Goal: Entertainment & Leisure: Browse casually

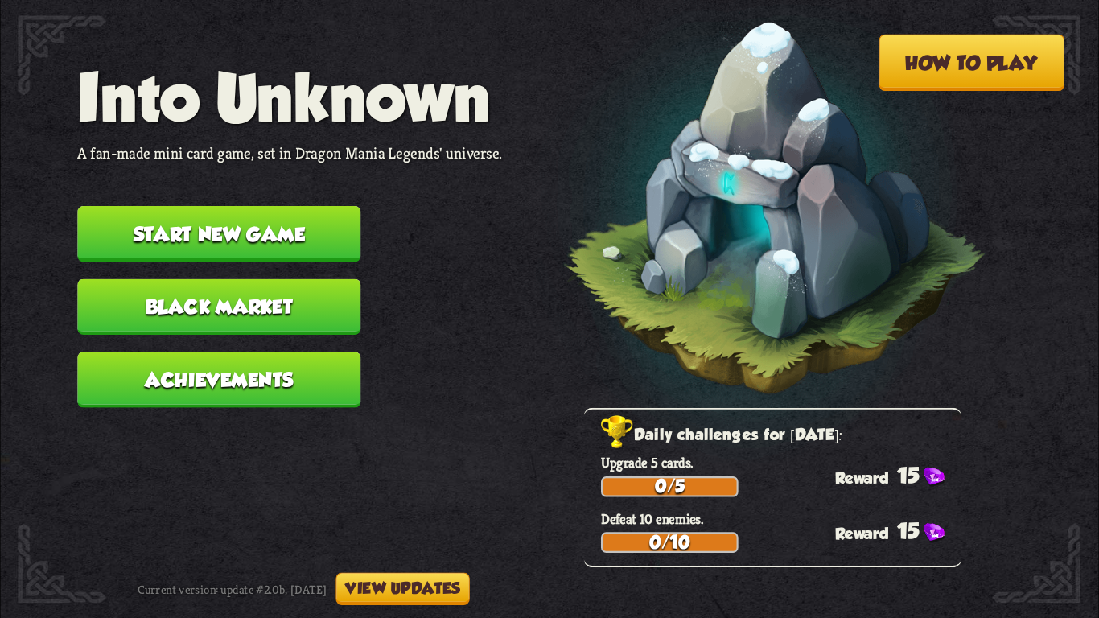
click at [230, 208] on button "Start new game" at bounding box center [218, 233] width 283 height 55
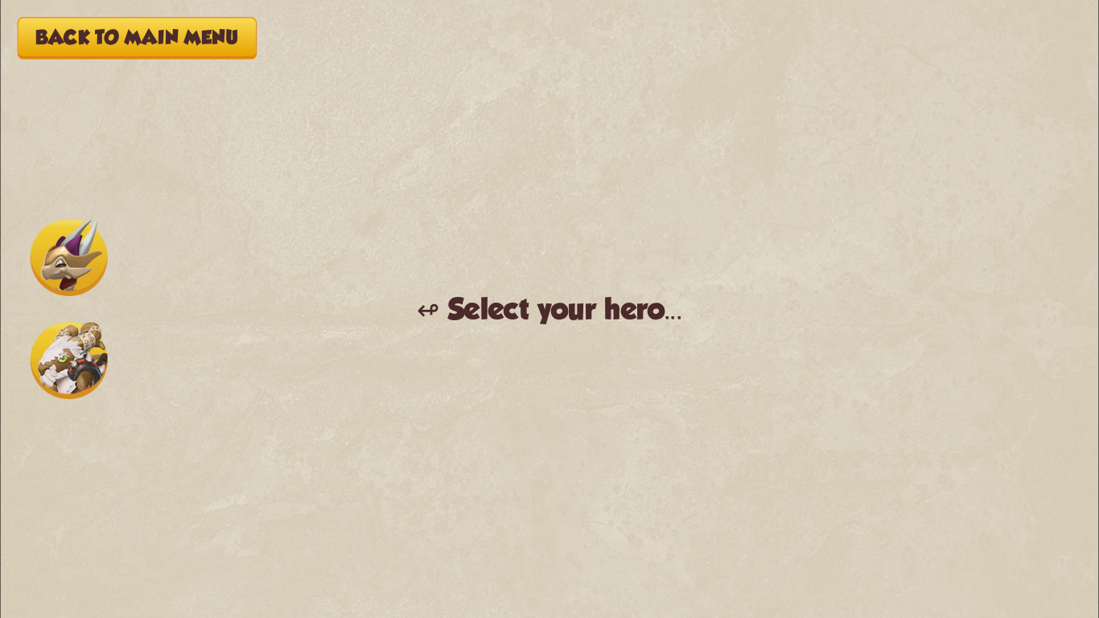
click at [55, 243] on img at bounding box center [69, 257] width 77 height 77
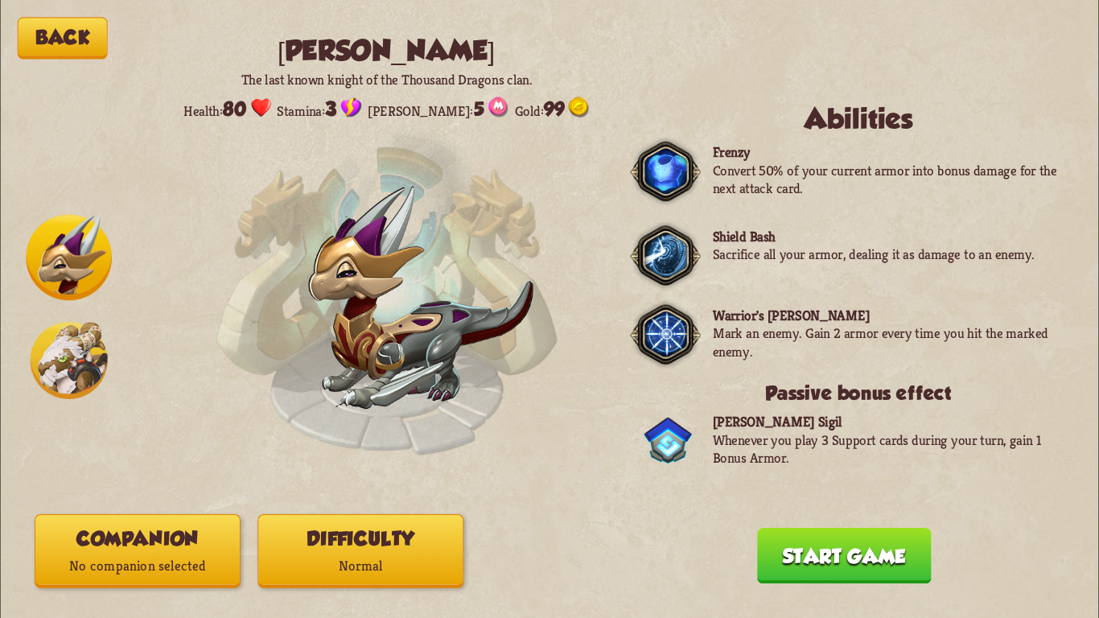
click at [76, 251] on img at bounding box center [69, 258] width 86 height 86
click at [348, 537] on button "Difficulty Normal" at bounding box center [360, 551] width 206 height 74
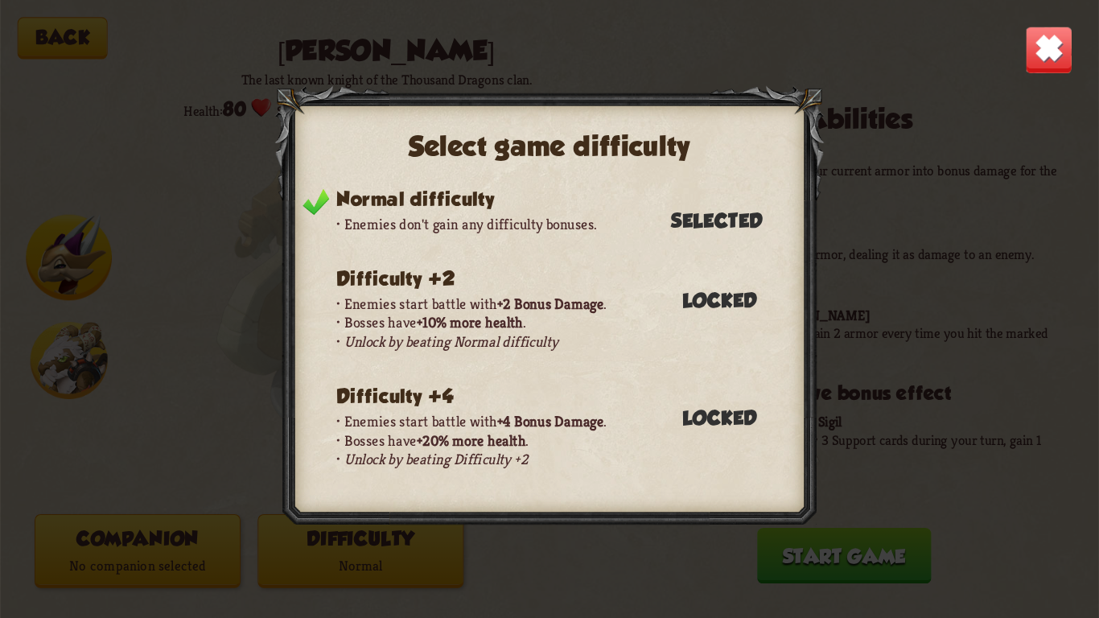
click at [244, 169] on div "Select game difficulty Normal difficulty Enemies don't gain any difficulty bonu…" at bounding box center [549, 309] width 1098 height 618
click at [1034, 70] on img at bounding box center [1049, 50] width 48 height 48
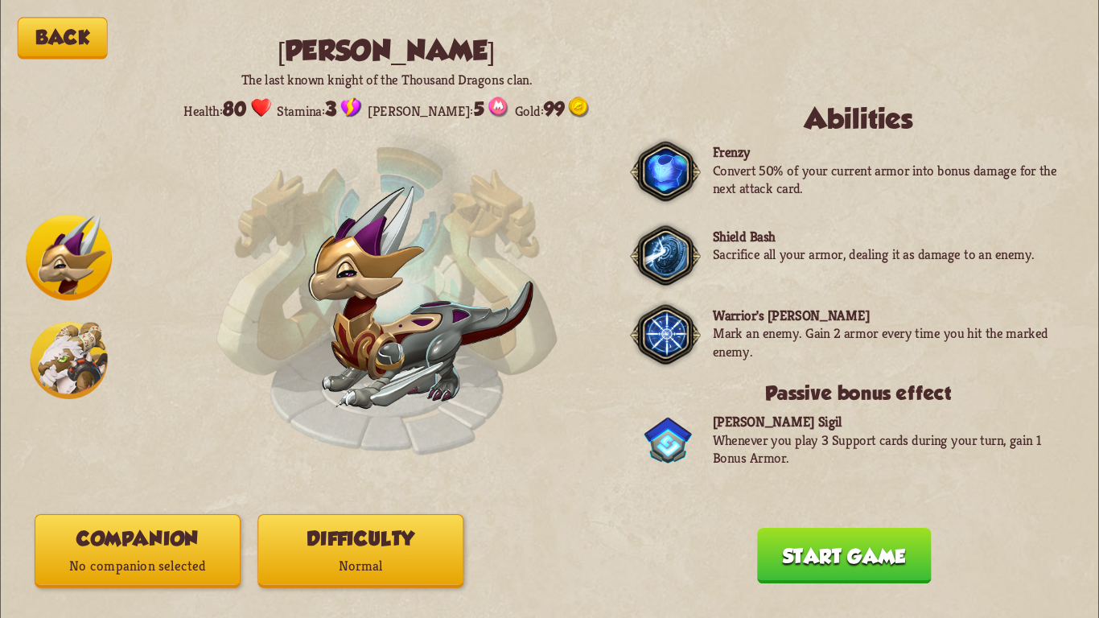
click at [203, 553] on p "No companion selected" at bounding box center [137, 566] width 204 height 27
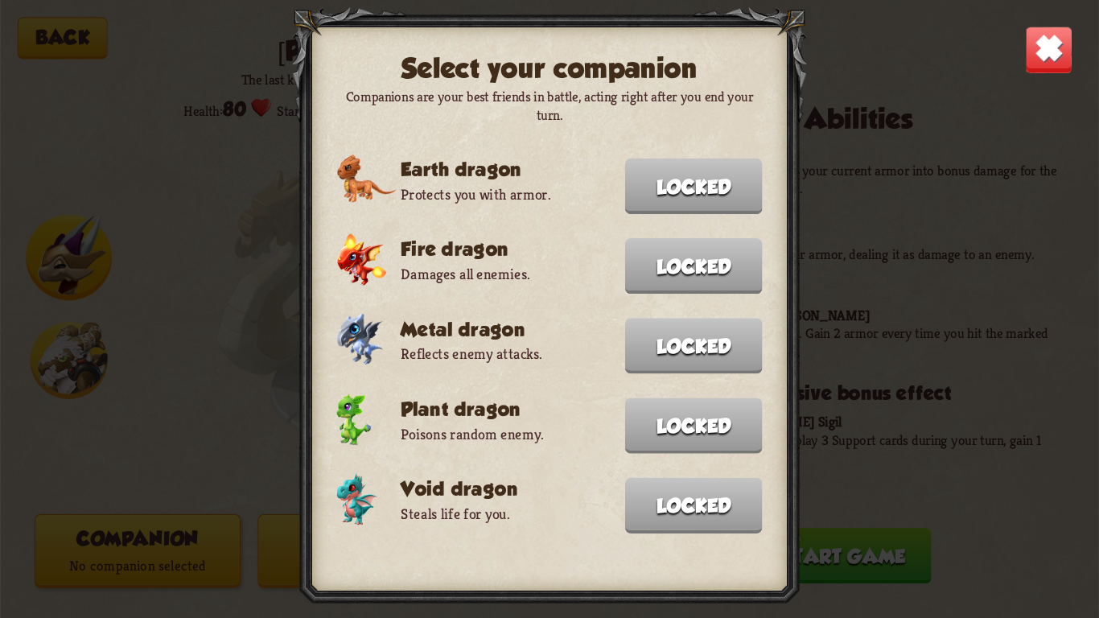
click at [1026, 46] on img at bounding box center [1049, 50] width 48 height 48
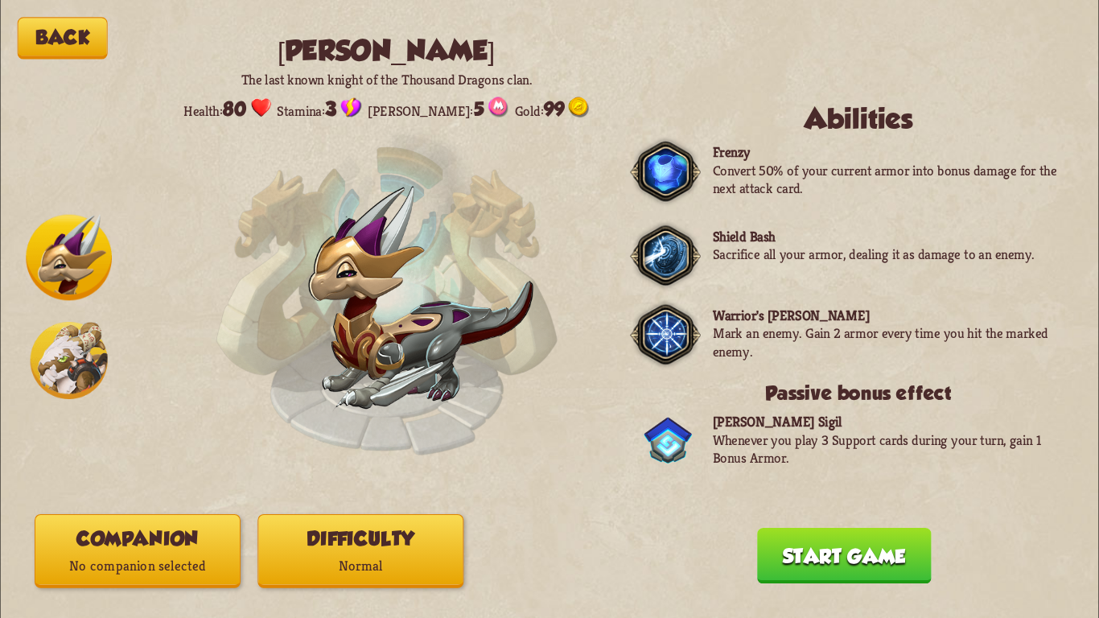
click at [658, 321] on img at bounding box center [665, 334] width 70 height 72
click at [812, 541] on button "Start game" at bounding box center [844, 555] width 175 height 55
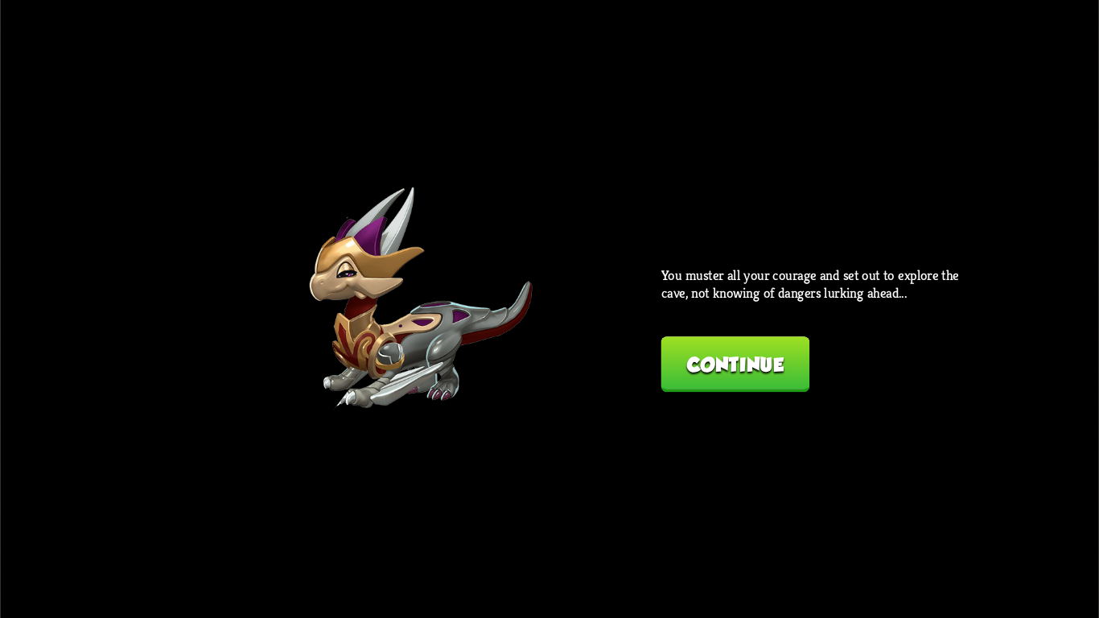
click at [748, 382] on button "Continue" at bounding box center [735, 363] width 149 height 55
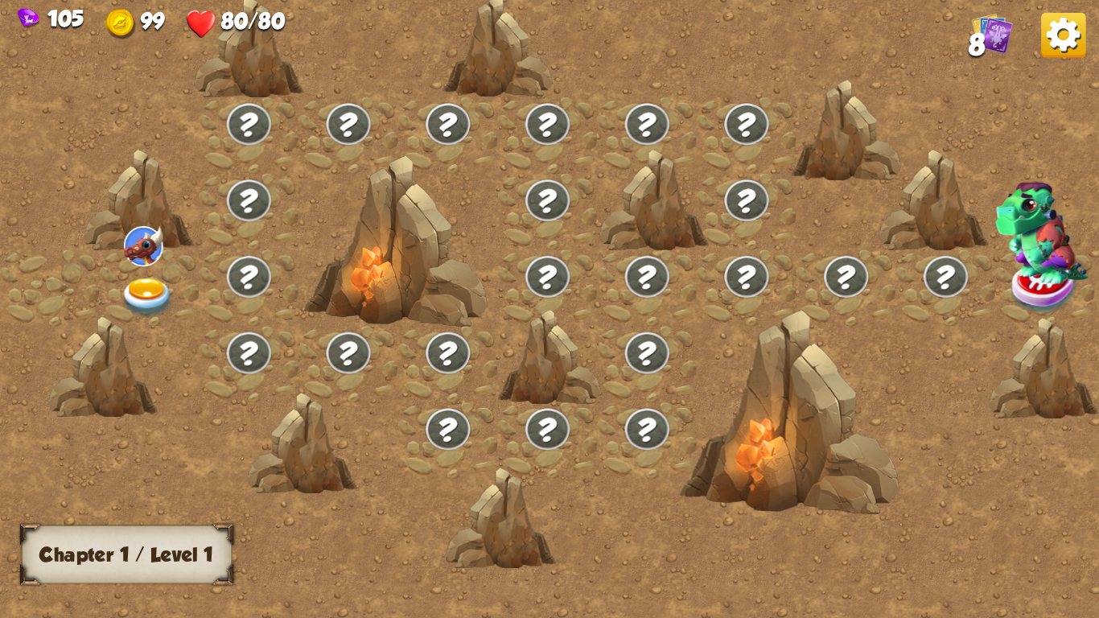
click at [150, 288] on img at bounding box center [148, 297] width 55 height 40
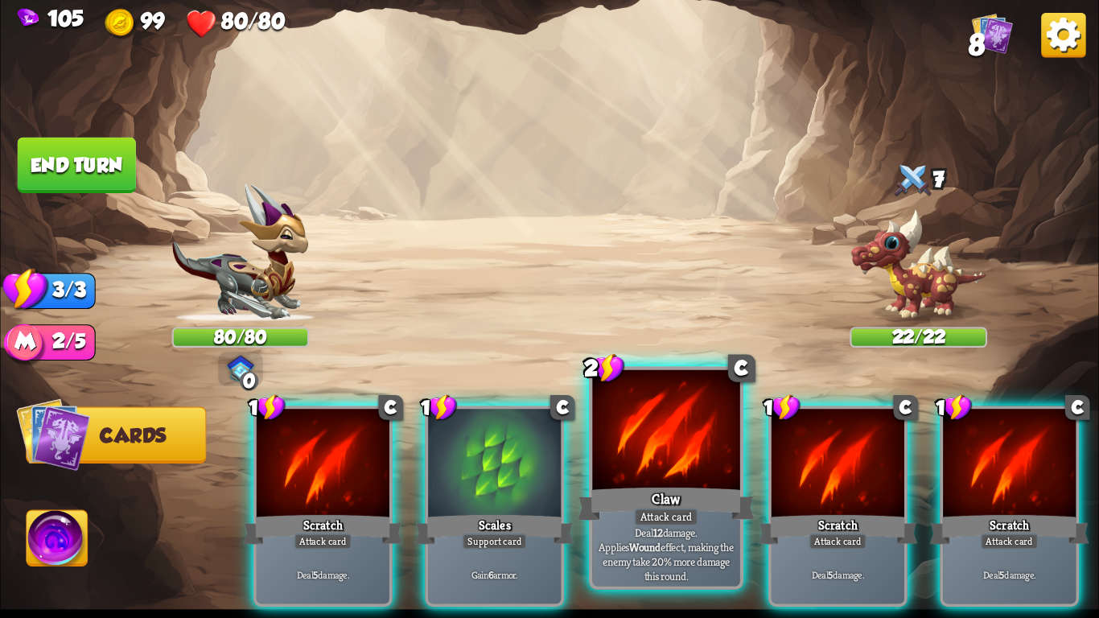
click at [656, 464] on div at bounding box center [665, 432] width 147 height 125
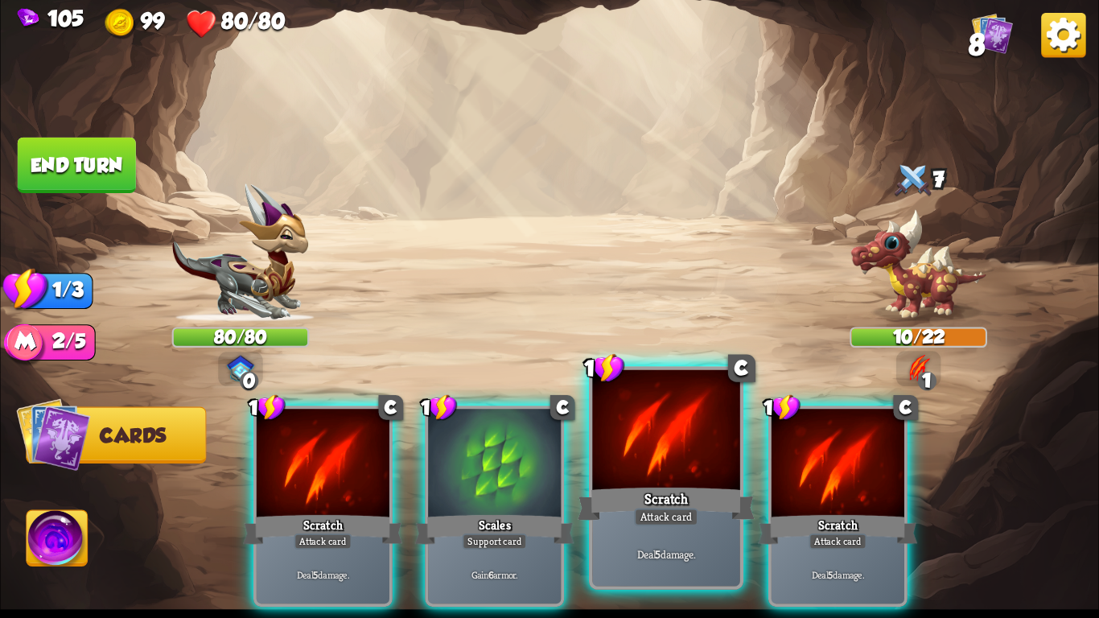
click at [654, 465] on div at bounding box center [665, 432] width 147 height 125
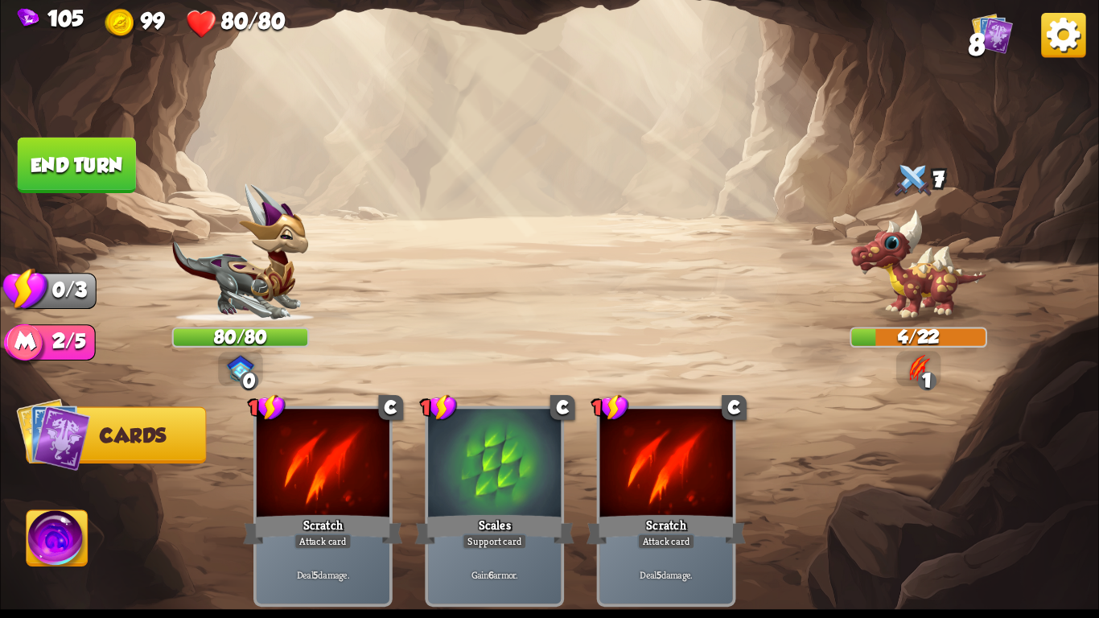
click at [106, 164] on button "End turn" at bounding box center [77, 165] width 118 height 55
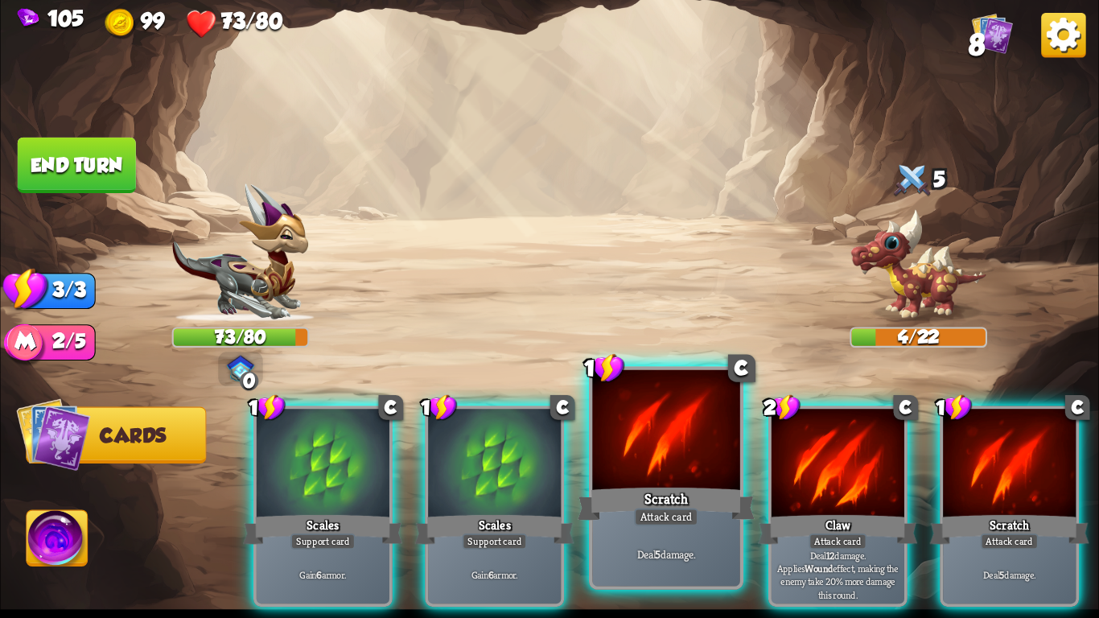
click at [669, 451] on div at bounding box center [665, 432] width 147 height 125
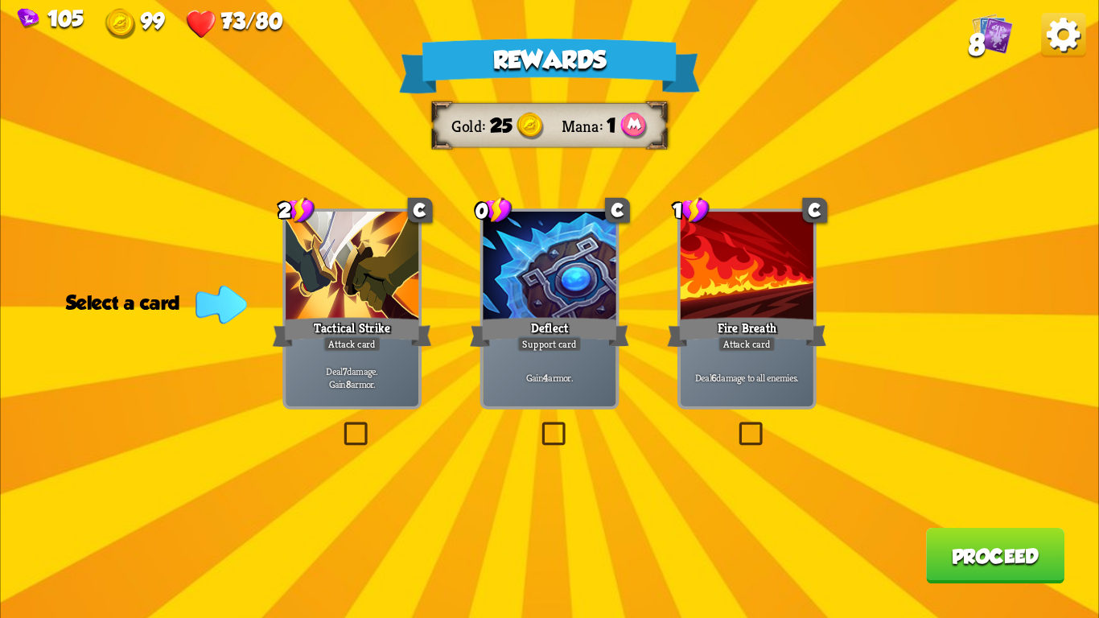
click at [355, 336] on div "Attack card" at bounding box center [352, 344] width 58 height 16
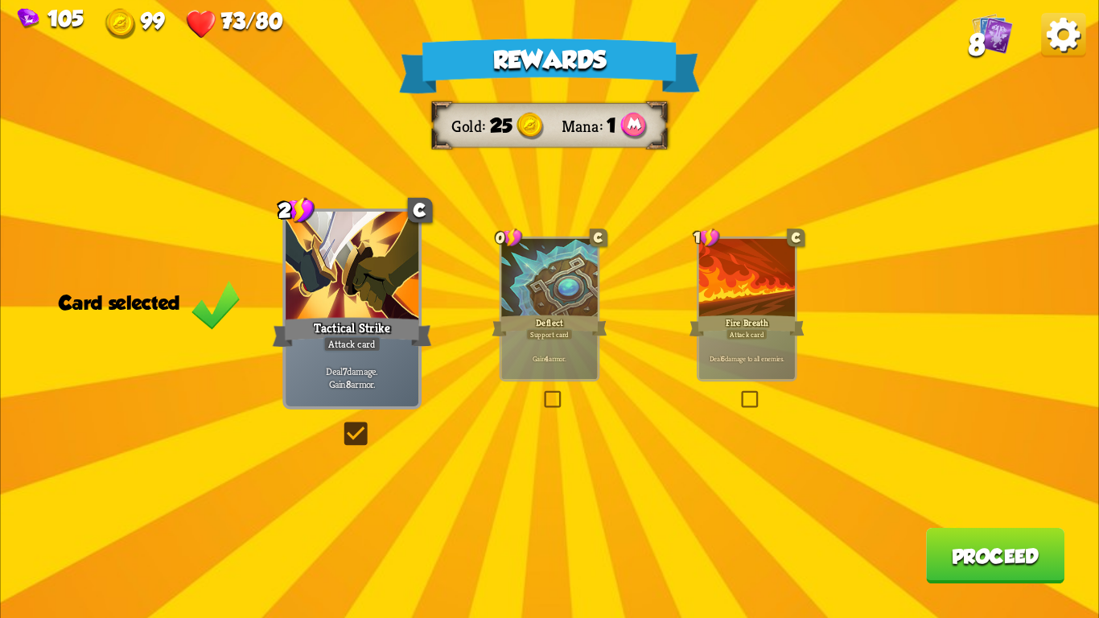
click at [728, 347] on div "Deal 6 damage to all enemies." at bounding box center [747, 358] width 96 height 42
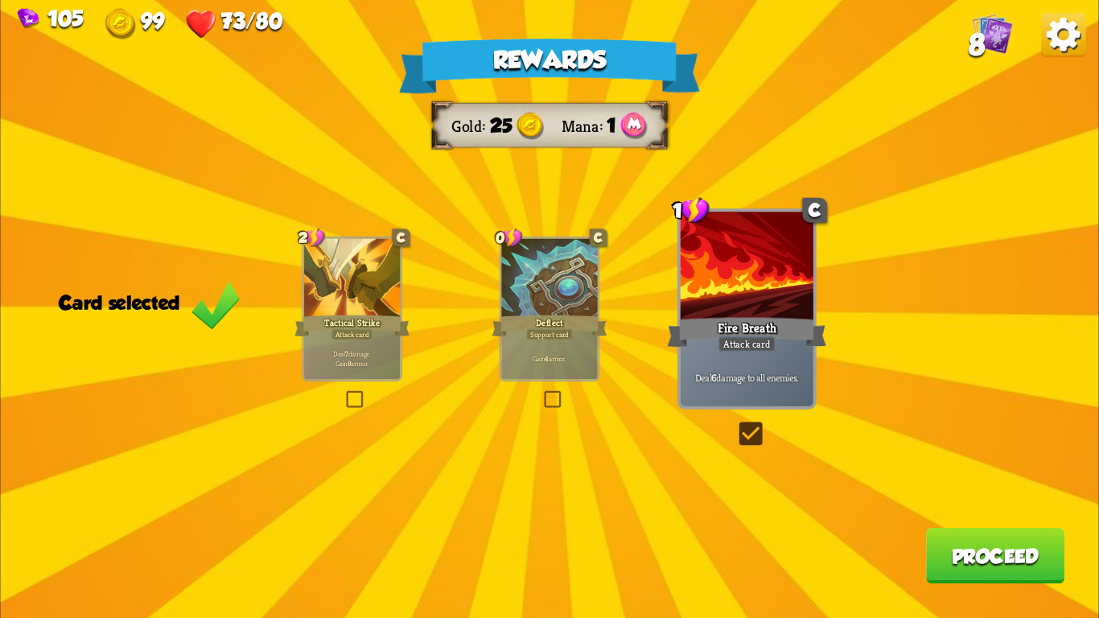
click at [975, 569] on button "Proceed" at bounding box center [995, 555] width 138 height 55
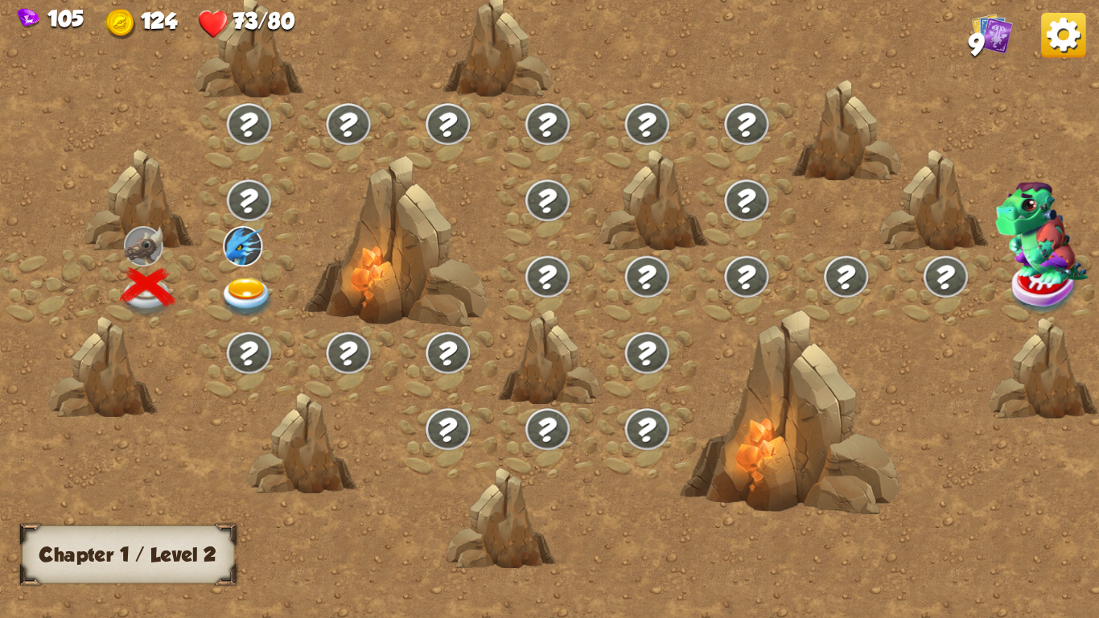
click at [252, 288] on img at bounding box center [247, 297] width 55 height 40
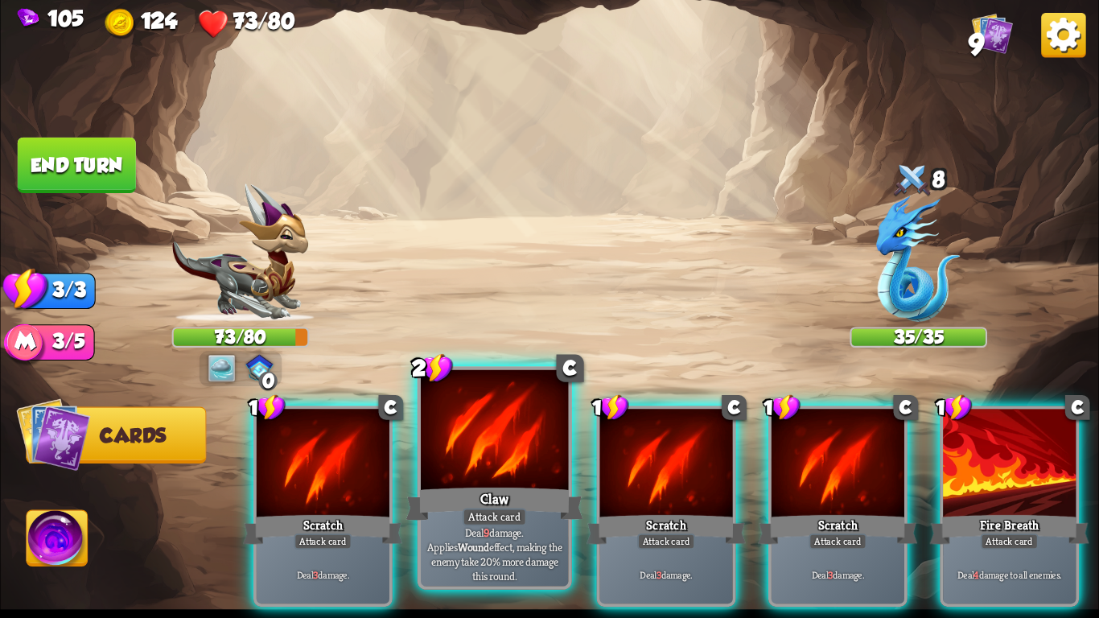
click at [505, 431] on div at bounding box center [494, 432] width 147 height 125
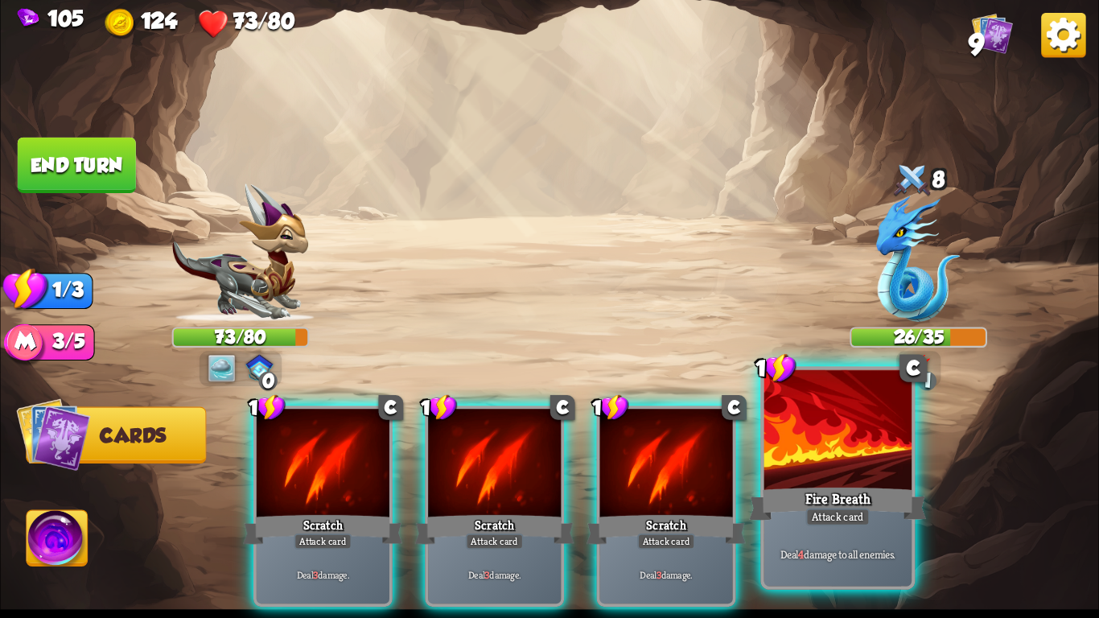
click at [828, 439] on div at bounding box center [837, 432] width 147 height 125
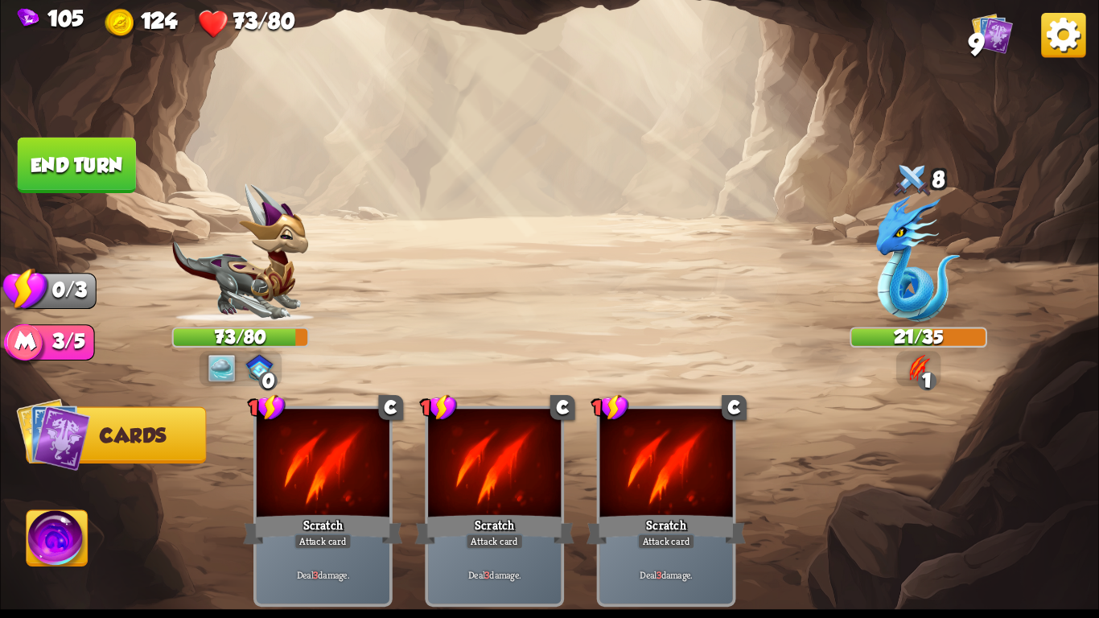
click at [912, 368] on img at bounding box center [918, 368] width 27 height 27
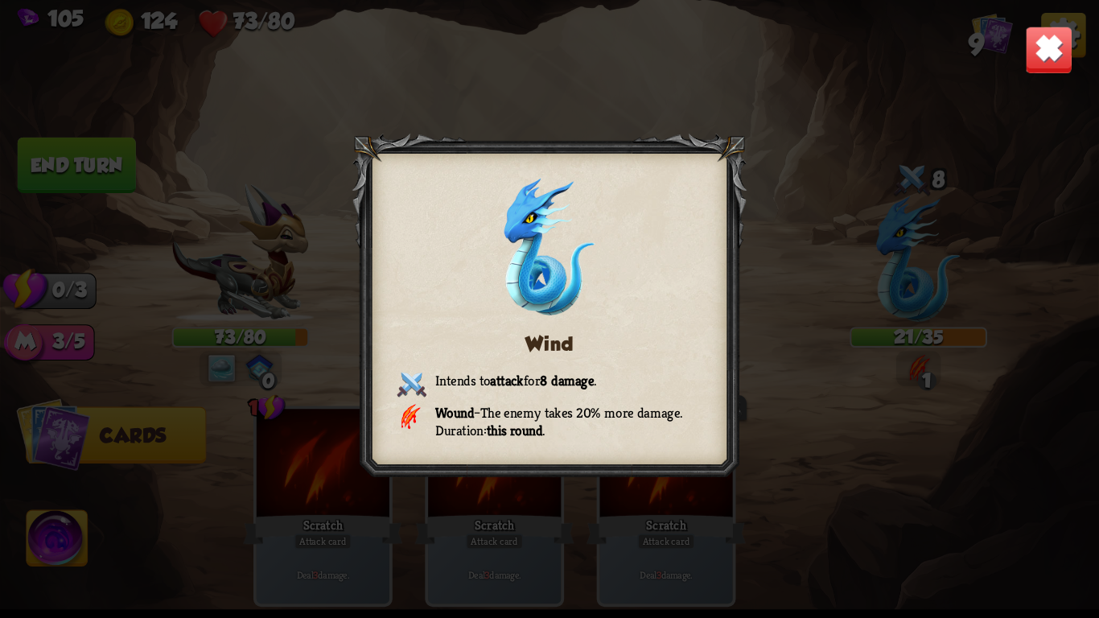
click at [1047, 46] on img at bounding box center [1049, 50] width 48 height 48
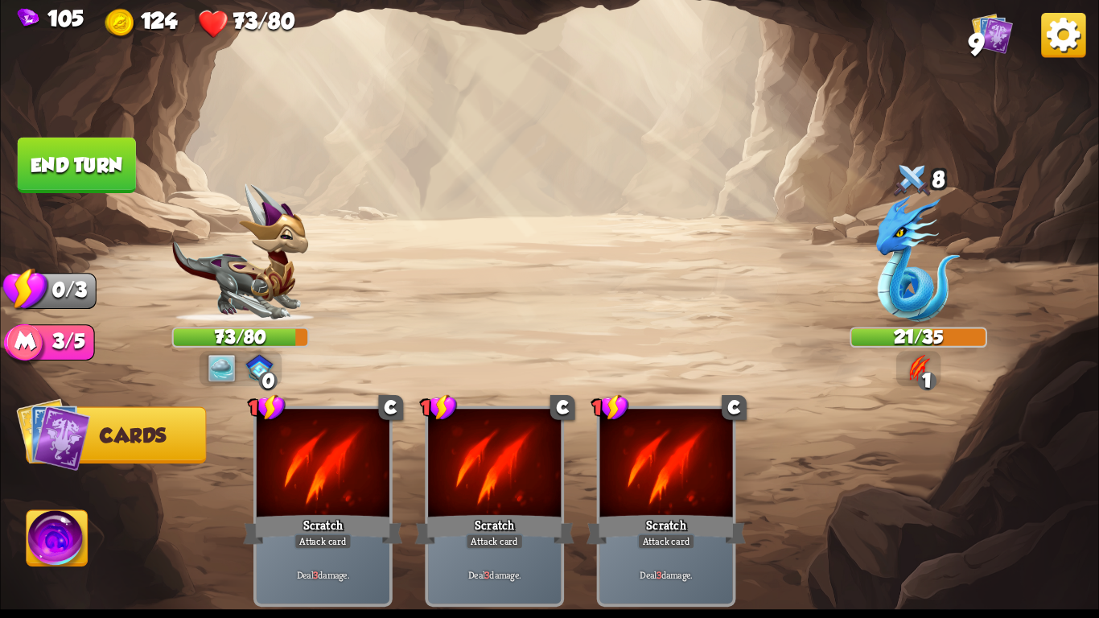
click at [47, 522] on img at bounding box center [57, 542] width 61 height 62
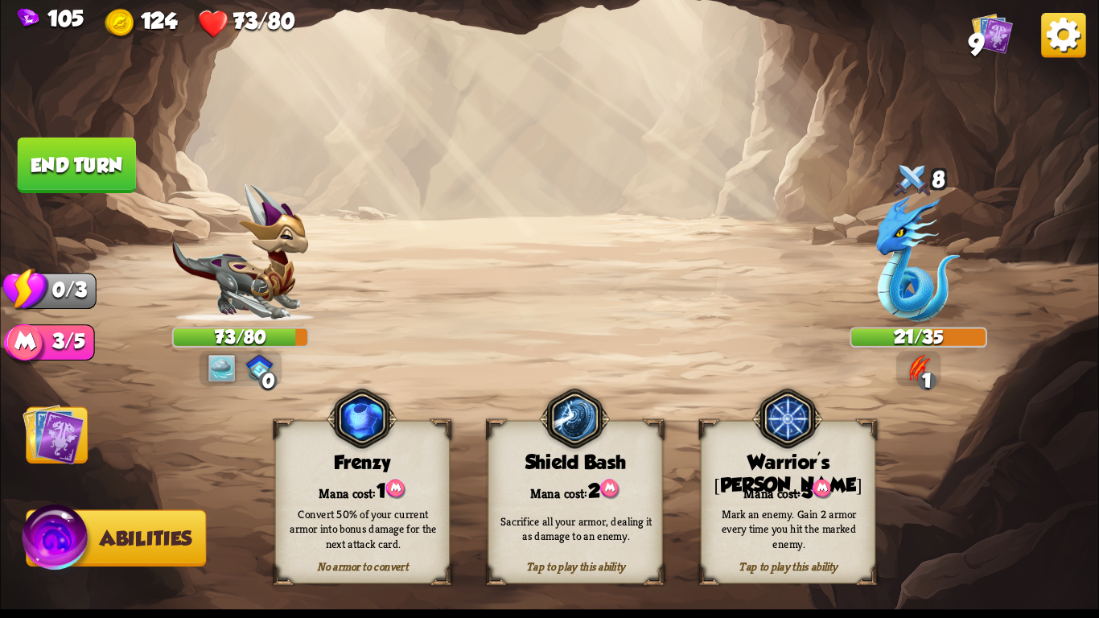
click at [142, 543] on span "Abilities" at bounding box center [146, 539] width 92 height 23
click at [74, 421] on img at bounding box center [54, 434] width 62 height 62
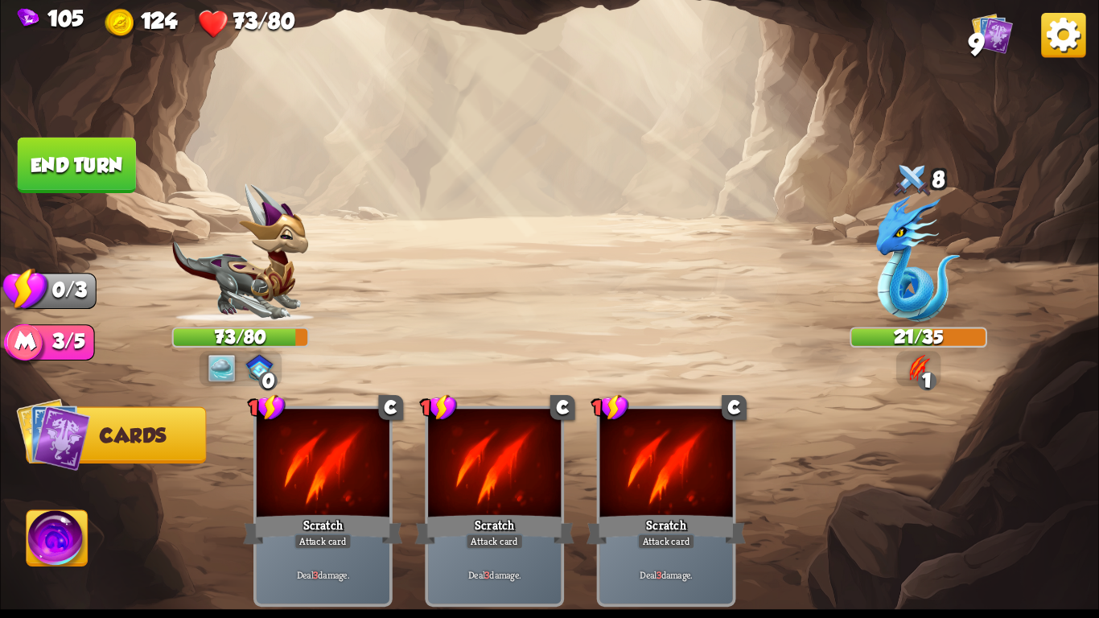
click at [216, 363] on img at bounding box center [221, 368] width 27 height 27
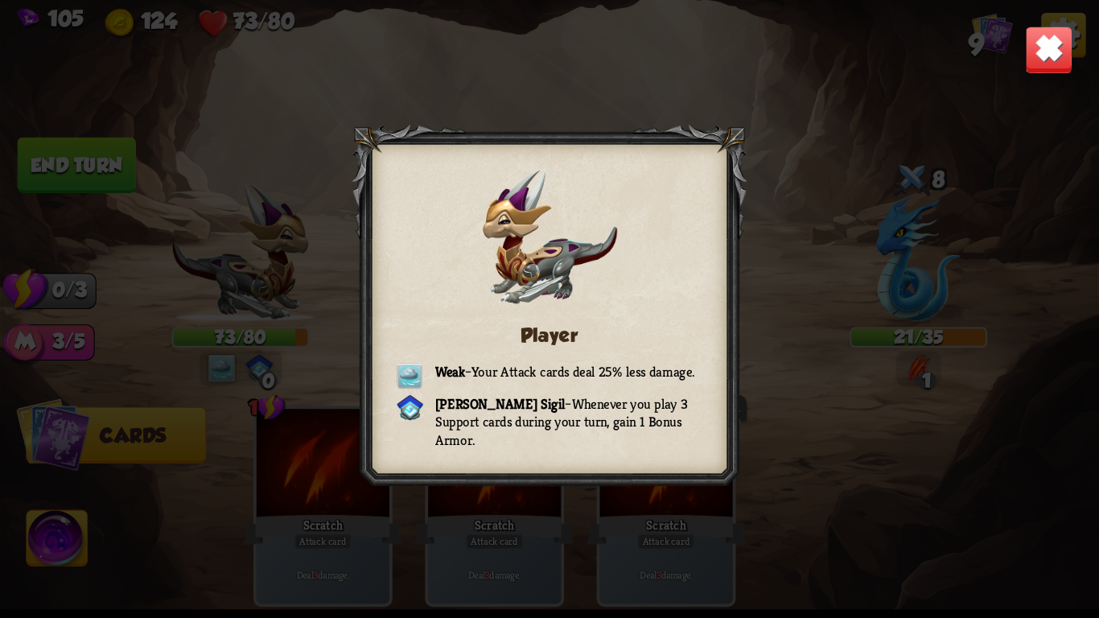
click at [216, 363] on div "Player Weak – Your Attack cards deal 25% less damage. [PERSON_NAME] Sigil – Whe…" at bounding box center [549, 309] width 1098 height 618
click at [190, 317] on div "Player Weak – Your Attack cards deal 25% less damage. [PERSON_NAME] Sigil – Whe…" at bounding box center [549, 309] width 1098 height 618
click at [149, 243] on div "Player Weak – Your Attack cards deal 25% less damage. [PERSON_NAME] Sigil – Whe…" at bounding box center [549, 309] width 1098 height 618
click at [1046, 63] on img at bounding box center [1049, 50] width 48 height 48
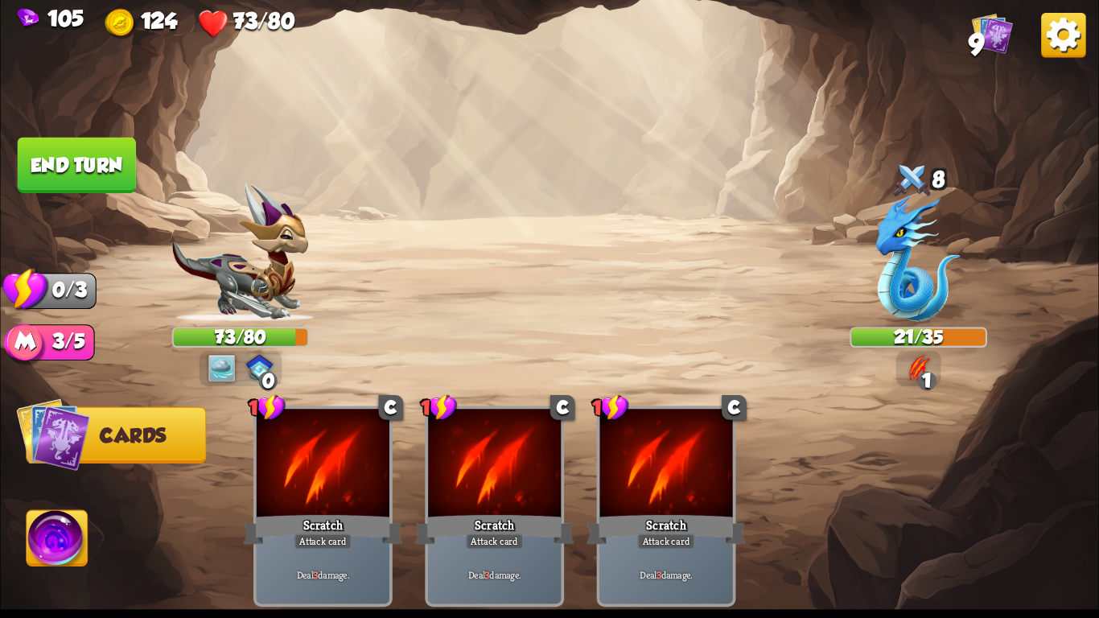
click at [84, 143] on button "End turn" at bounding box center [77, 165] width 118 height 55
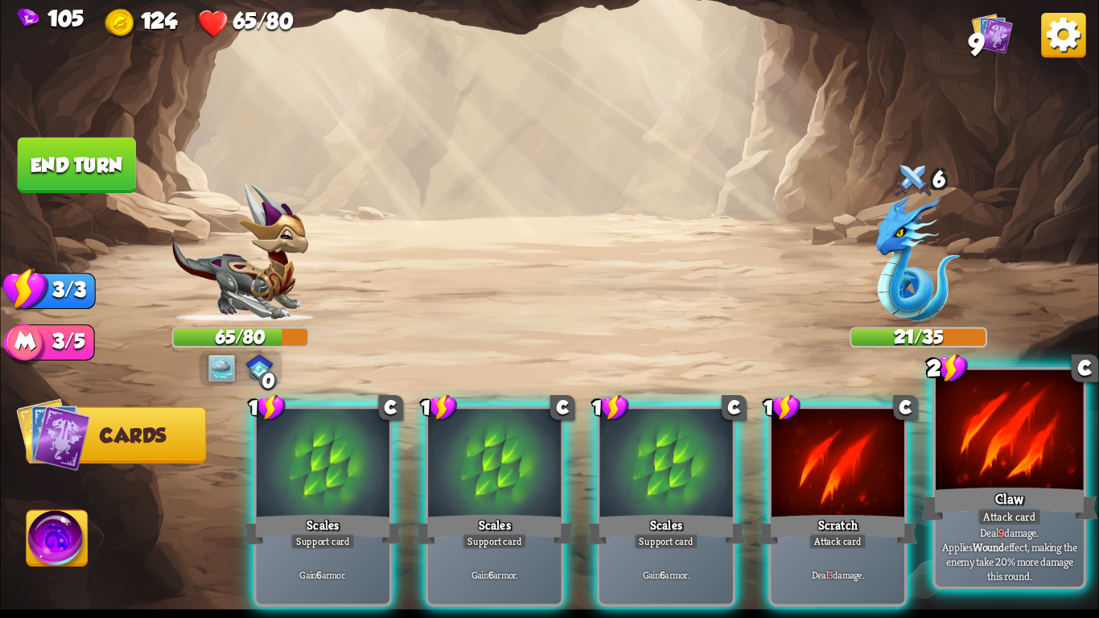
click at [1001, 496] on div "Claw" at bounding box center [1009, 503] width 177 height 39
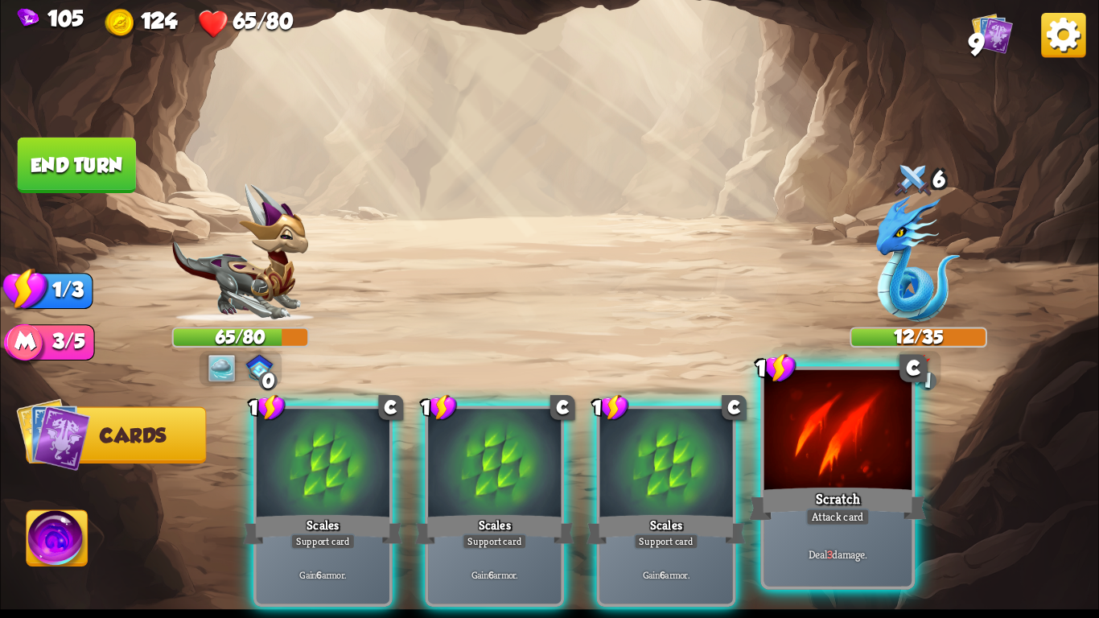
click at [894, 503] on div "Scratch" at bounding box center [837, 503] width 177 height 39
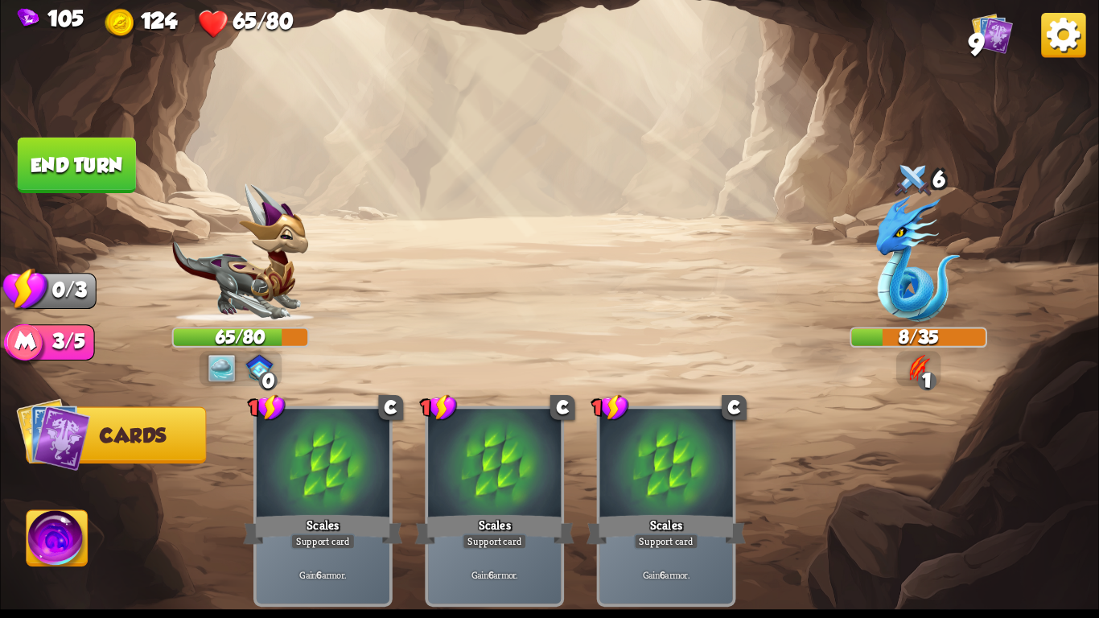
click at [84, 161] on button "End turn" at bounding box center [77, 165] width 118 height 55
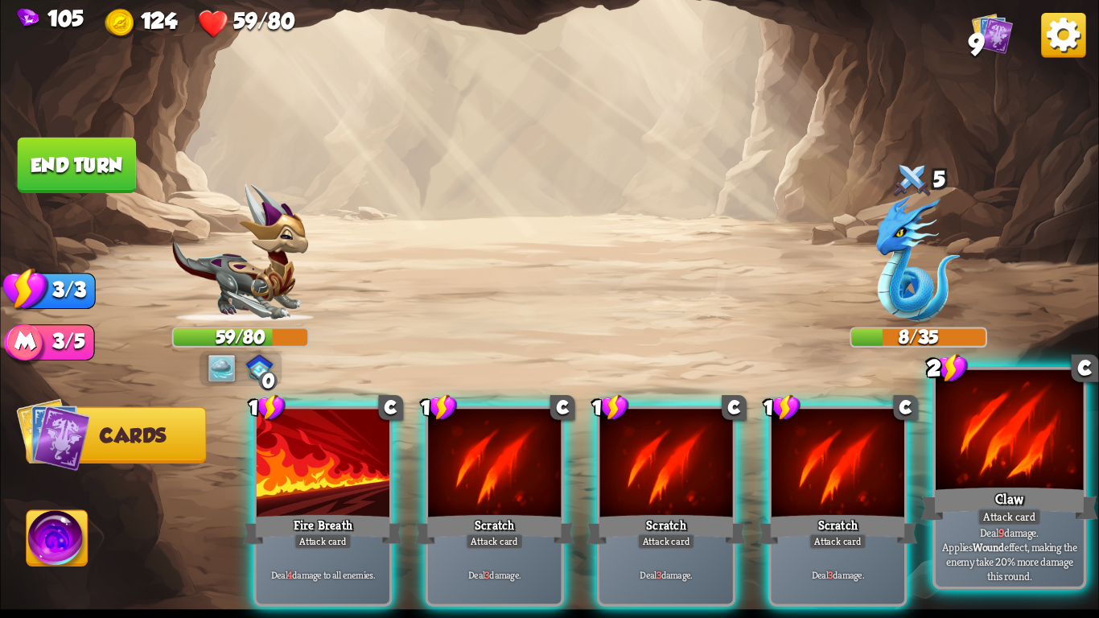
click at [951, 483] on div at bounding box center [1008, 432] width 147 height 125
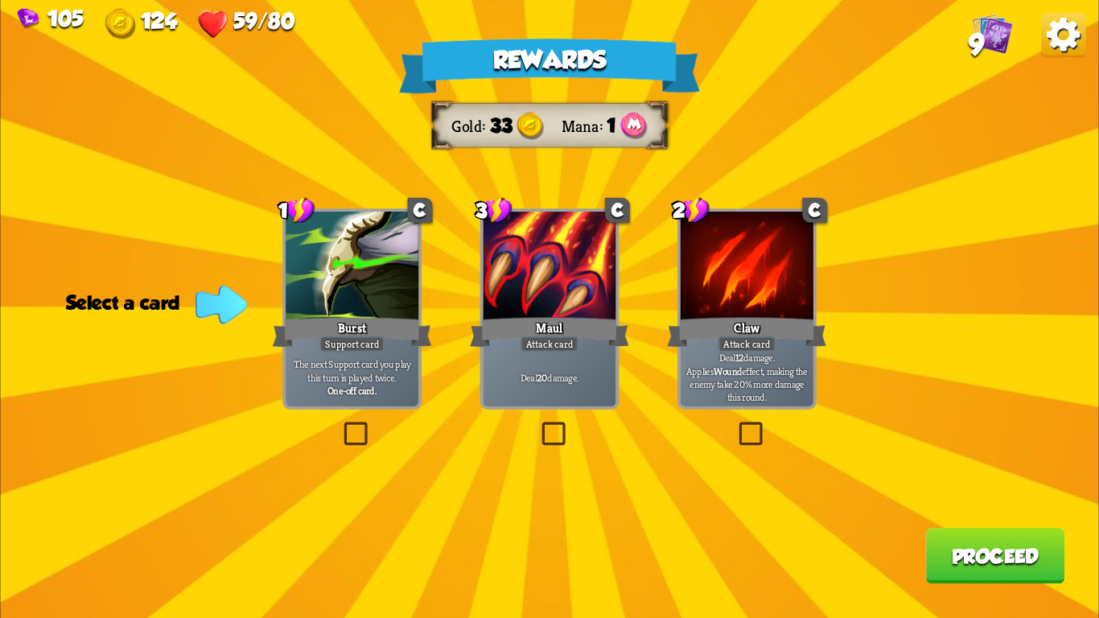
click at [363, 281] on div at bounding box center [352, 268] width 133 height 112
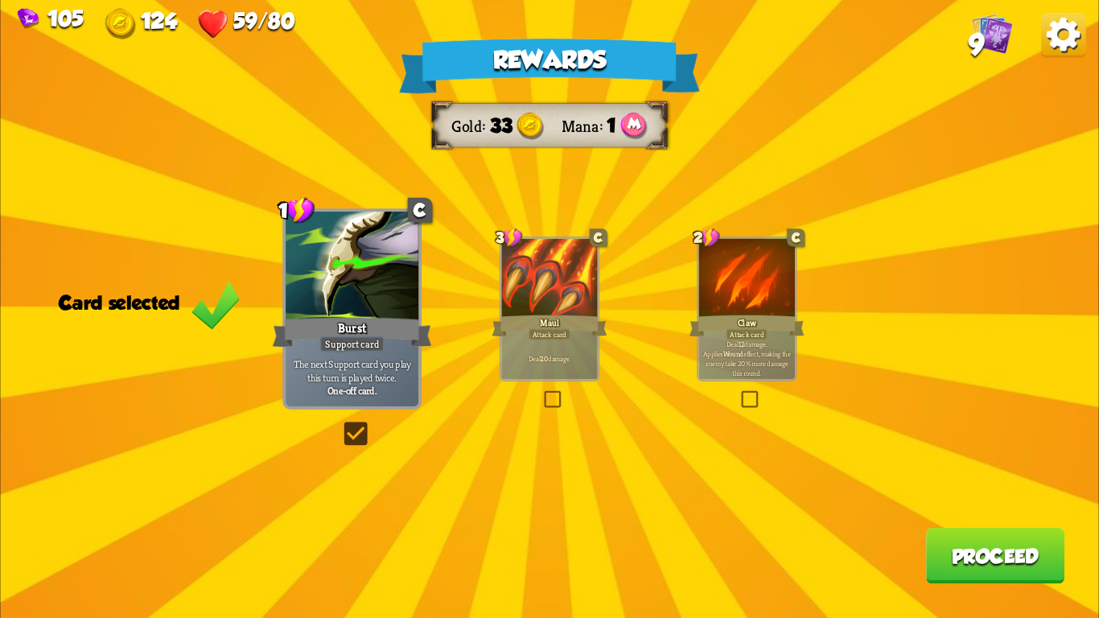
click at [946, 565] on button "Proceed" at bounding box center [995, 555] width 138 height 55
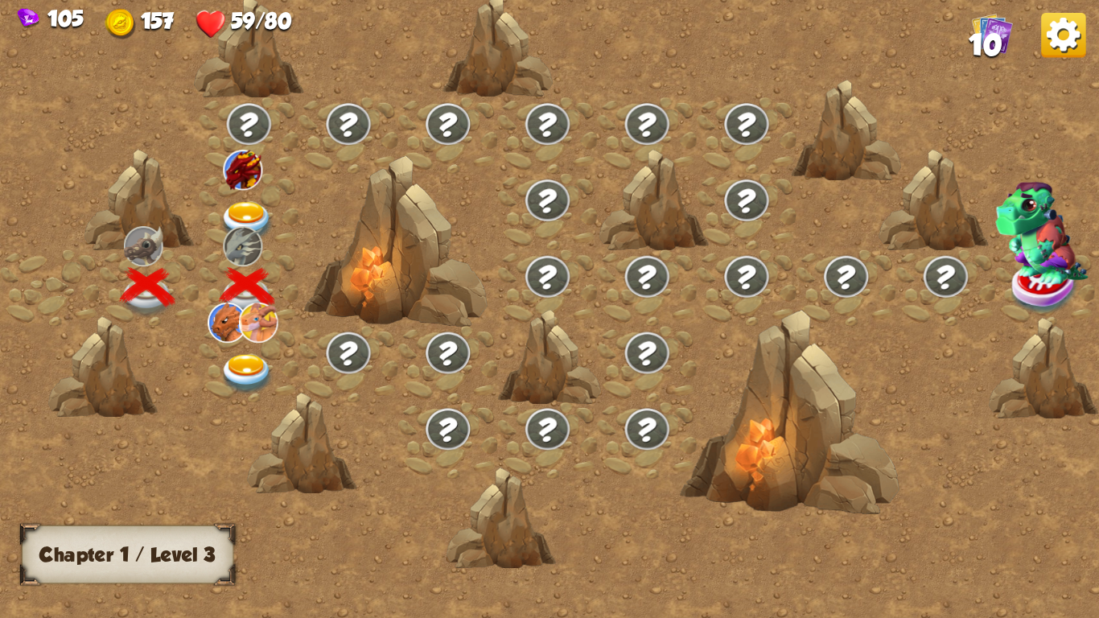
click at [243, 205] on img at bounding box center [247, 222] width 55 height 40
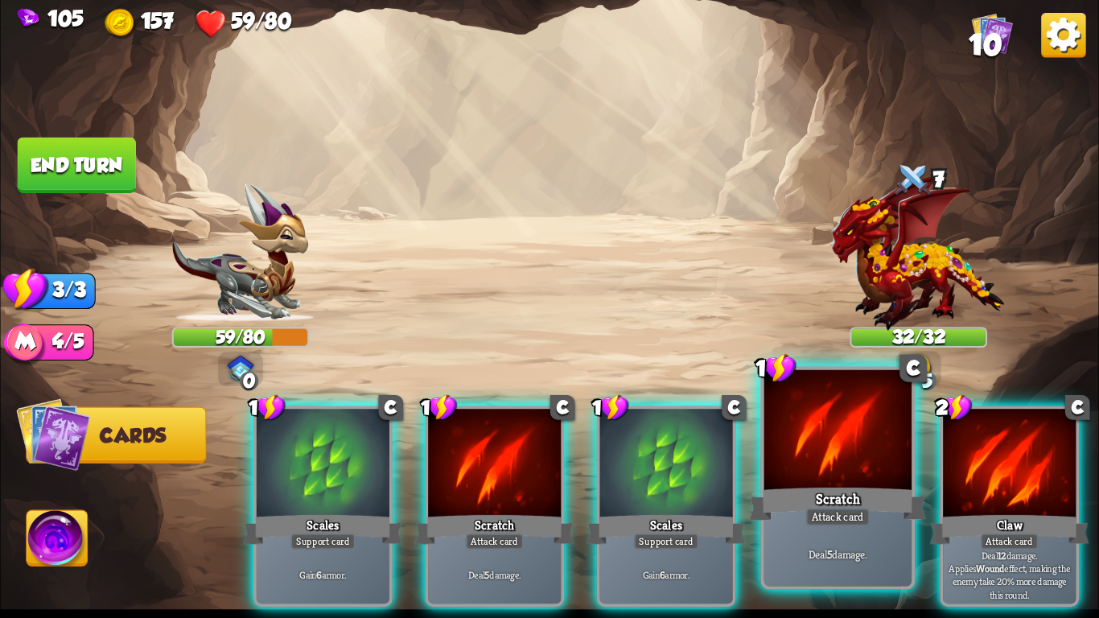
click at [841, 442] on div at bounding box center [837, 432] width 147 height 125
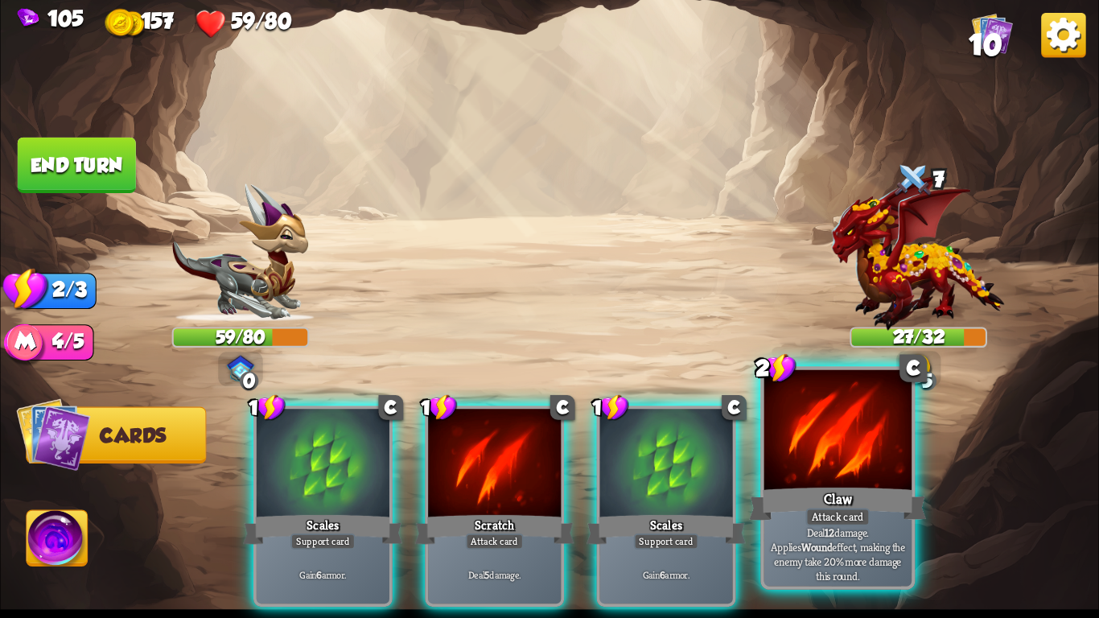
click at [840, 453] on div at bounding box center [837, 432] width 147 height 125
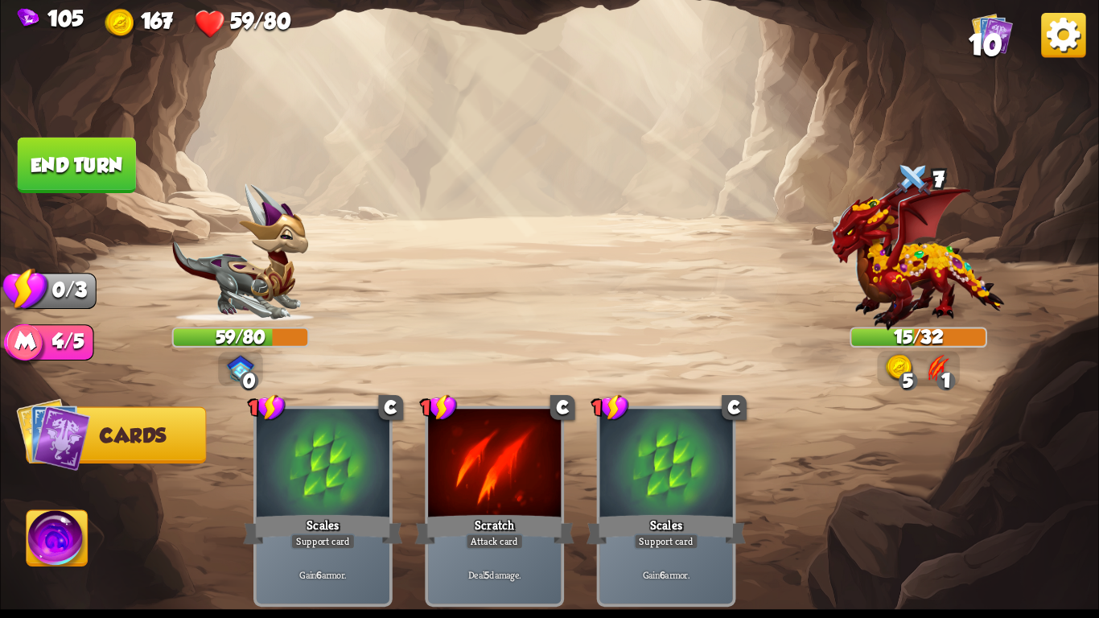
click at [72, 141] on button "End turn" at bounding box center [77, 165] width 118 height 55
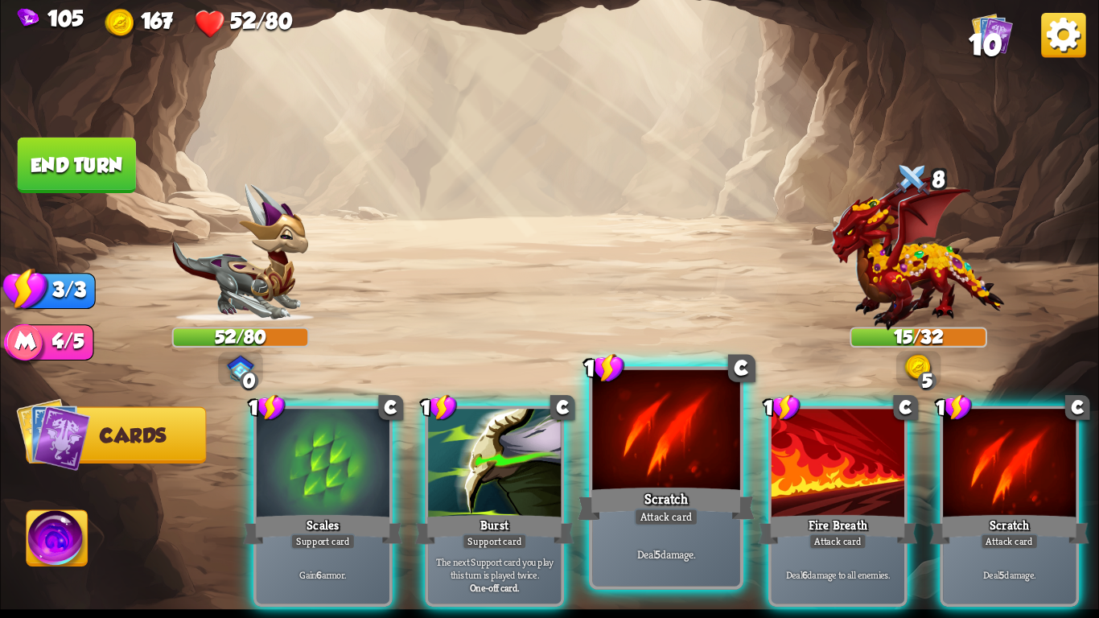
click at [708, 486] on div "Scratch" at bounding box center [665, 503] width 177 height 39
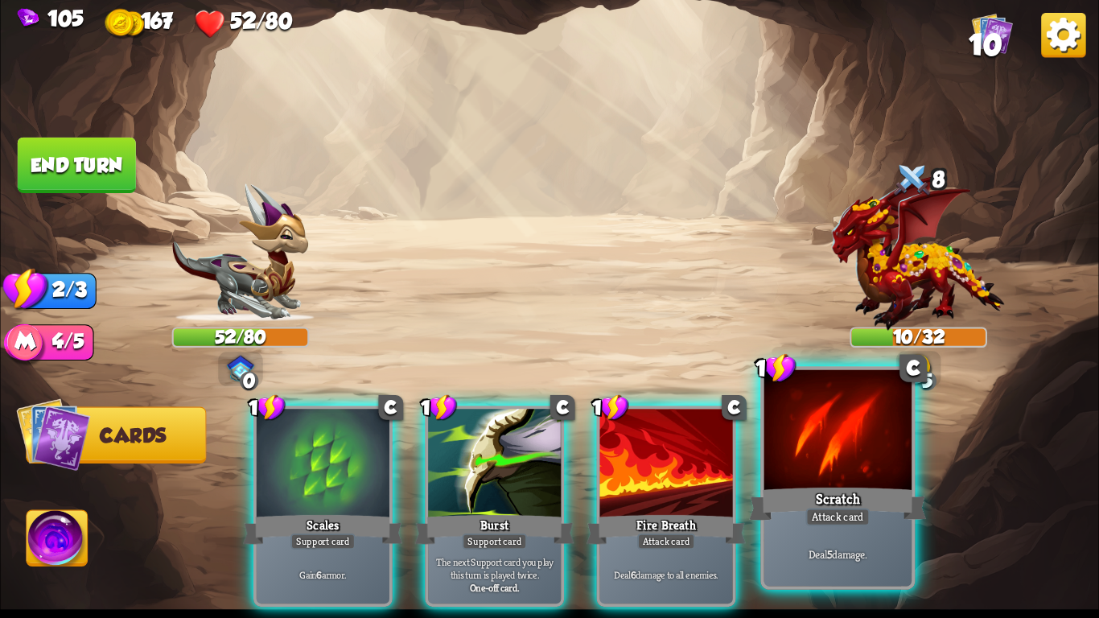
click at [807, 503] on div "Scratch" at bounding box center [837, 503] width 177 height 39
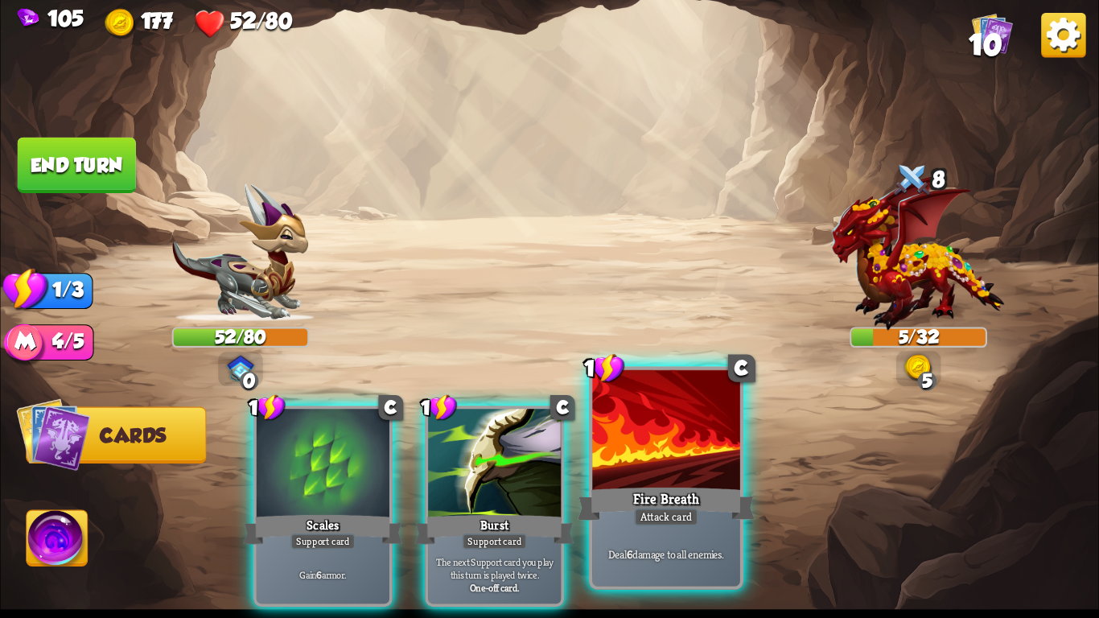
click at [734, 515] on div "Fire Breath" at bounding box center [665, 503] width 177 height 39
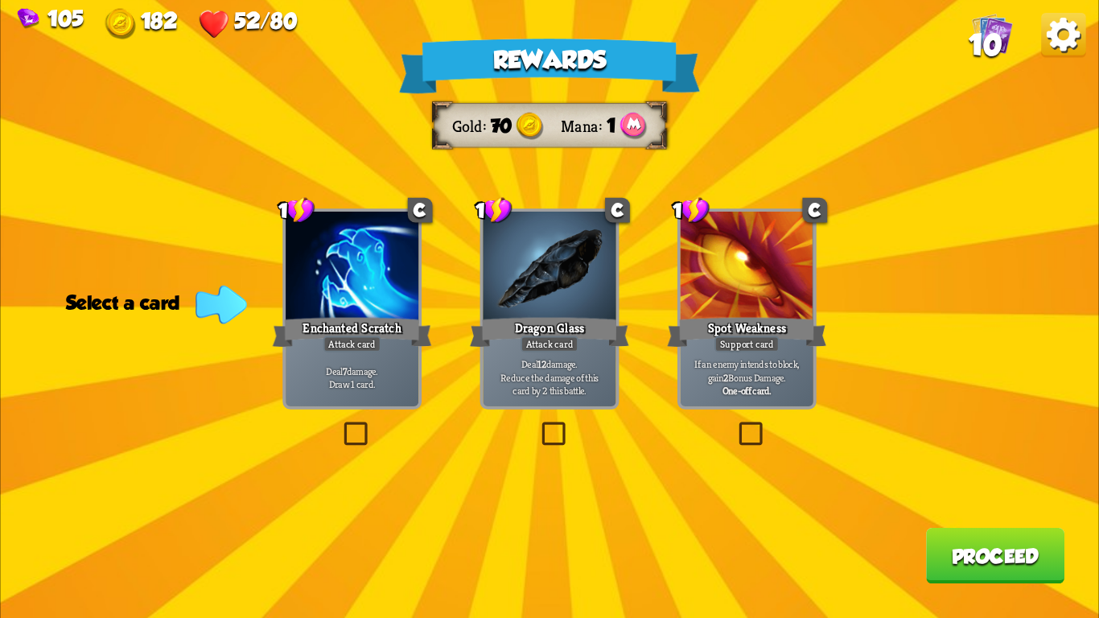
click at [719, 370] on p "If an enemy intends to block, gain 2 Bonus Damage." at bounding box center [747, 370] width 126 height 27
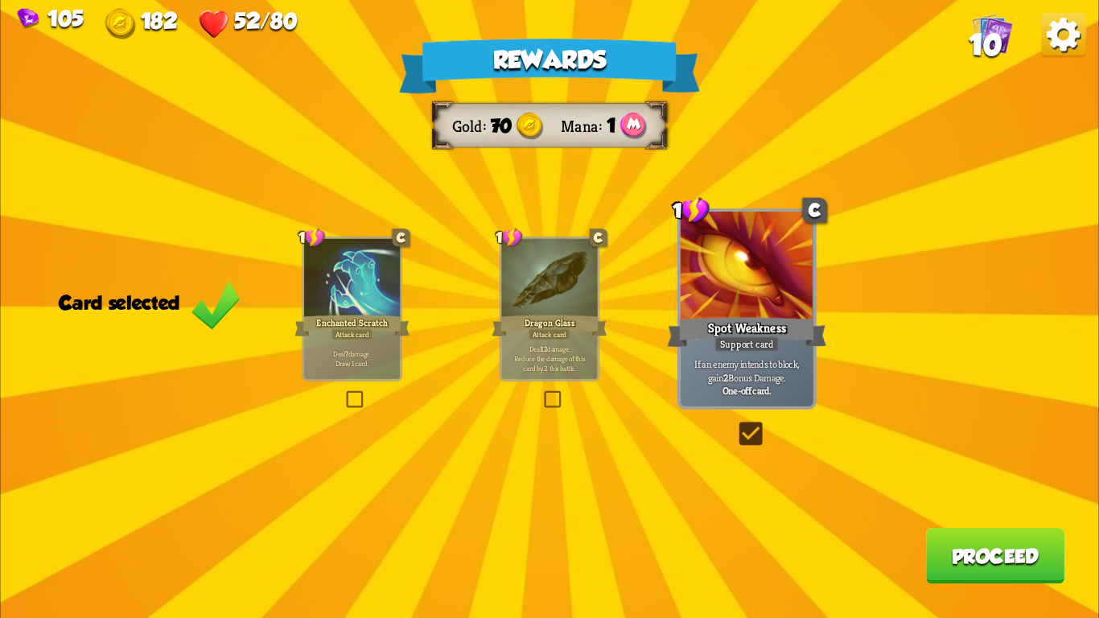
click at [969, 547] on button "Proceed" at bounding box center [995, 555] width 138 height 55
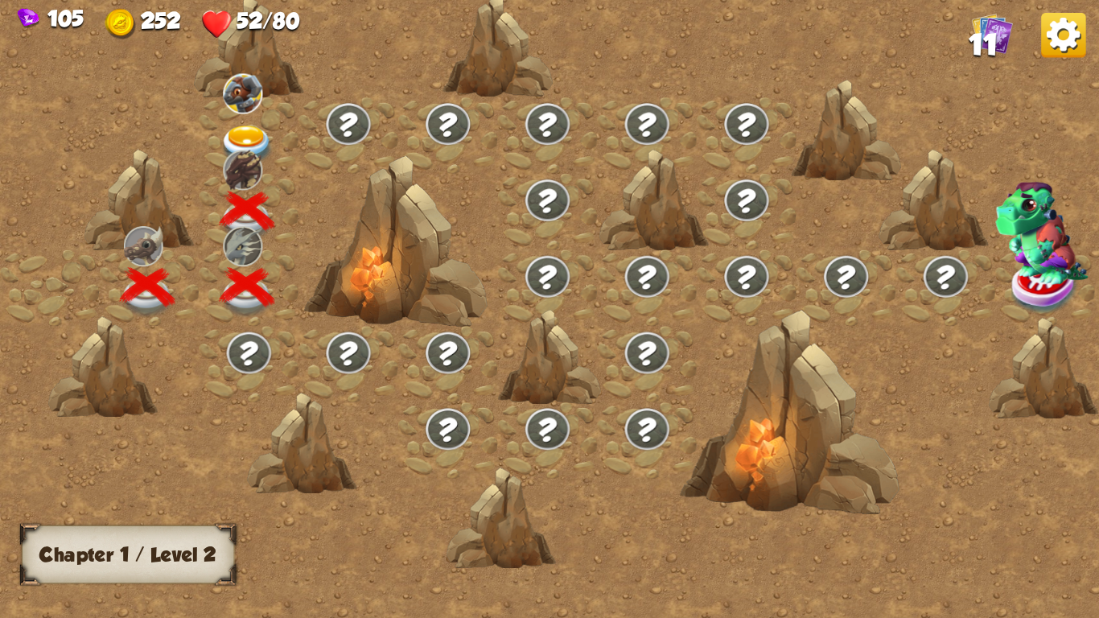
click at [243, 134] on img at bounding box center [247, 145] width 55 height 40
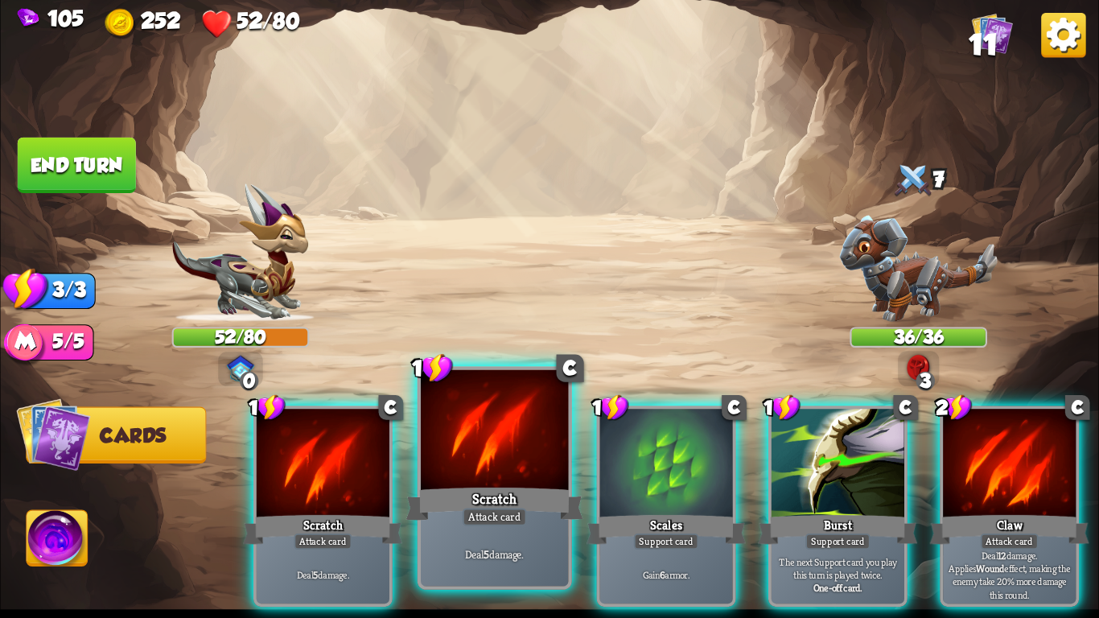
click at [539, 490] on div "Scratch" at bounding box center [494, 503] width 177 height 39
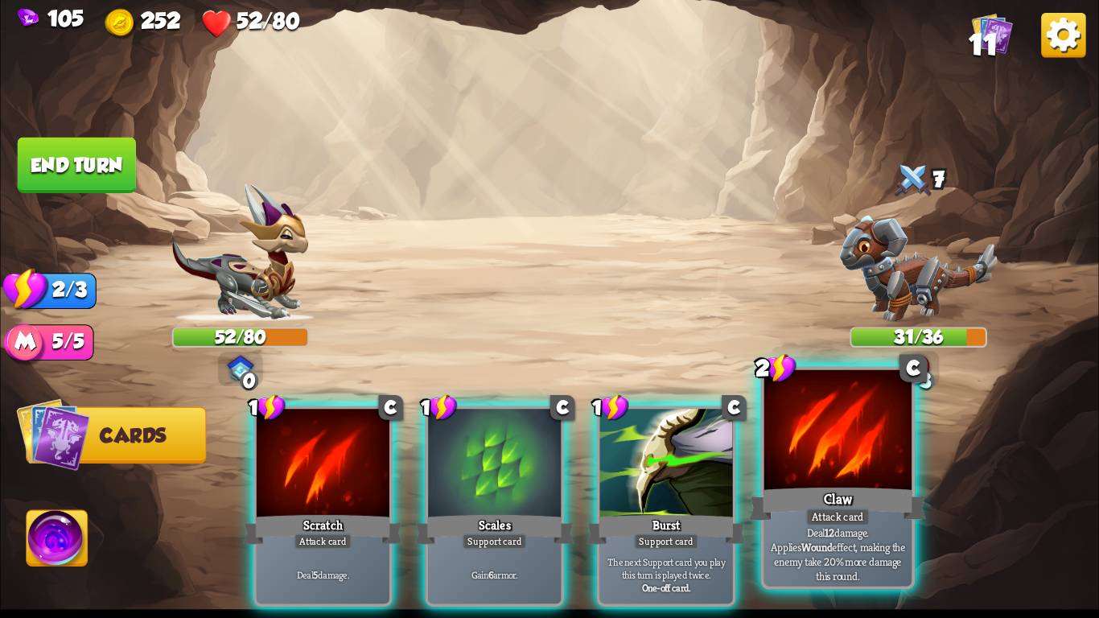
click at [847, 536] on p "Deal 12 damage. Applies Wound effect, making the enemy take 20% more damage thi…" at bounding box center [837, 553] width 140 height 59
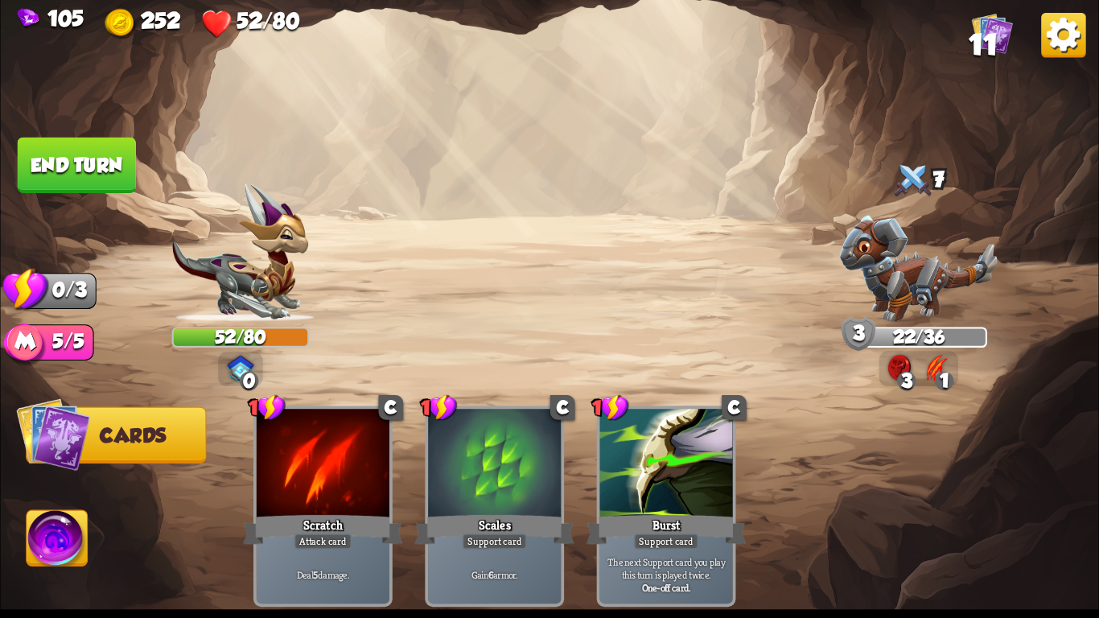
click at [901, 367] on img at bounding box center [899, 368] width 24 height 27
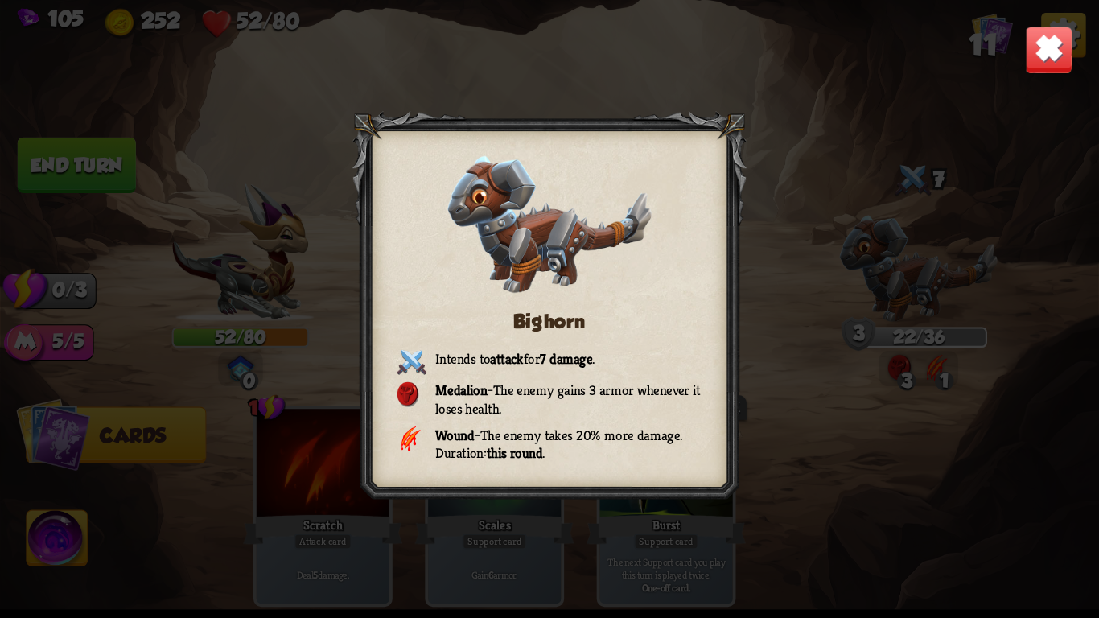
click at [1038, 51] on img at bounding box center [1049, 50] width 48 height 48
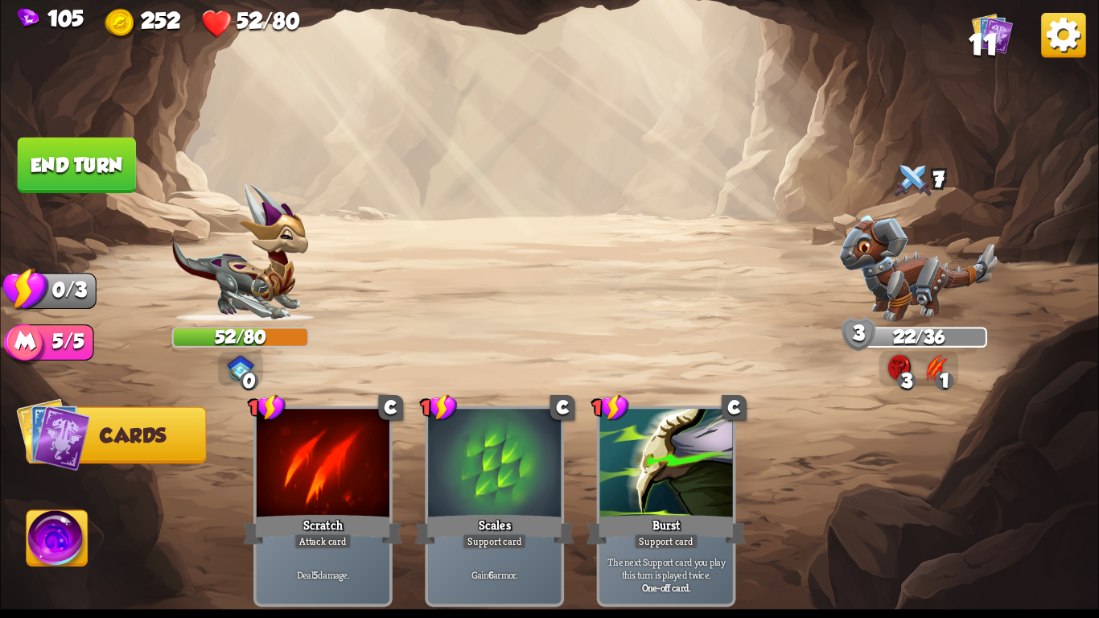
click at [934, 359] on img at bounding box center [935, 368] width 27 height 27
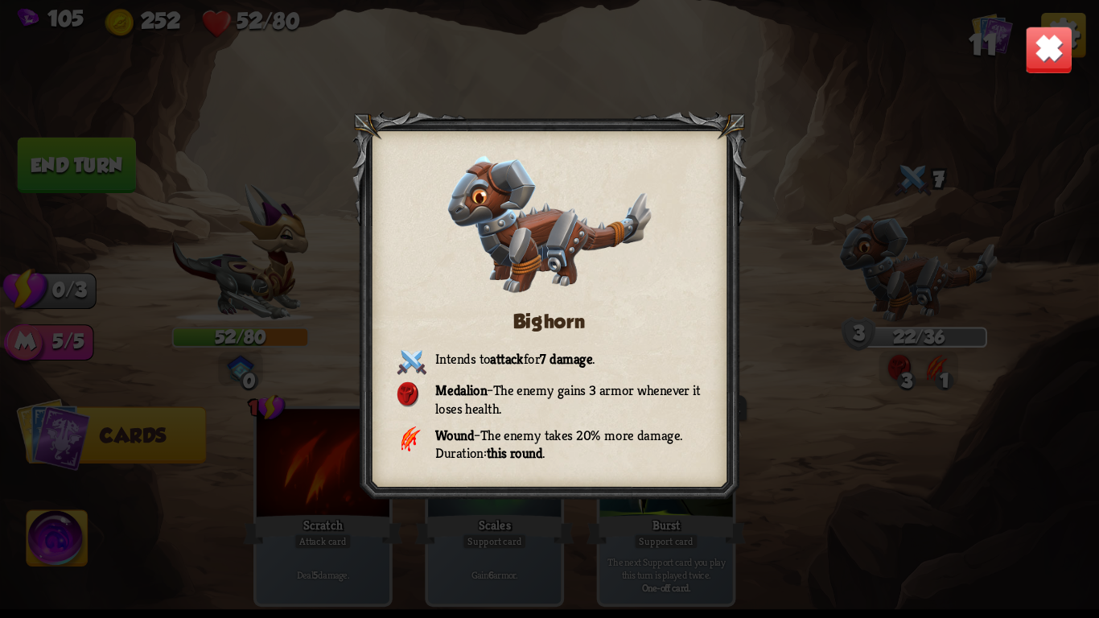
click at [1032, 50] on img at bounding box center [1049, 50] width 48 height 48
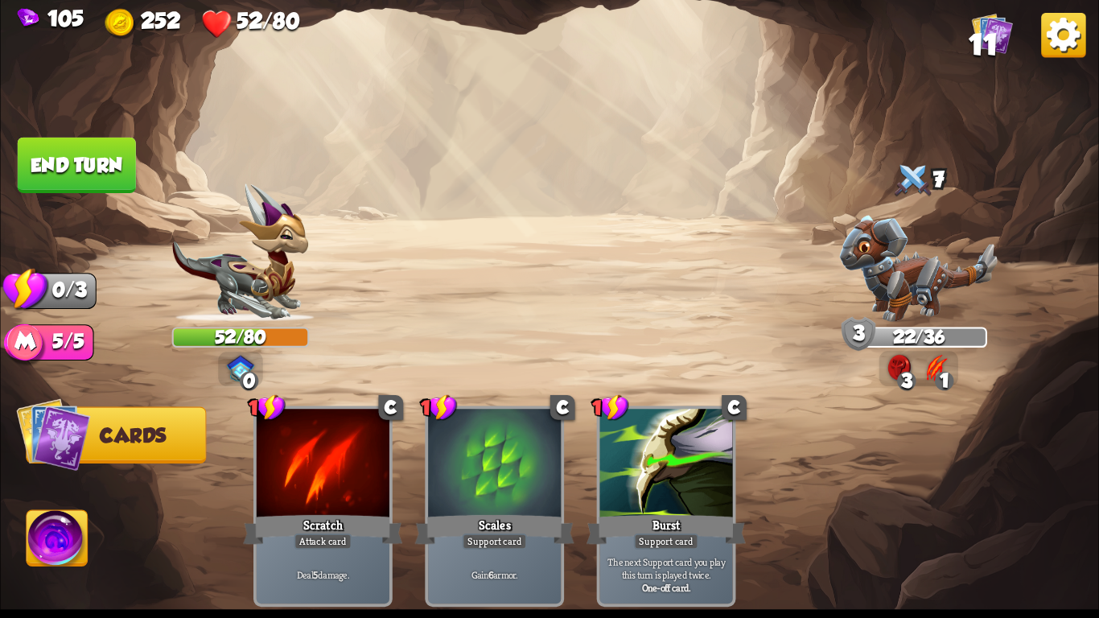
click at [54, 528] on img at bounding box center [57, 542] width 61 height 62
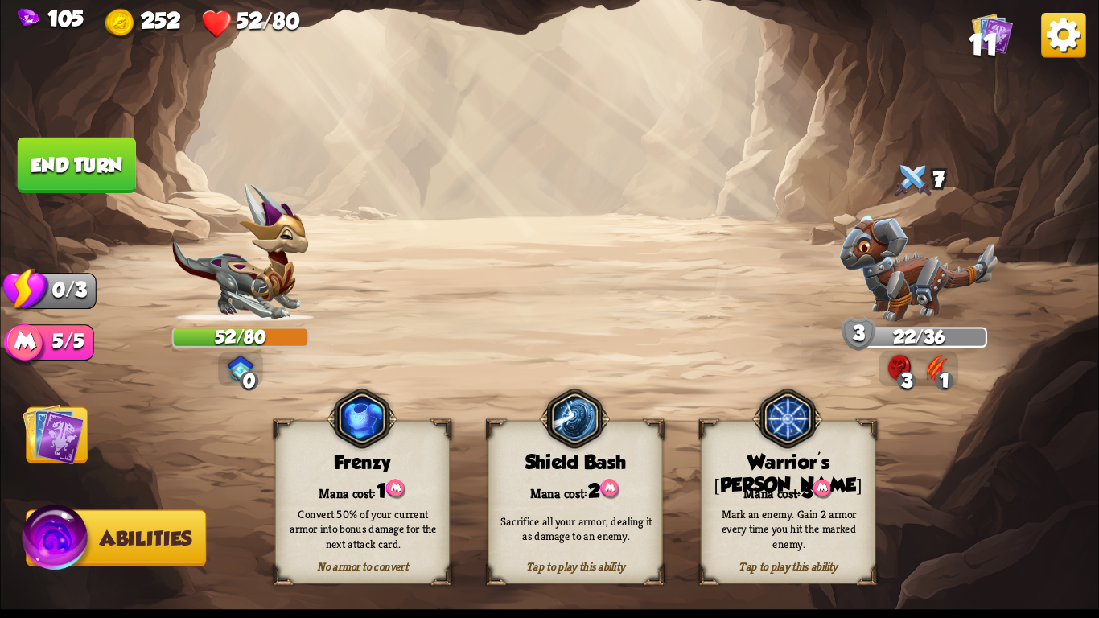
click at [841, 525] on div "Mark an enemy. Gain 2 armor every time you hit the marked enemy." at bounding box center [788, 528] width 158 height 43
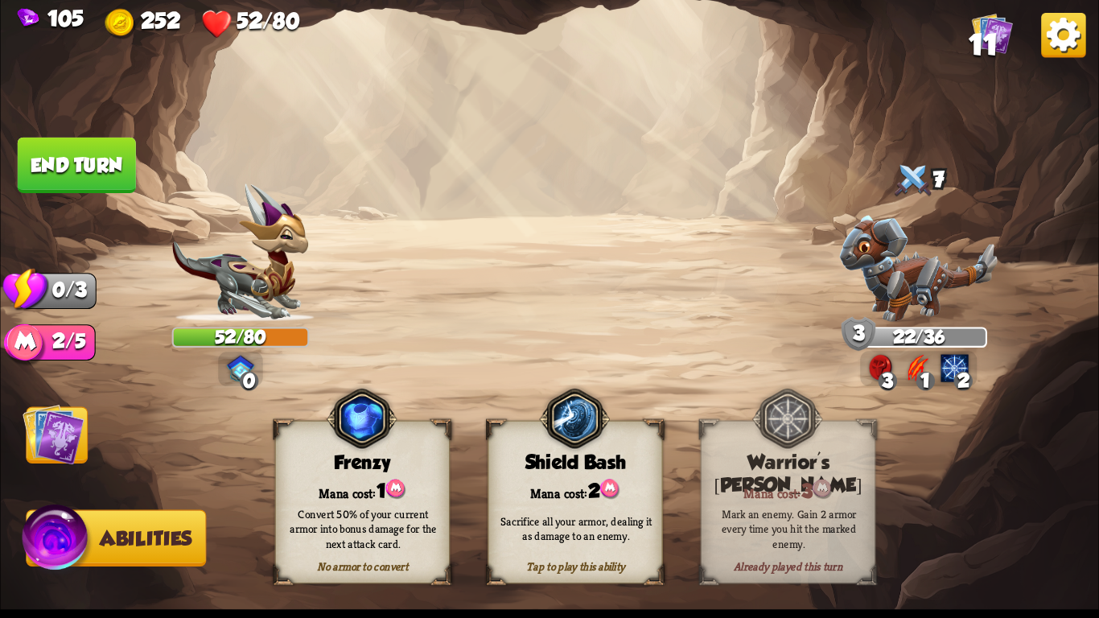
click at [940, 368] on img at bounding box center [953, 368] width 27 height 27
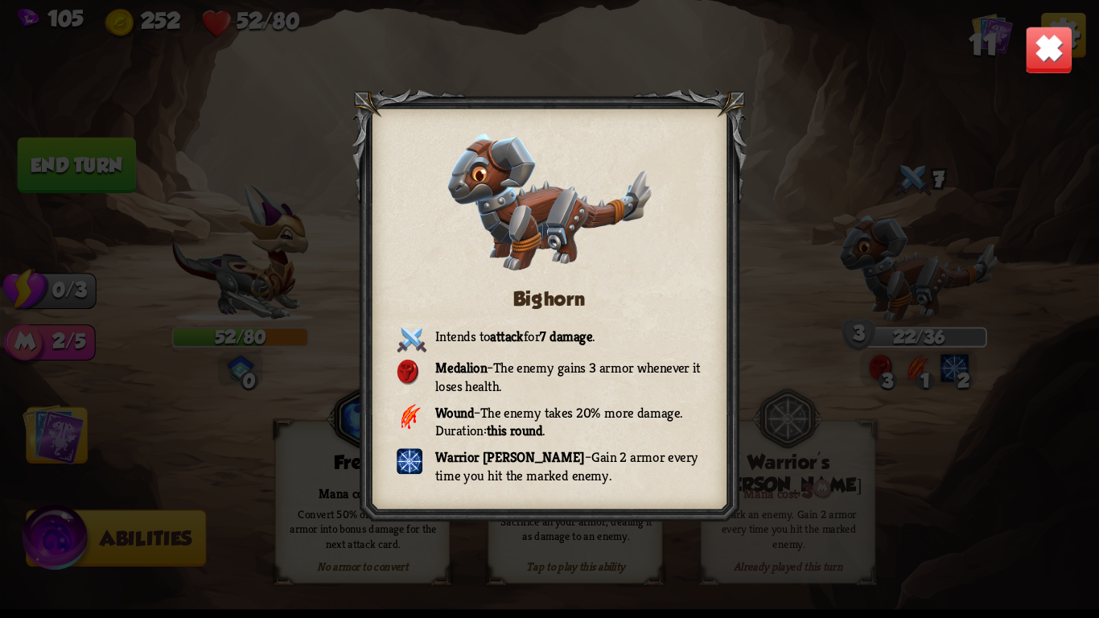
click at [946, 369] on div "Bighorn Intends to attack for 7 damage . Medalion – The enemy gains 3 armor whe…" at bounding box center [549, 309] width 1098 height 618
click at [1034, 62] on img at bounding box center [1049, 50] width 48 height 48
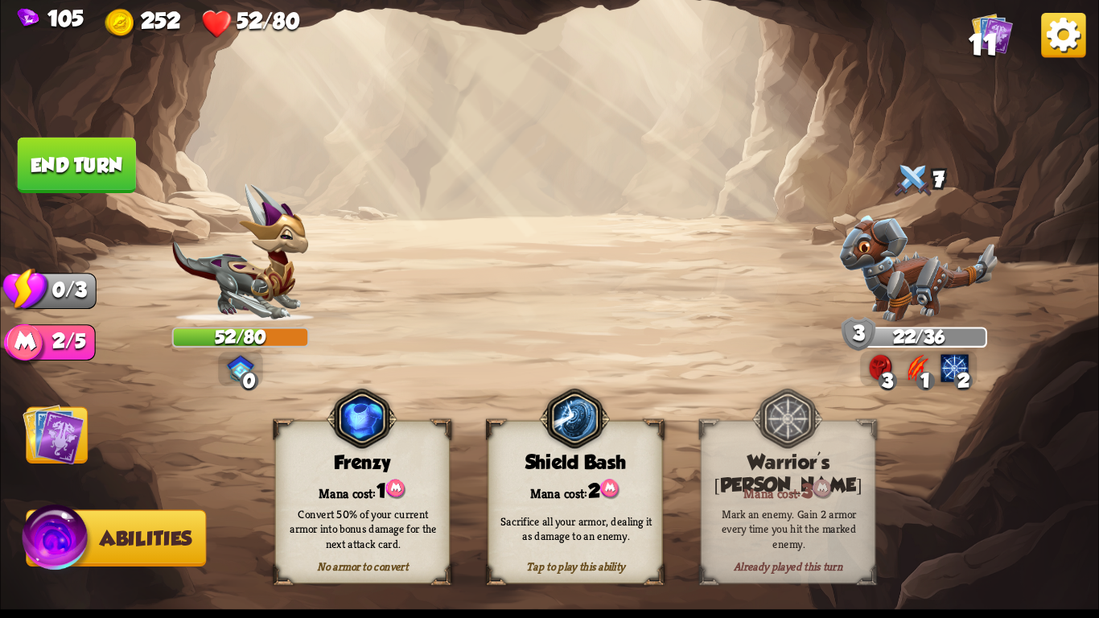
click at [947, 372] on img at bounding box center [953, 368] width 27 height 27
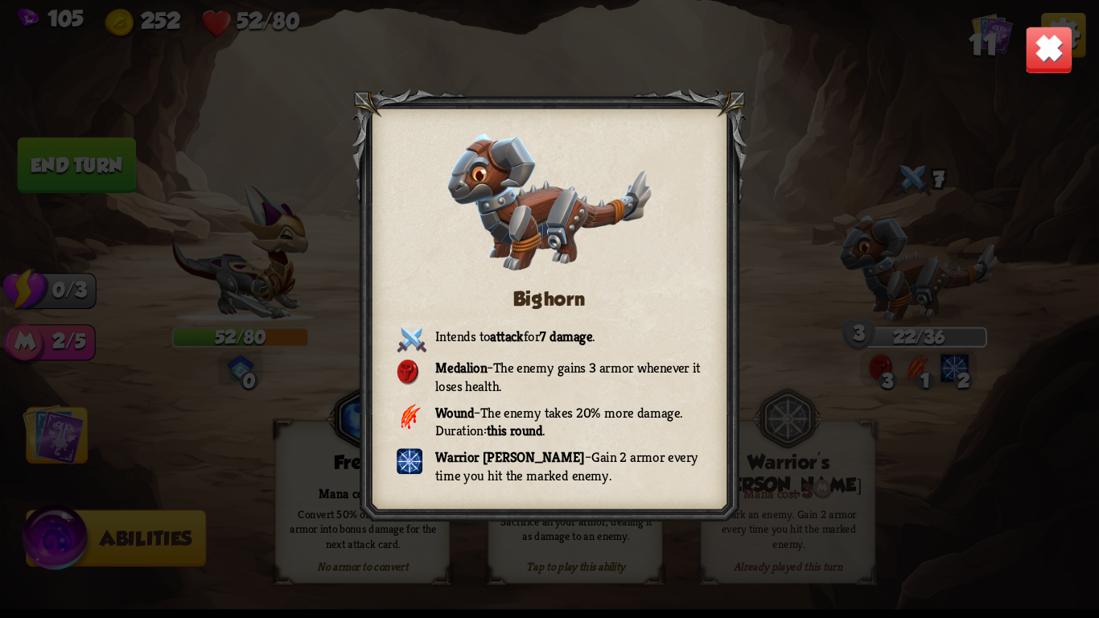
click at [1026, 57] on img at bounding box center [1049, 50] width 48 height 48
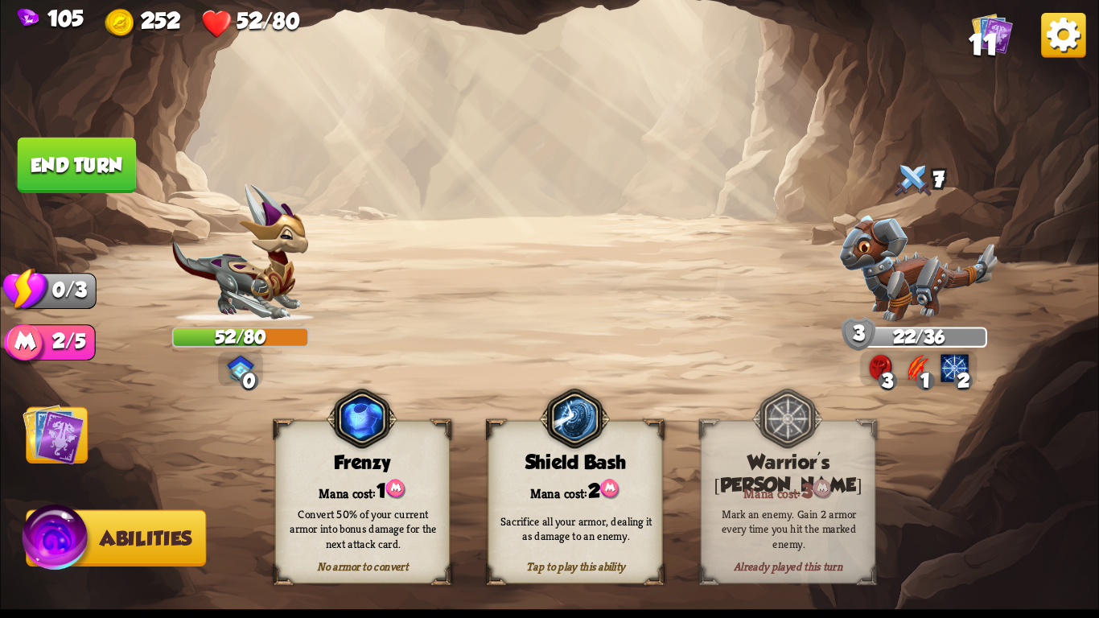
click at [73, 150] on button "End turn" at bounding box center [77, 165] width 118 height 55
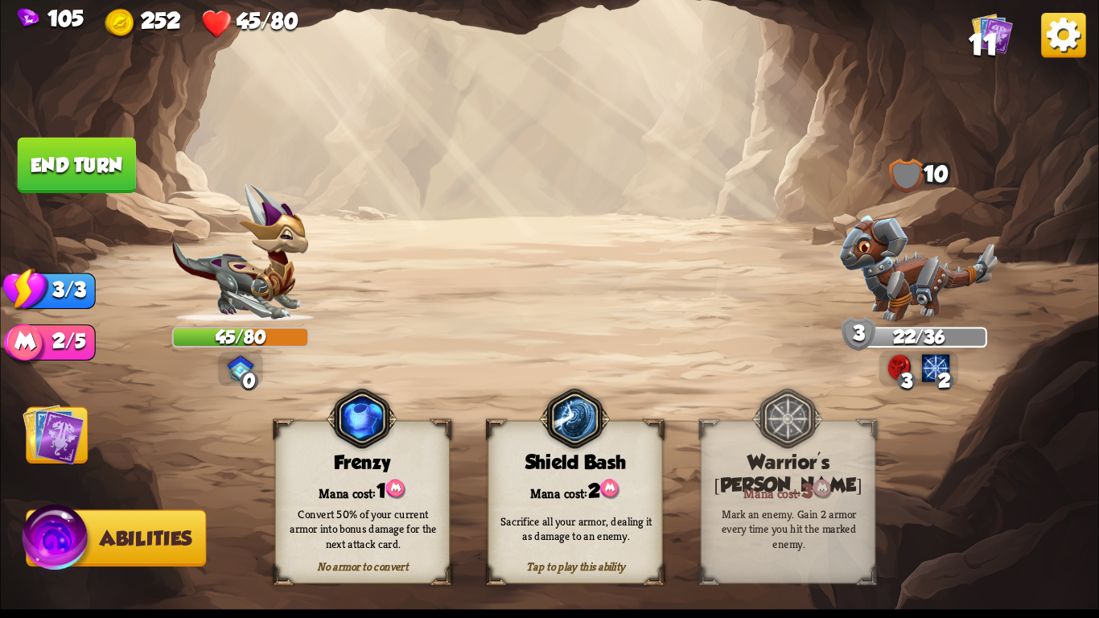
click at [60, 423] on img at bounding box center [54, 434] width 62 height 62
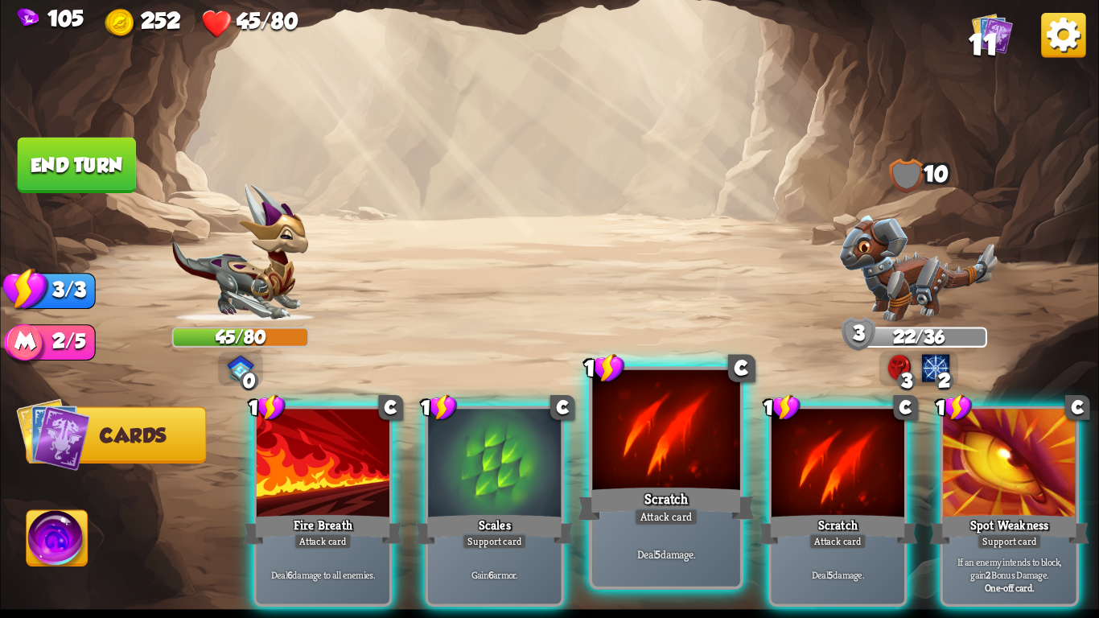
click at [664, 561] on div "Deal 5 damage." at bounding box center [665, 554] width 147 height 64
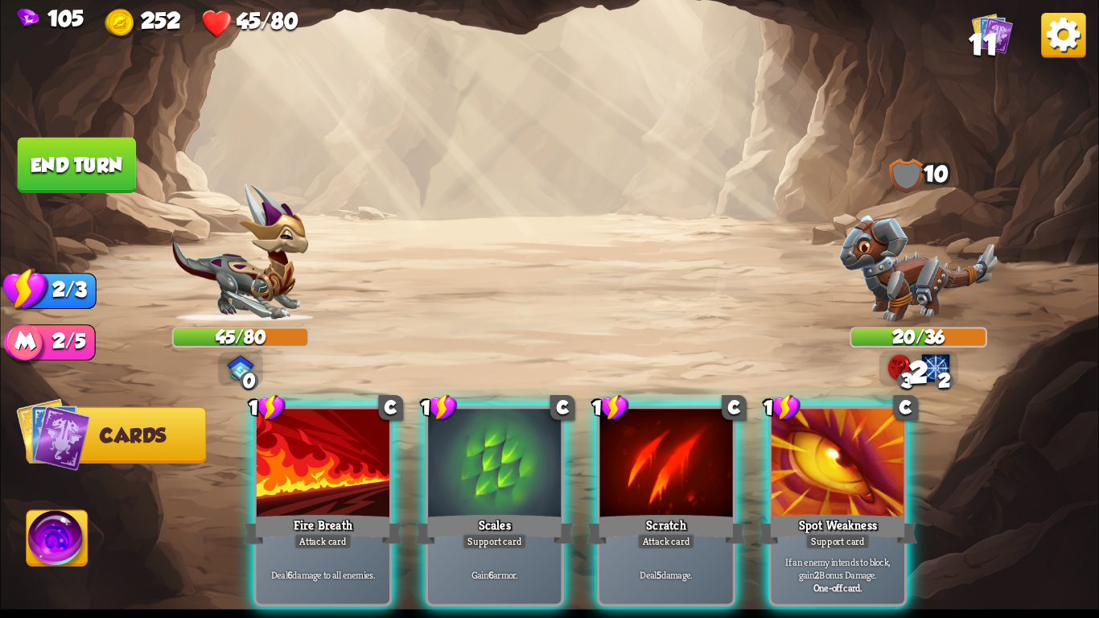
click at [664, 561] on div "Deal 5 damage." at bounding box center [666, 574] width 133 height 58
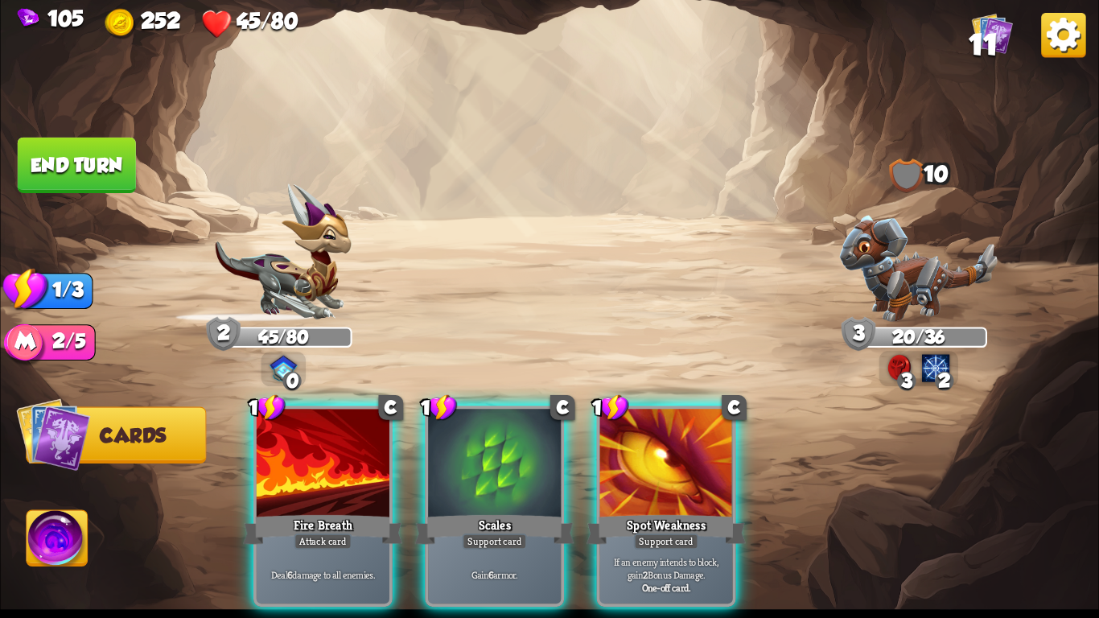
click at [664, 581] on b "One-off card." at bounding box center [666, 587] width 49 height 13
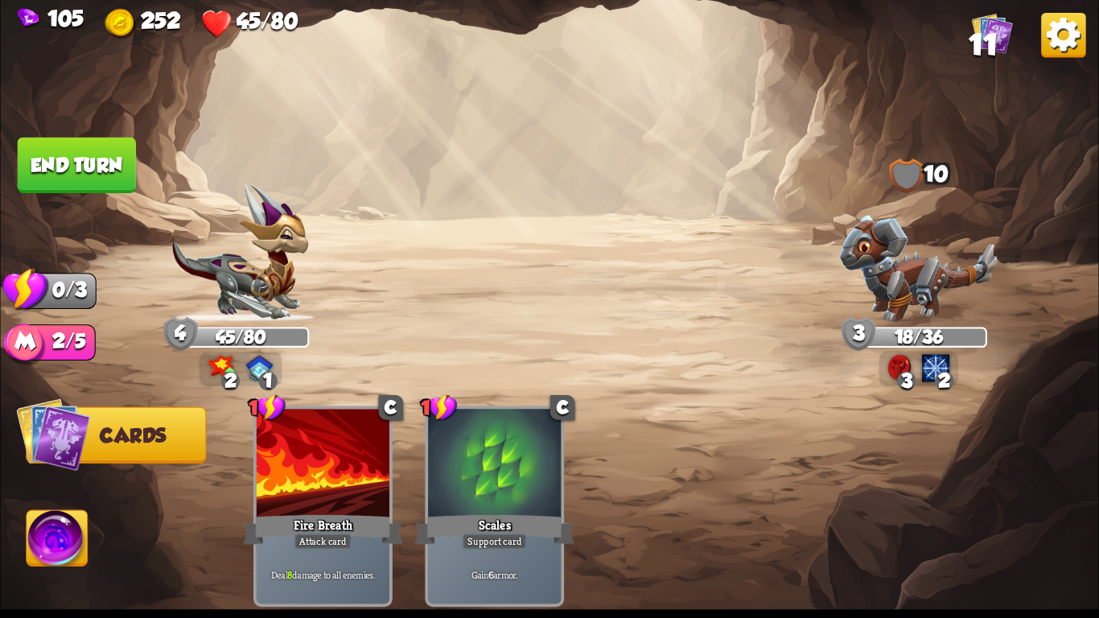
click at [84, 168] on button "End turn" at bounding box center [77, 165] width 118 height 55
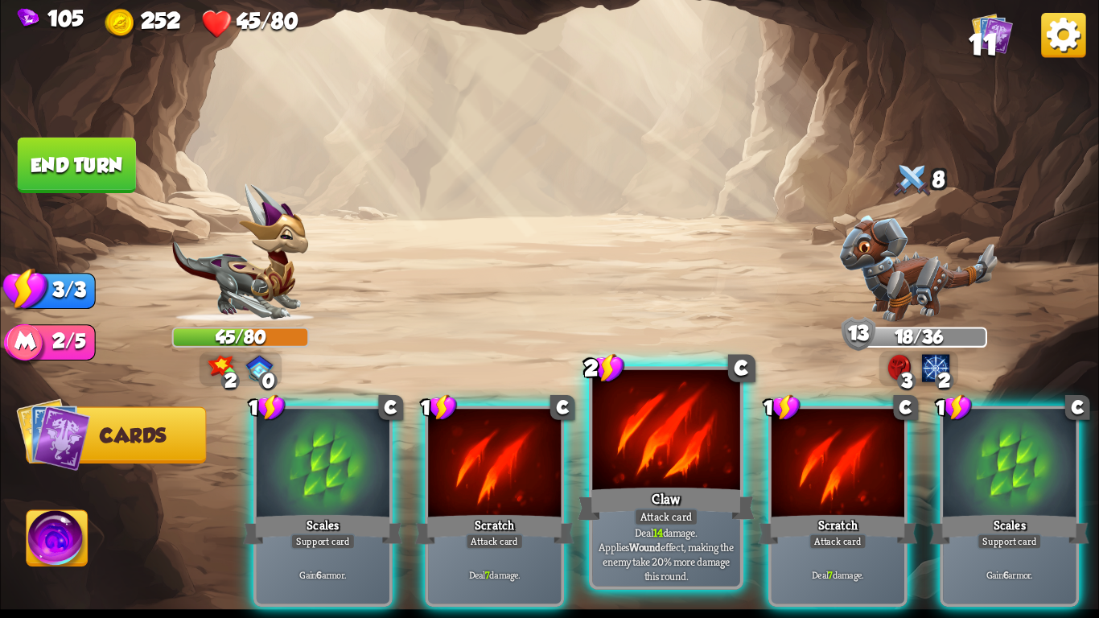
click at [686, 498] on div "Claw" at bounding box center [665, 503] width 177 height 39
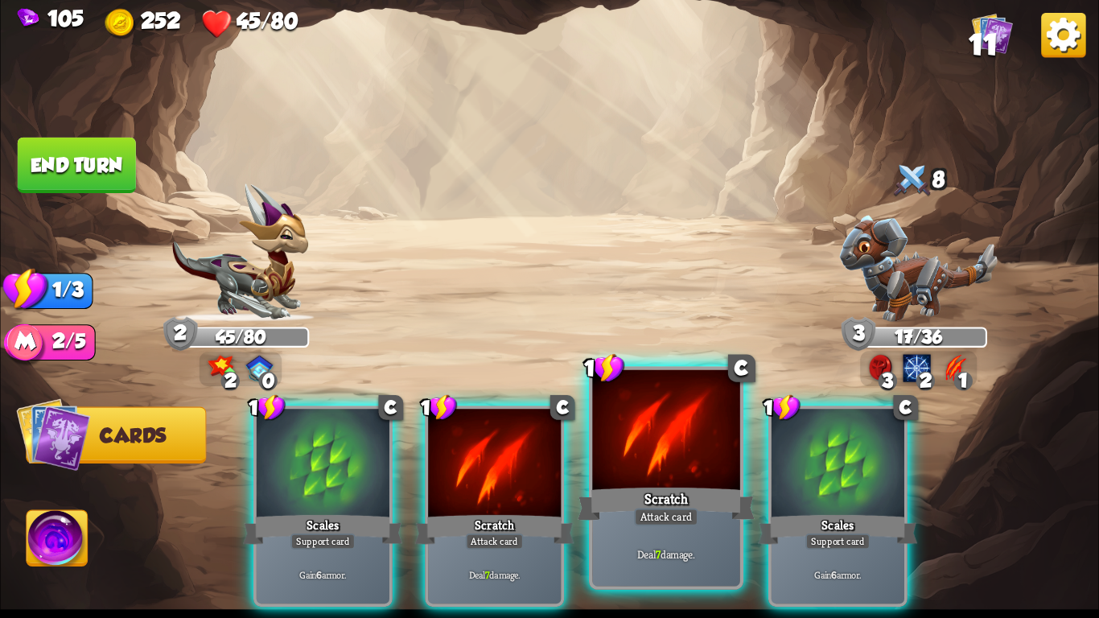
click at [672, 514] on div "Attack card" at bounding box center [666, 517] width 64 height 18
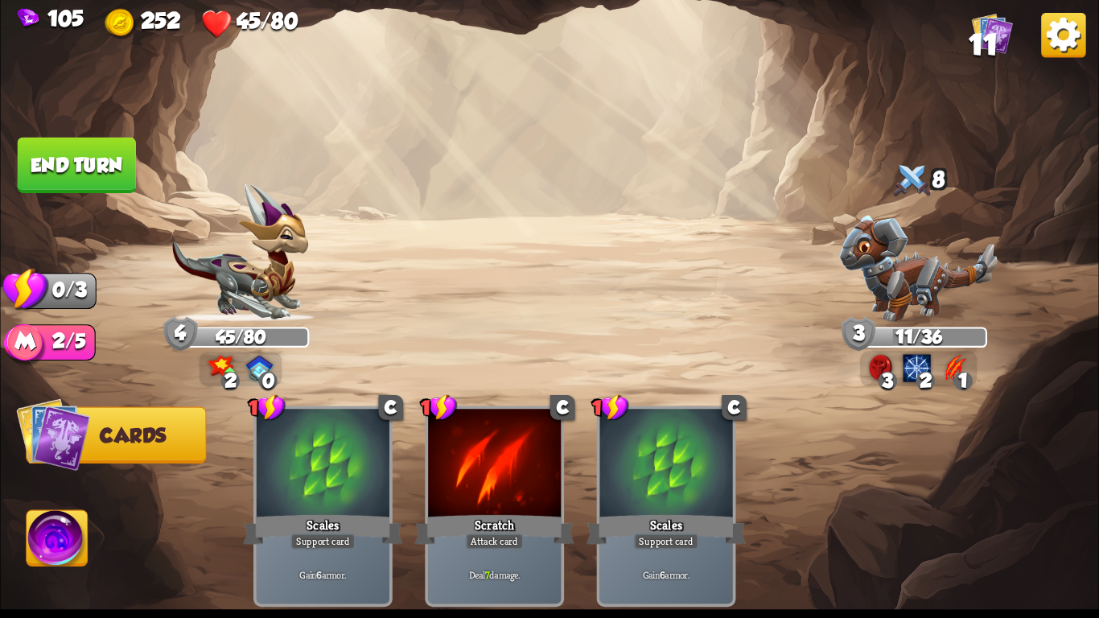
click at [96, 151] on button "End turn" at bounding box center [77, 165] width 118 height 55
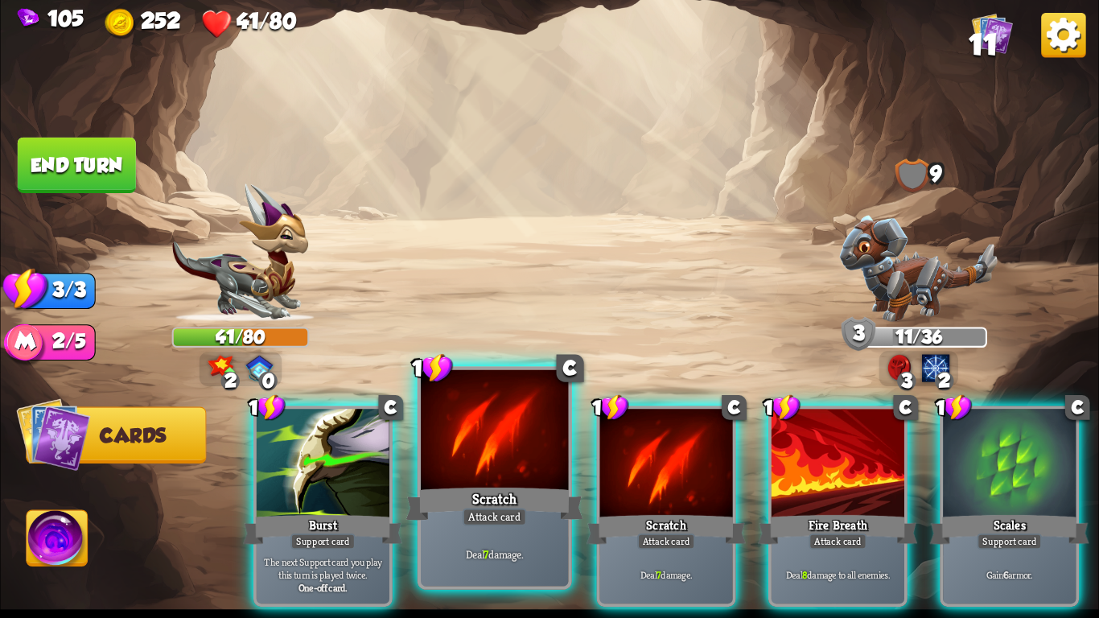
click at [536, 531] on div "Deal 7 damage." at bounding box center [494, 554] width 147 height 64
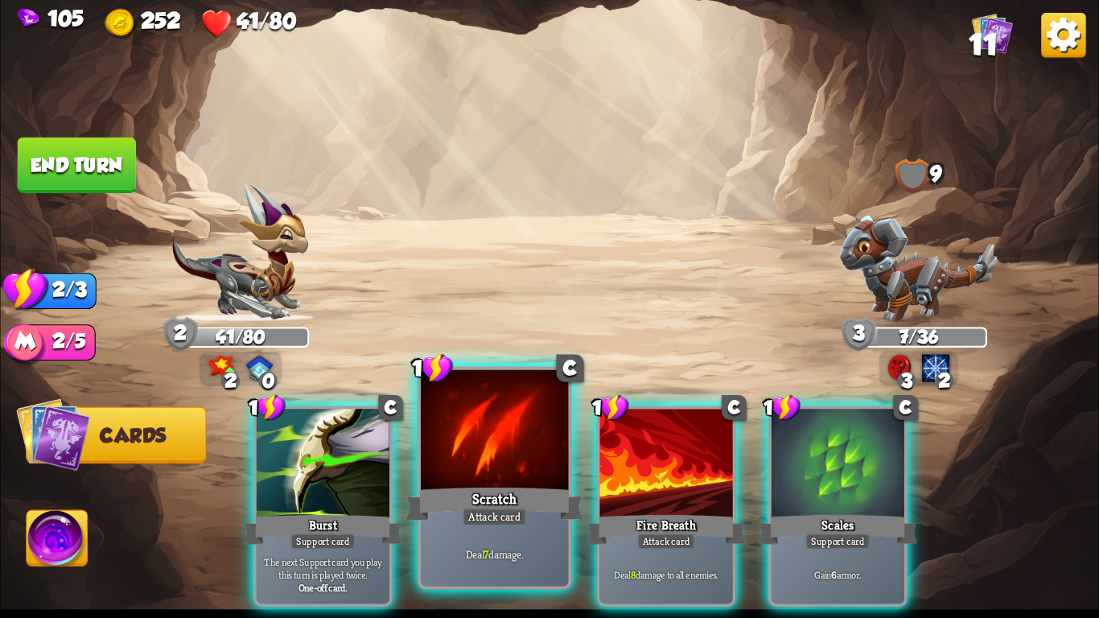
click at [528, 543] on div "Deal 7 damage." at bounding box center [494, 554] width 147 height 64
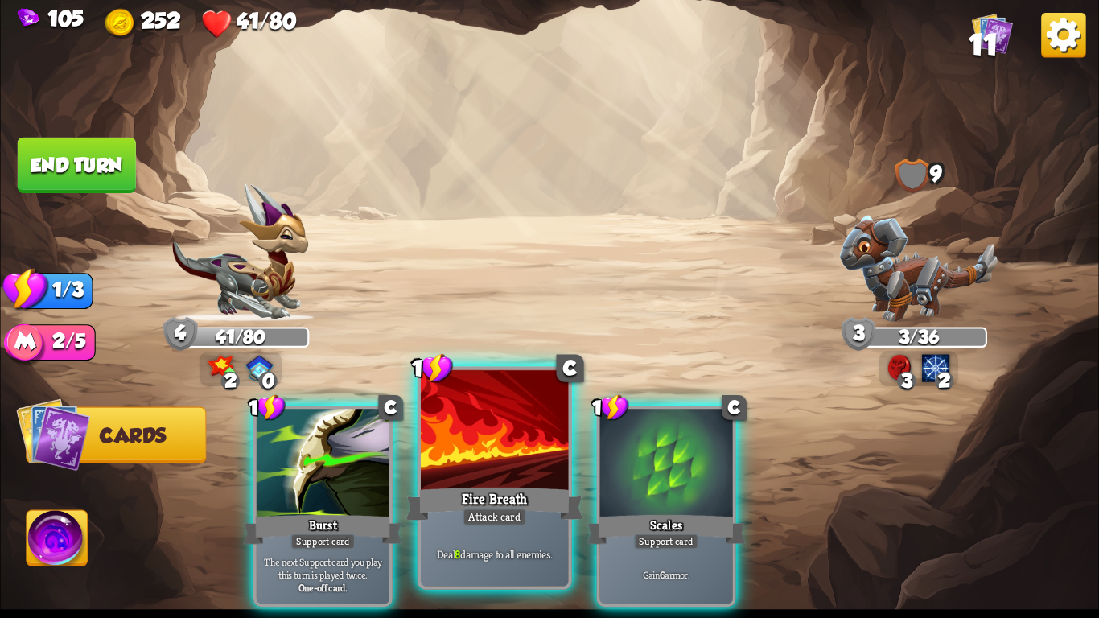
click at [521, 546] on p "Deal 8 damage to all enemies." at bounding box center [495, 553] width 140 height 14
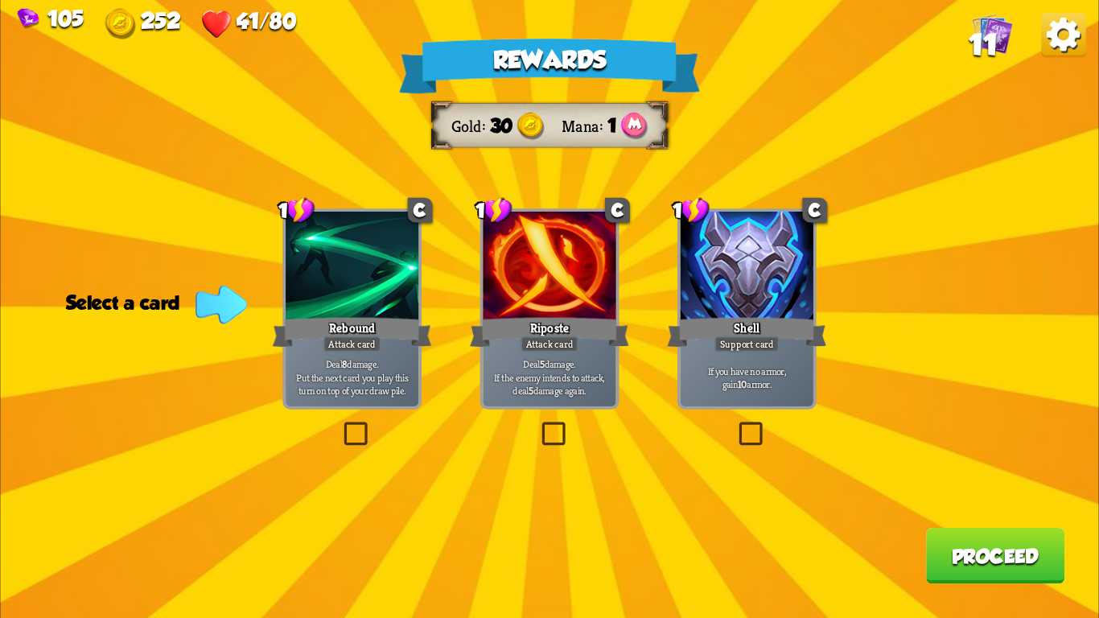
click at [535, 316] on div "Riposte" at bounding box center [549, 331] width 159 height 35
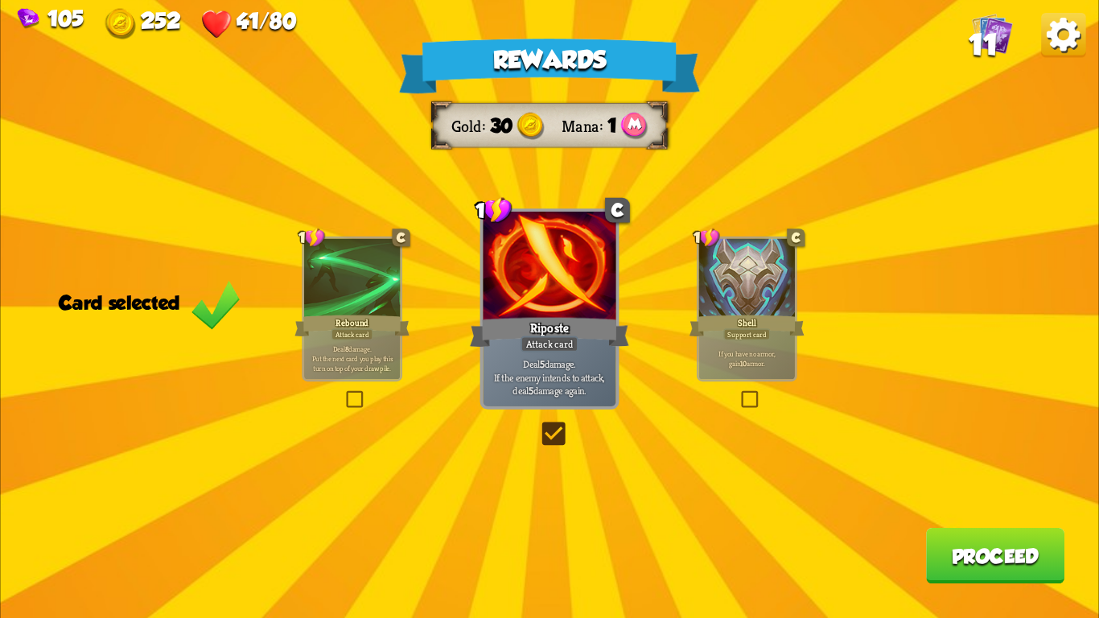
click at [938, 561] on button "Proceed" at bounding box center [995, 555] width 138 height 55
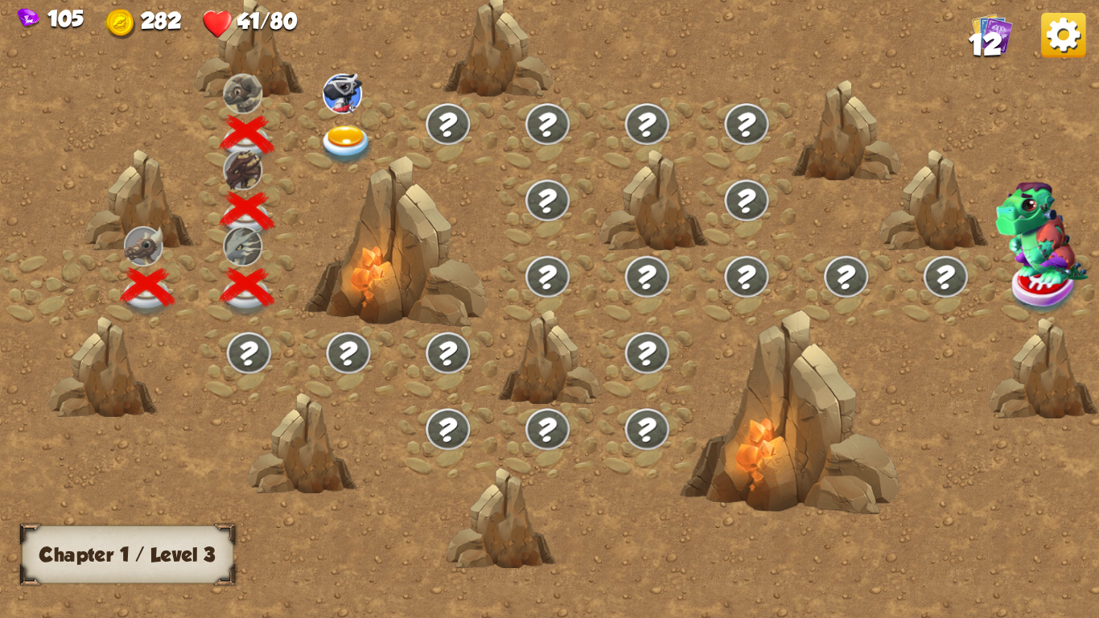
click at [334, 137] on img at bounding box center [346, 145] width 55 height 40
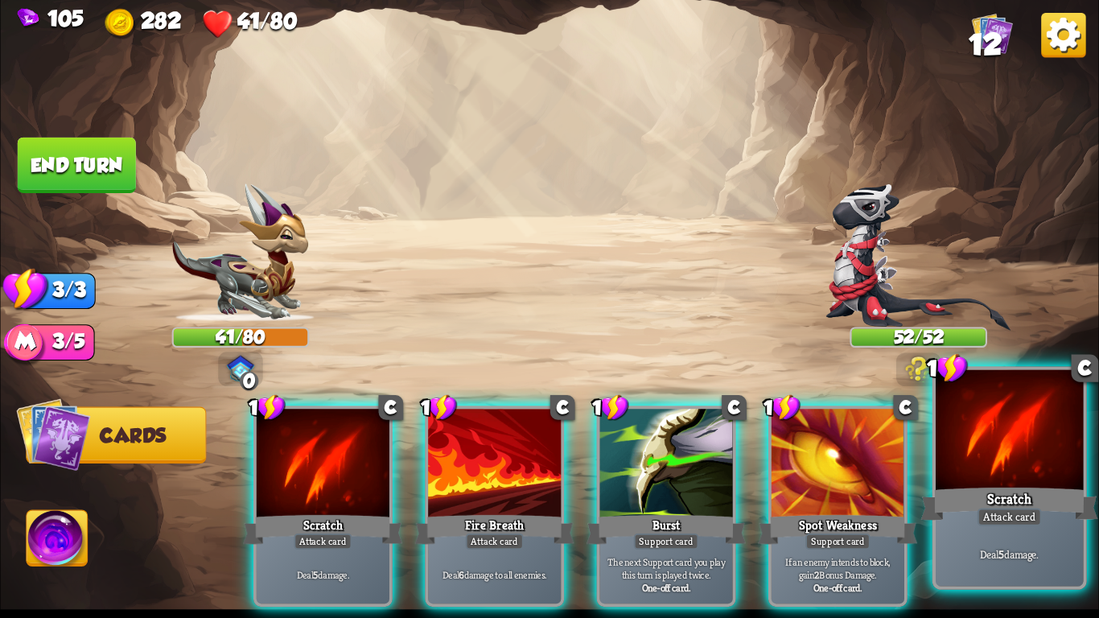
click at [1058, 471] on div at bounding box center [1008, 432] width 147 height 125
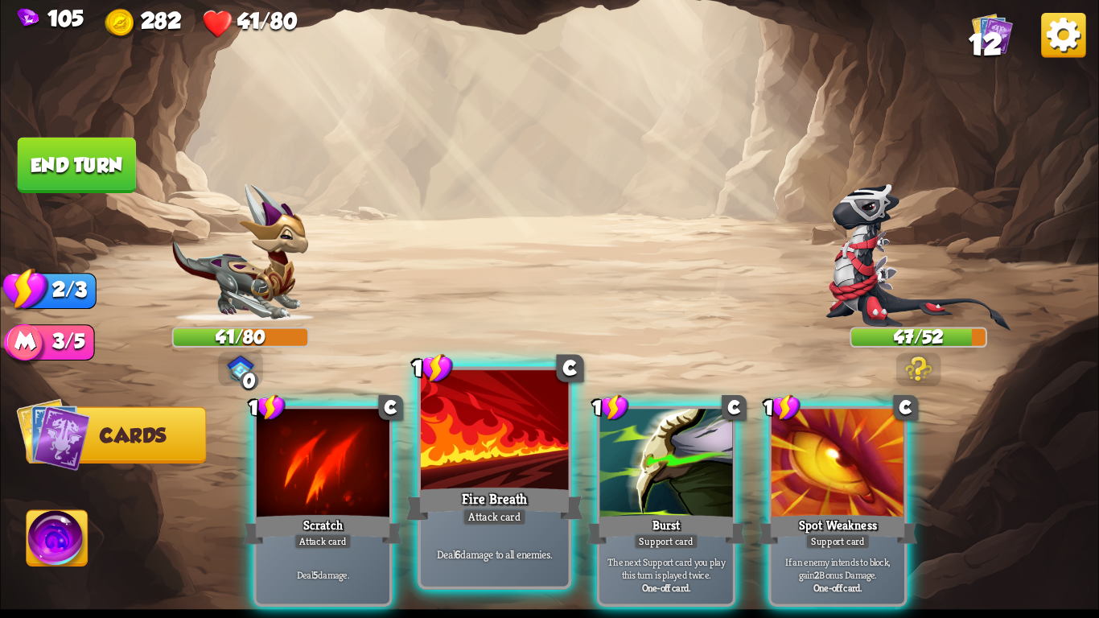
click at [506, 480] on div at bounding box center [494, 432] width 147 height 125
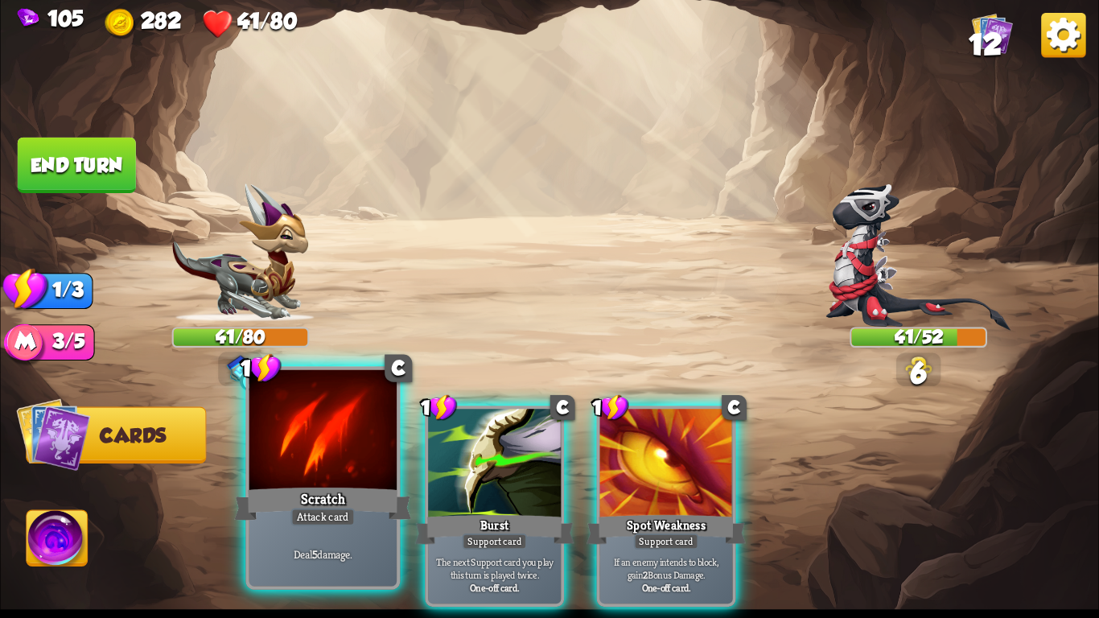
click at [376, 485] on div "Scratch" at bounding box center [322, 503] width 177 height 39
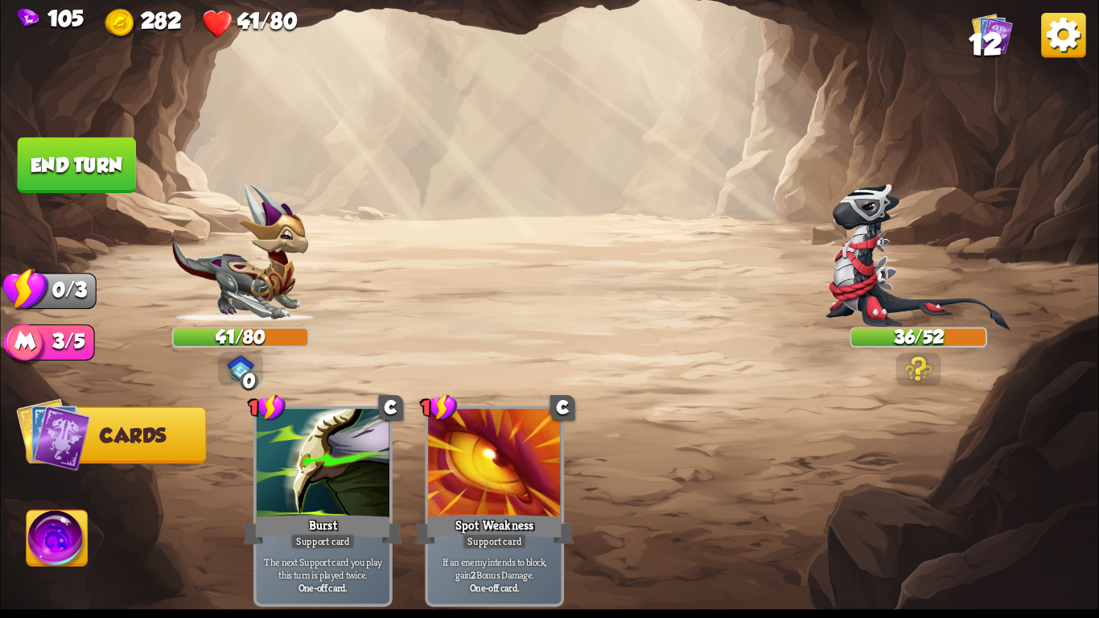
click at [59, 172] on button "End turn" at bounding box center [77, 165] width 118 height 55
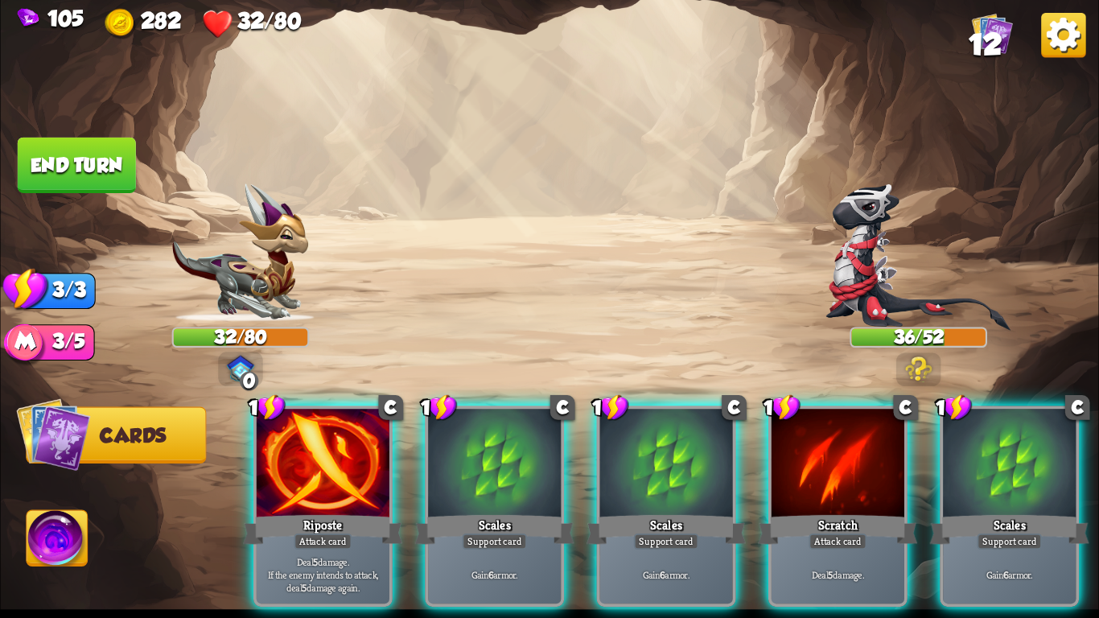
click at [916, 364] on img at bounding box center [918, 368] width 27 height 26
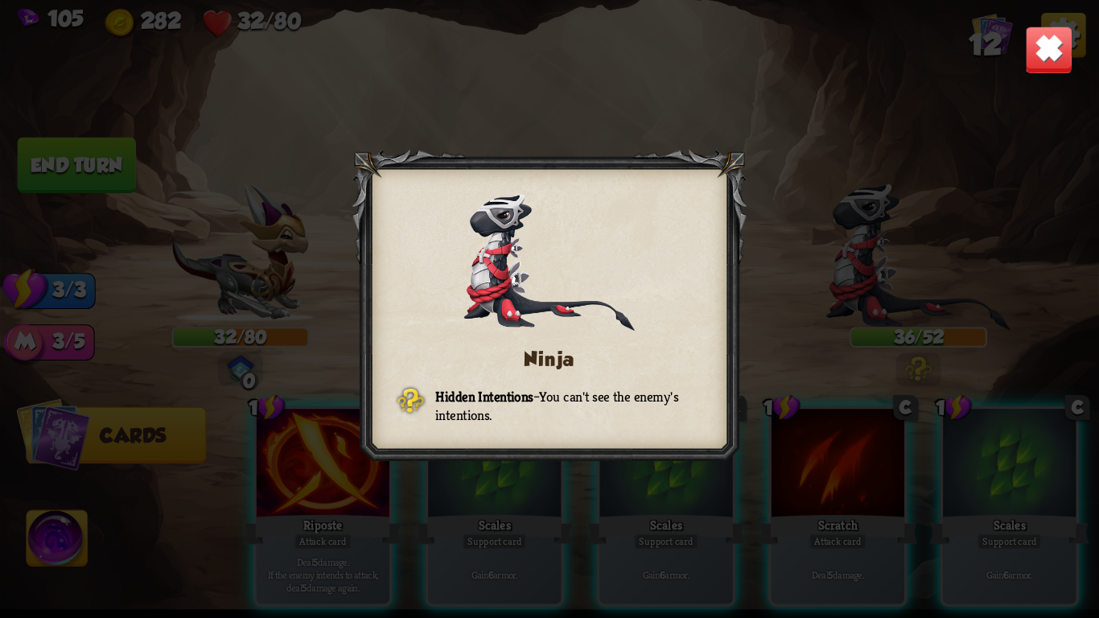
click at [1055, 44] on img at bounding box center [1049, 50] width 48 height 48
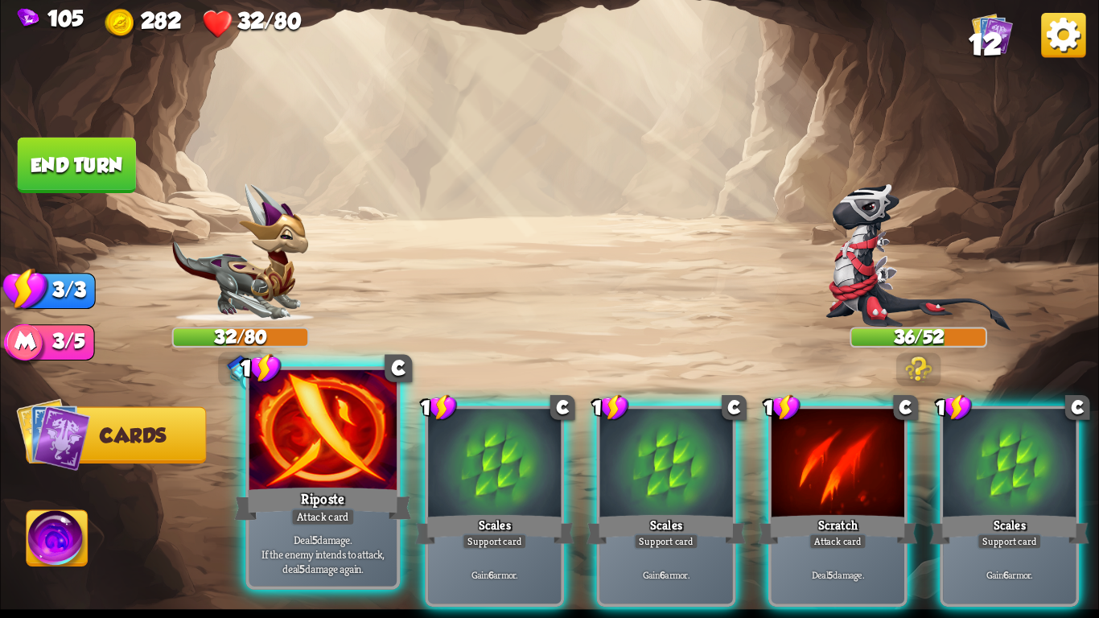
click at [348, 476] on div at bounding box center [322, 432] width 147 height 125
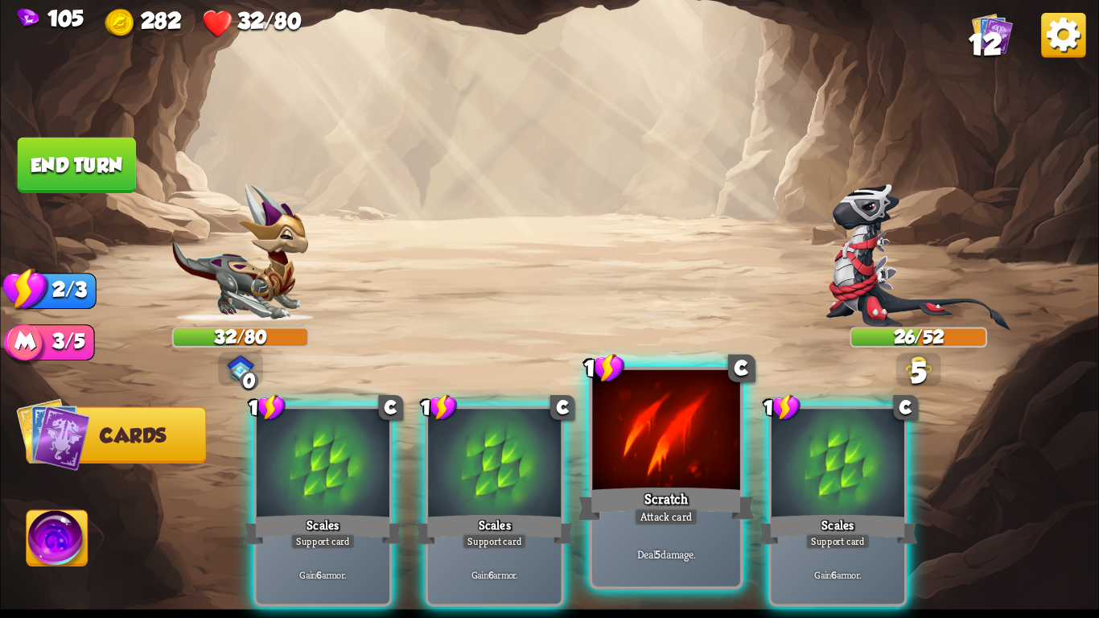
click at [657, 498] on div "Scratch" at bounding box center [665, 503] width 177 height 39
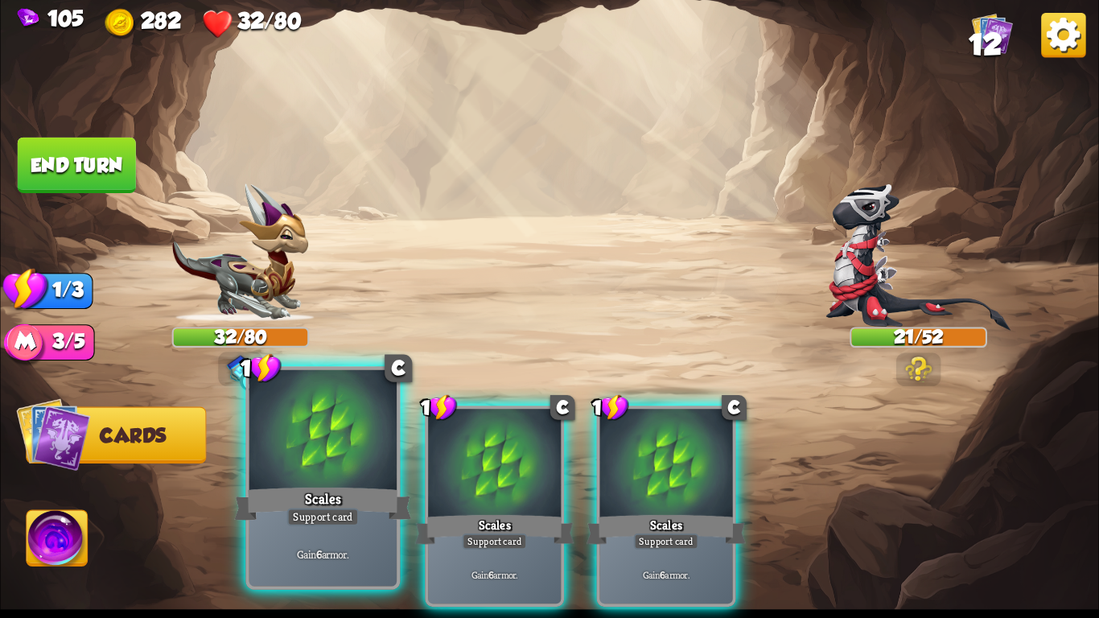
click at [368, 482] on div at bounding box center [322, 432] width 147 height 125
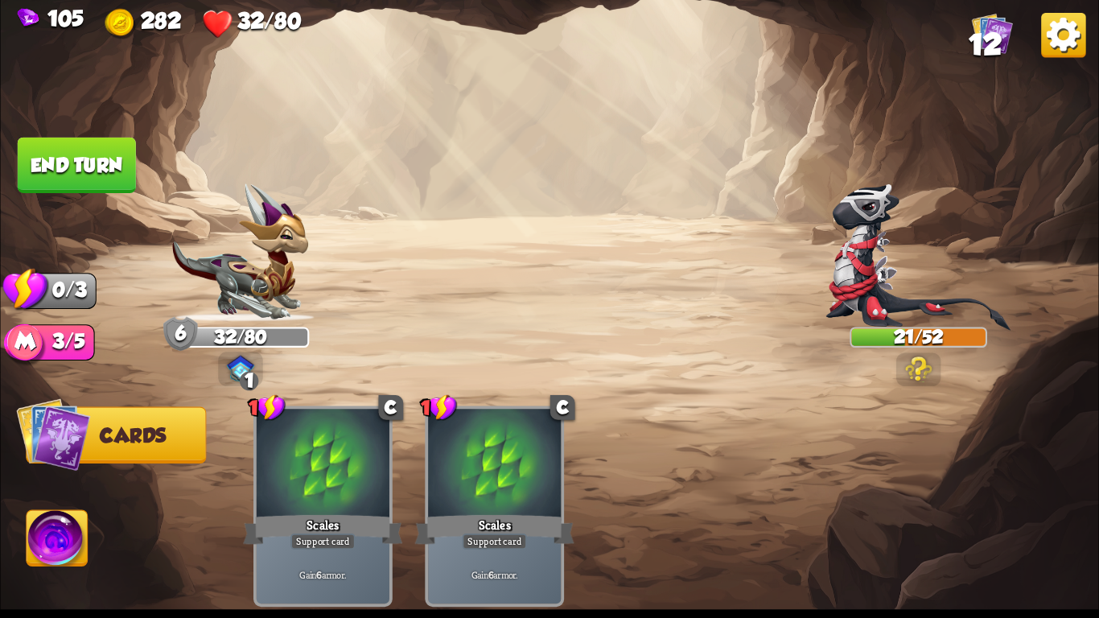
click at [68, 142] on button "End turn" at bounding box center [77, 165] width 118 height 55
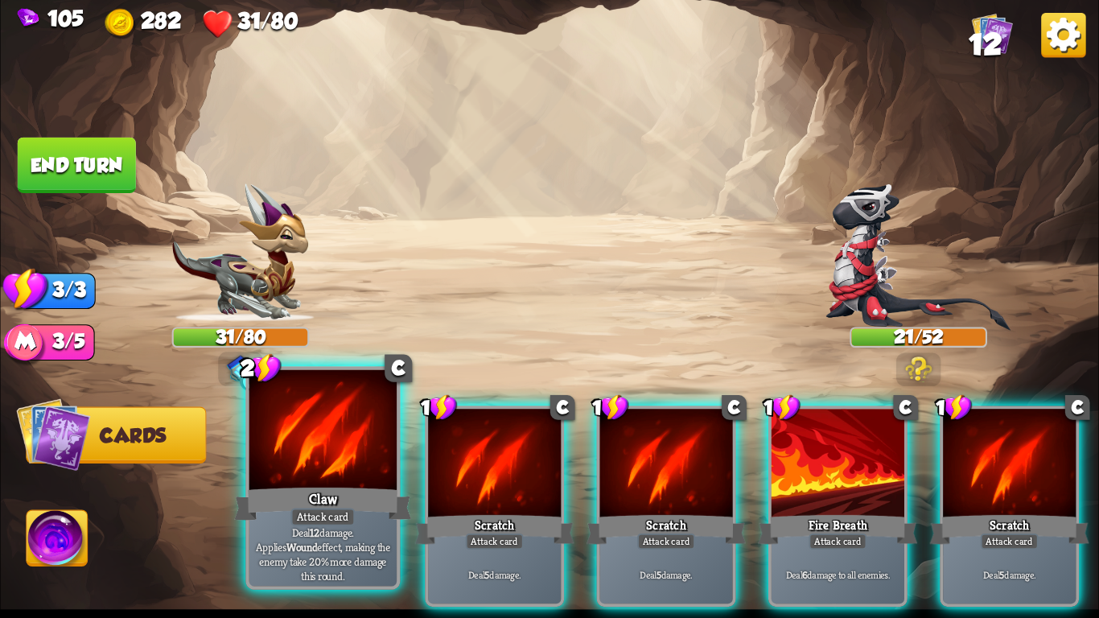
click at [364, 488] on div "Claw" at bounding box center [322, 503] width 177 height 39
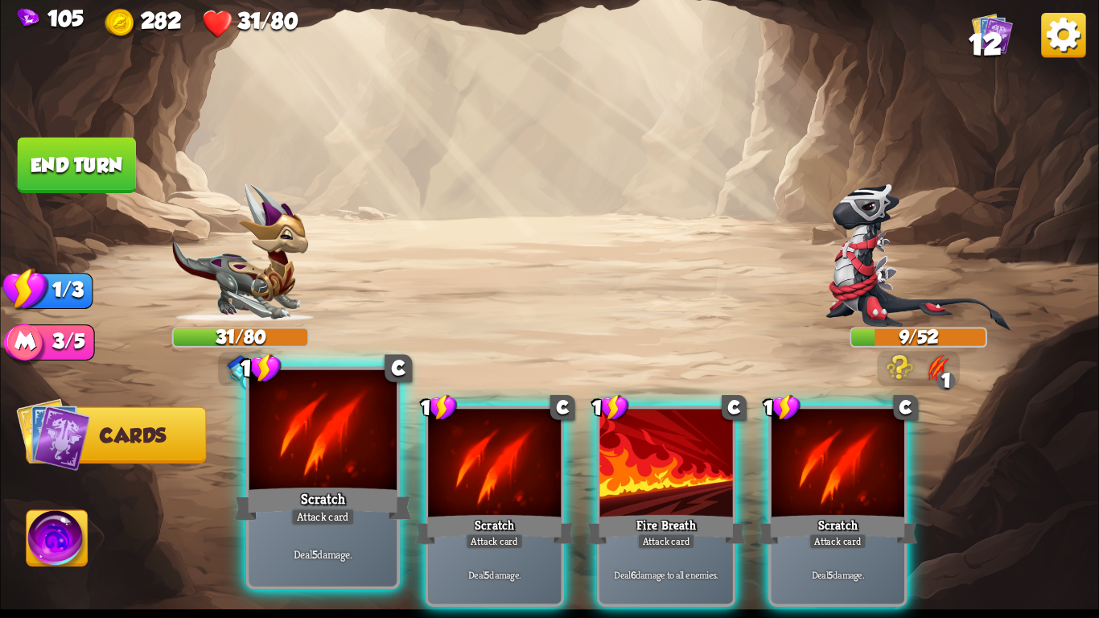
click at [355, 496] on div "Scratch" at bounding box center [322, 503] width 177 height 39
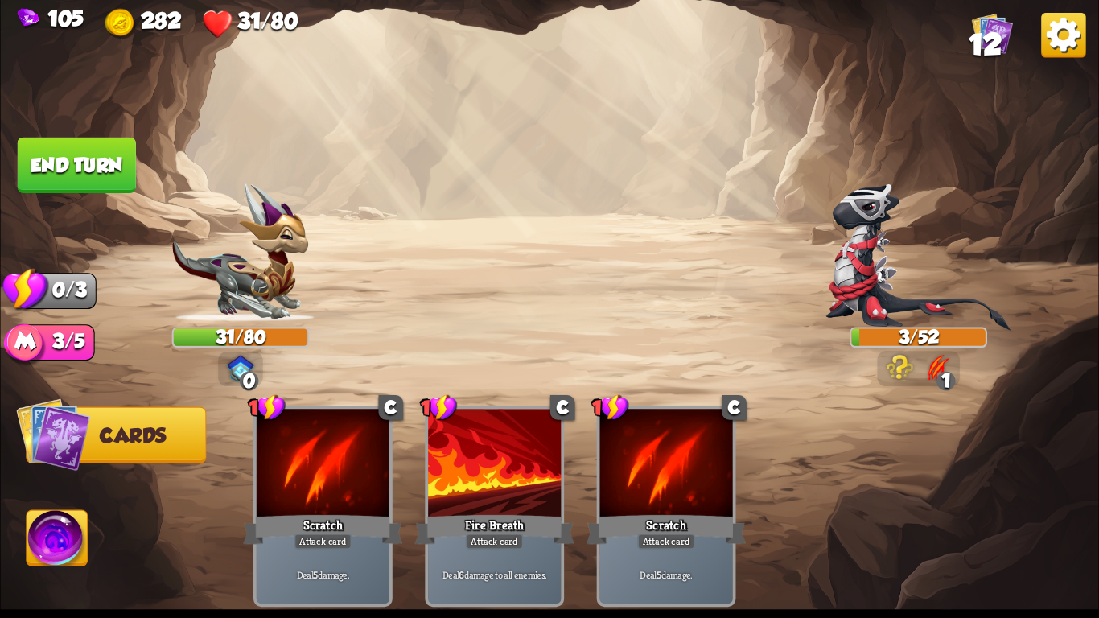
click at [77, 163] on button "End turn" at bounding box center [77, 165] width 118 height 55
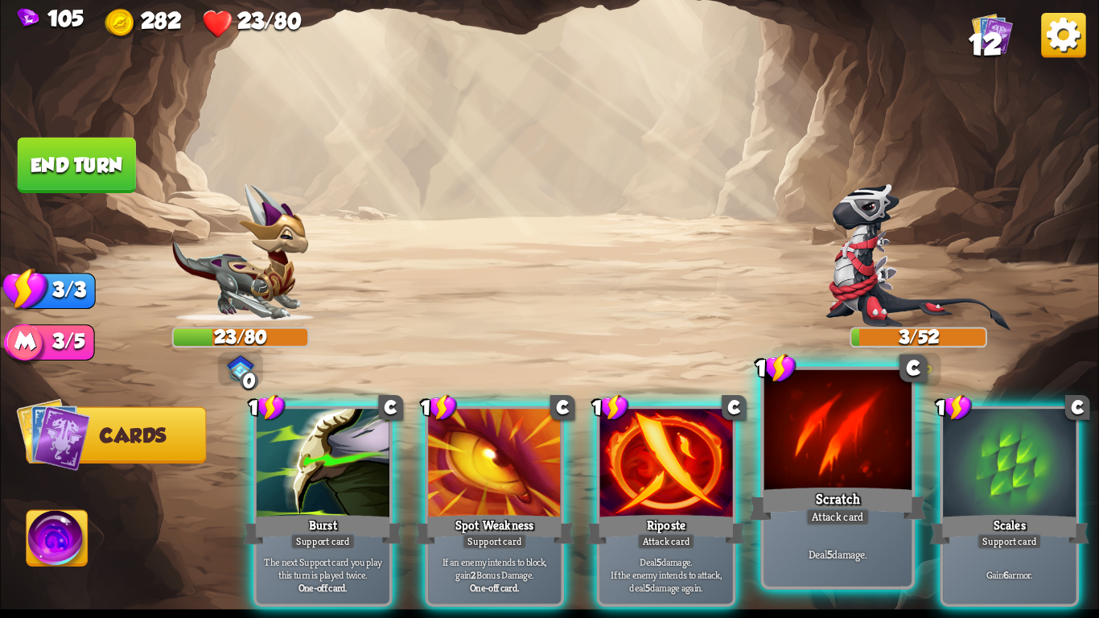
click at [873, 491] on div "Scratch" at bounding box center [837, 503] width 177 height 39
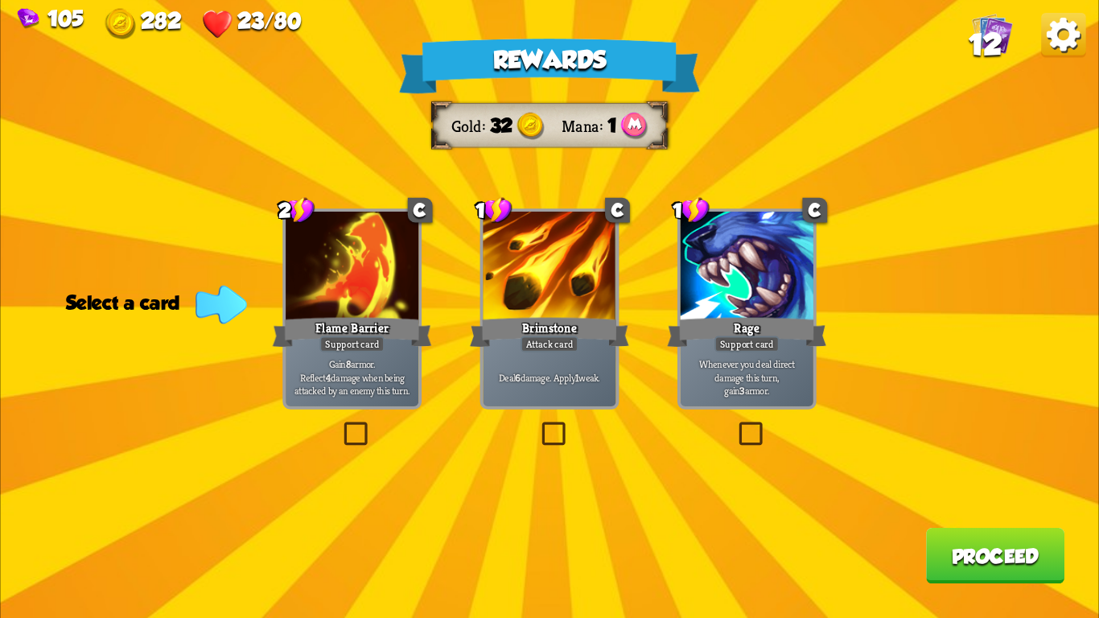
click at [349, 352] on div "Gain 8 armor. Reflect 4 damage when being attacked by an enemy this turn." at bounding box center [352, 377] width 133 height 58
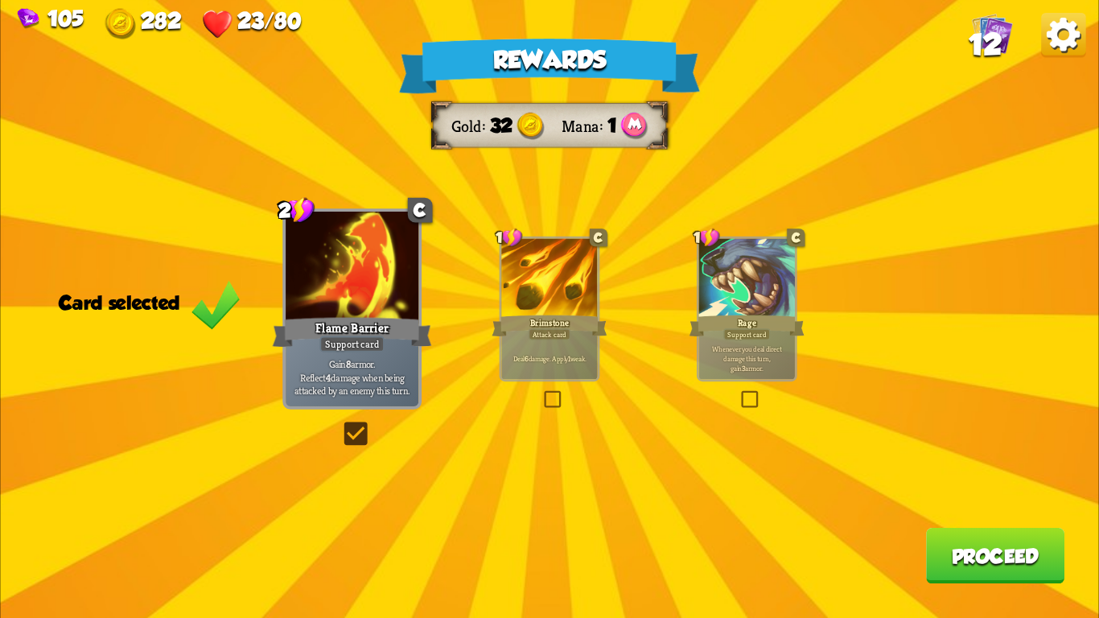
click at [953, 545] on button "Proceed" at bounding box center [995, 555] width 138 height 55
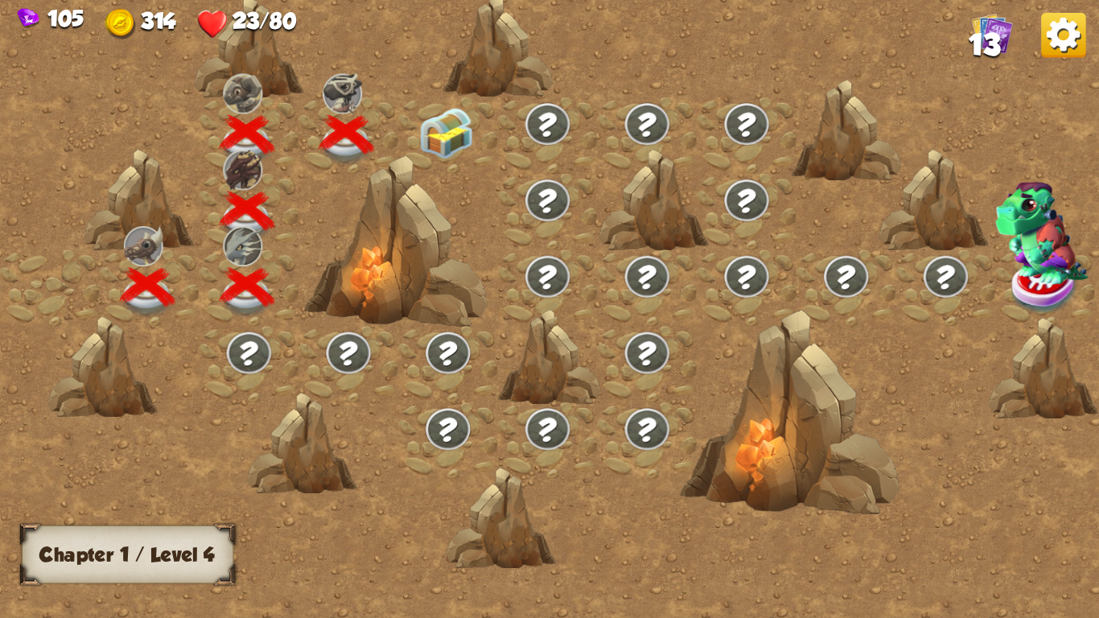
click at [432, 129] on img at bounding box center [446, 133] width 55 height 51
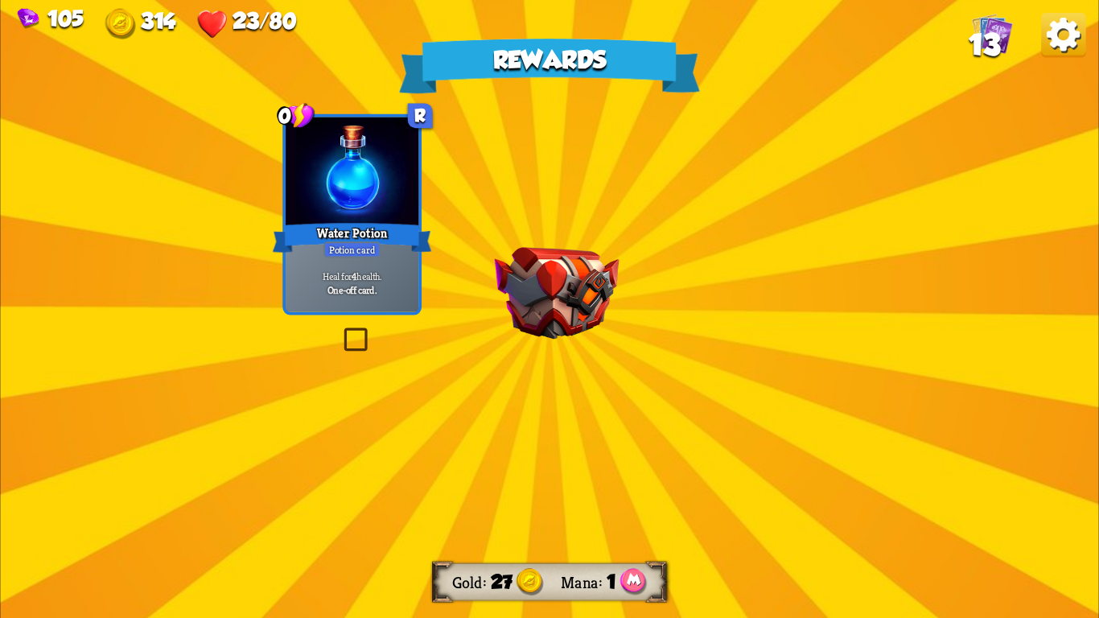
click at [595, 294] on img at bounding box center [557, 293] width 125 height 92
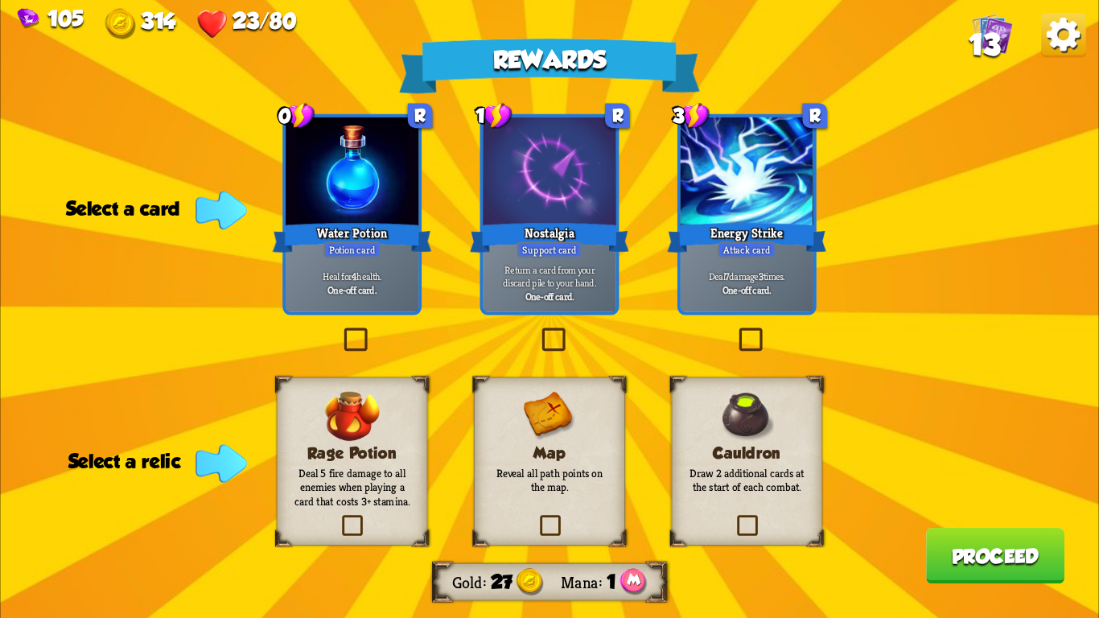
click at [368, 250] on div "Potion card" at bounding box center [351, 249] width 57 height 16
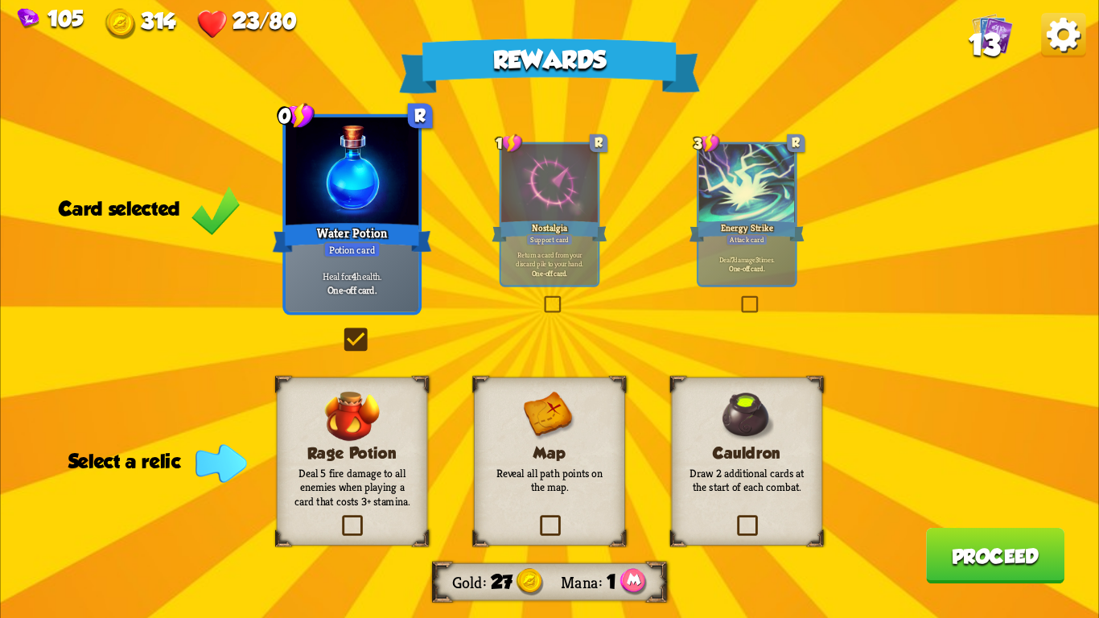
click at [752, 261] on p "Deal 7 damage 3 times." at bounding box center [746, 259] width 91 height 10
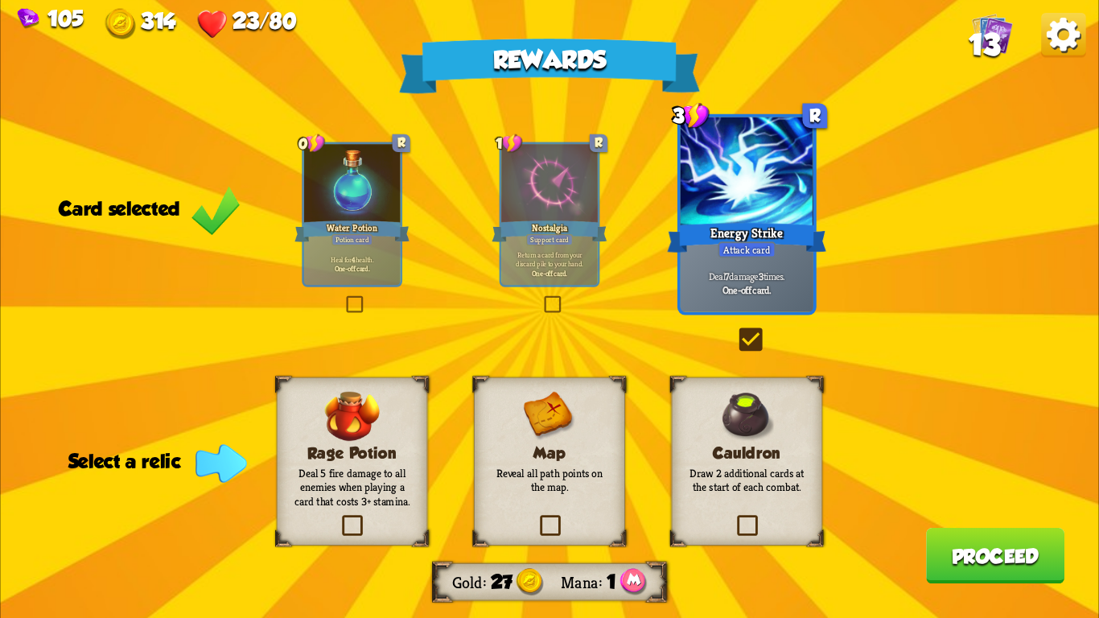
click at [965, 547] on button "Proceed" at bounding box center [995, 555] width 138 height 55
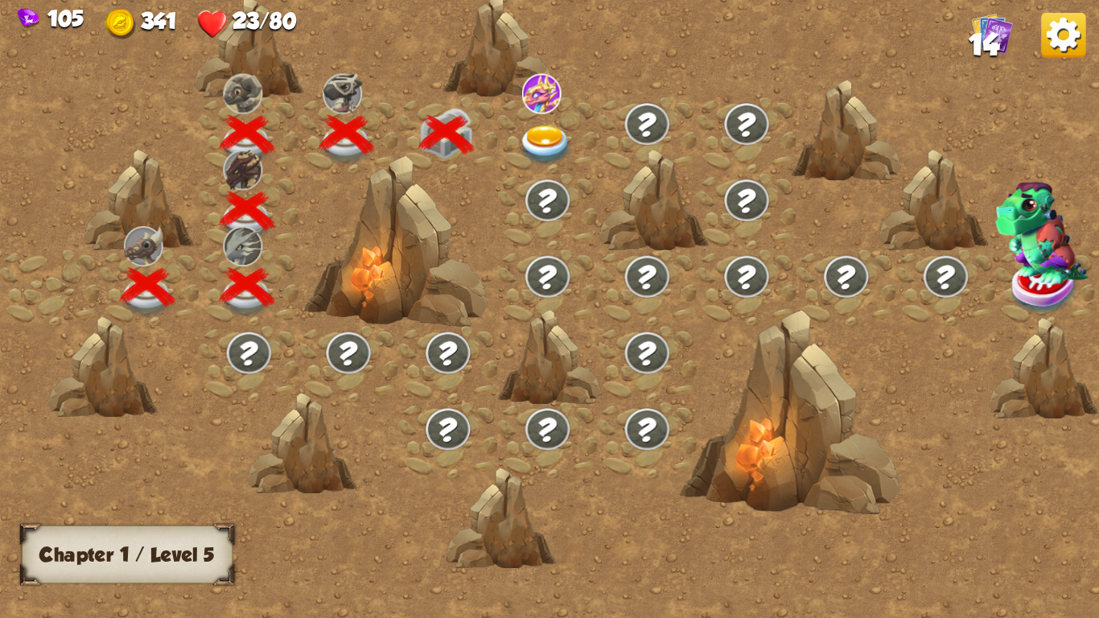
click at [541, 138] on img at bounding box center [546, 145] width 55 height 40
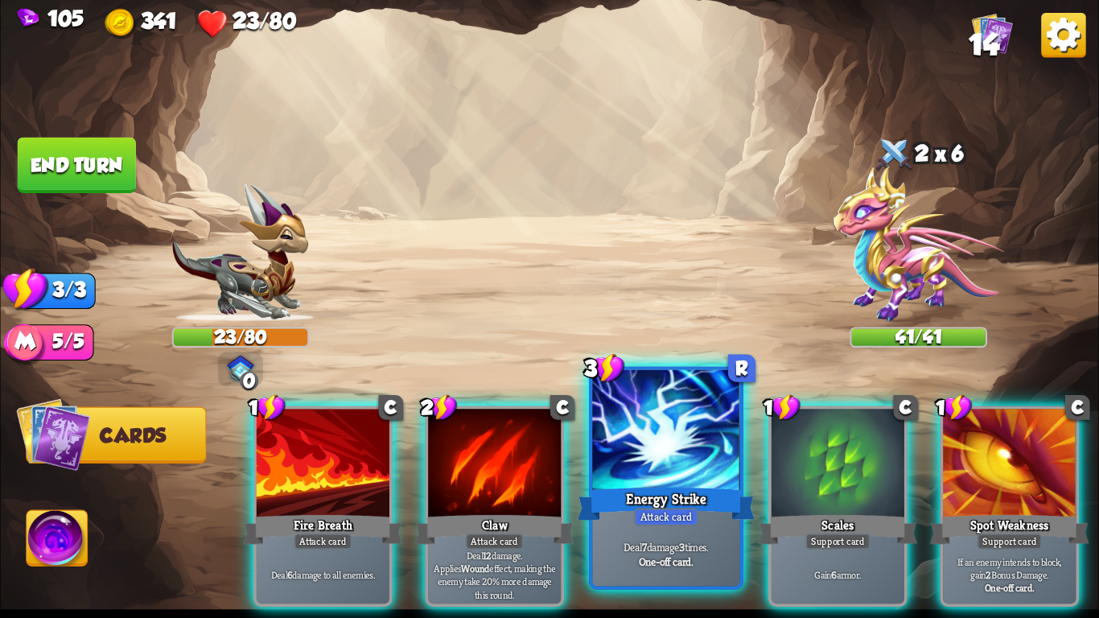
click at [648, 462] on div at bounding box center [665, 432] width 147 height 125
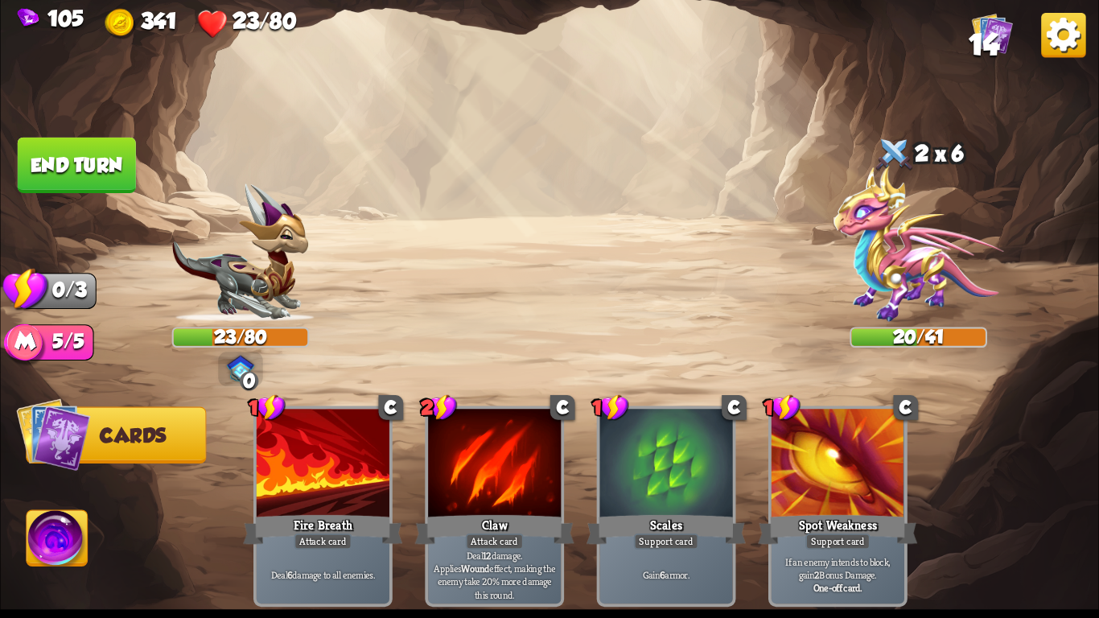
click at [105, 163] on button "End turn" at bounding box center [77, 165] width 118 height 55
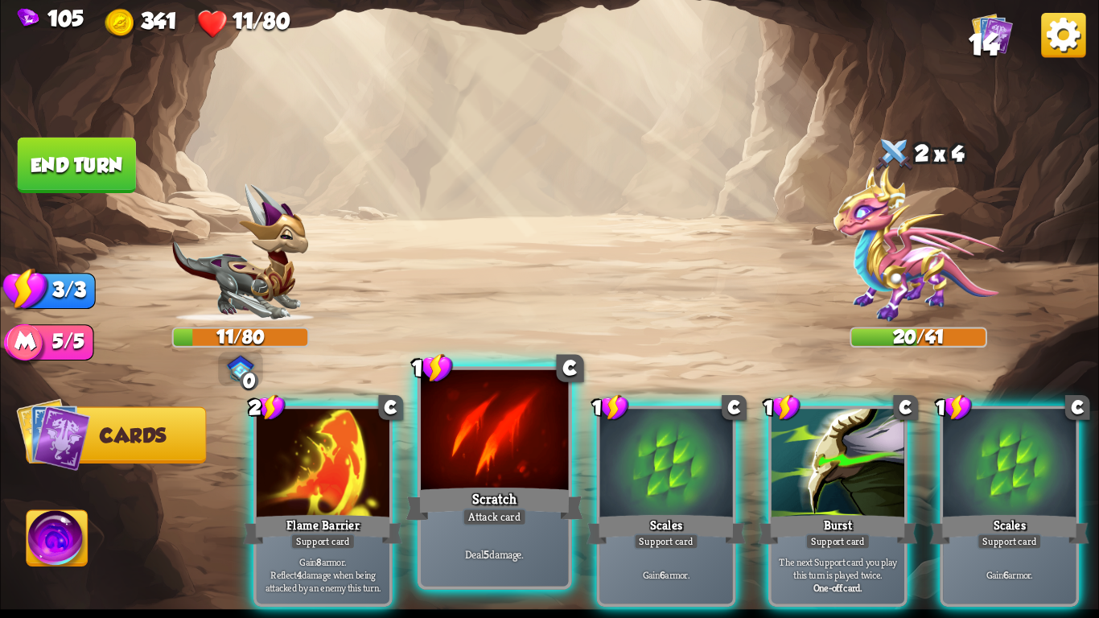
click at [483, 451] on div at bounding box center [494, 432] width 147 height 125
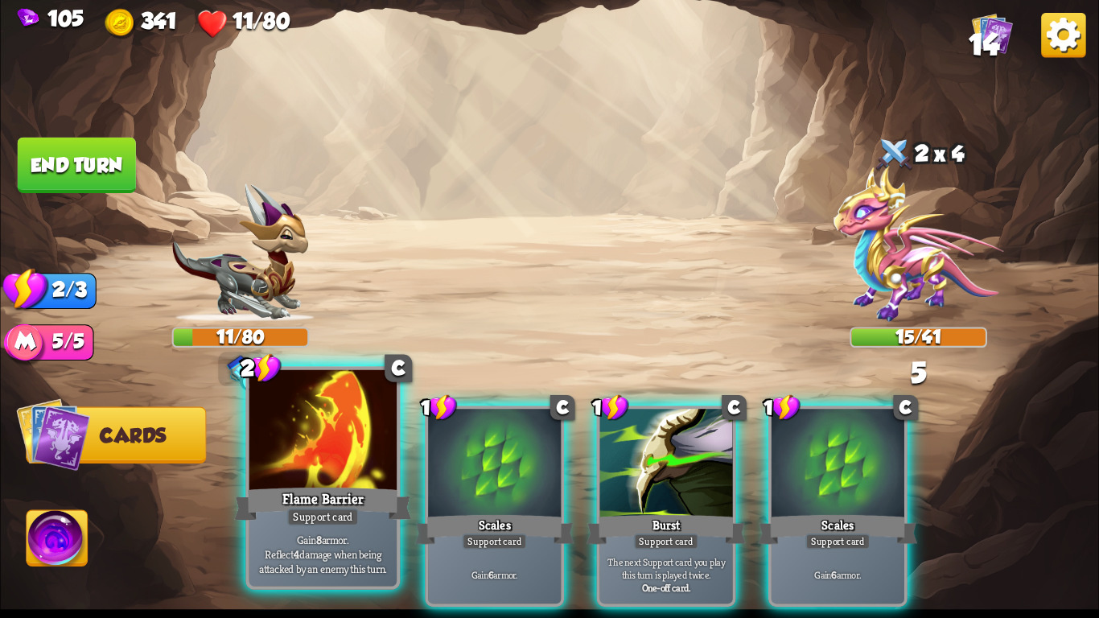
click at [367, 470] on div at bounding box center [322, 432] width 147 height 125
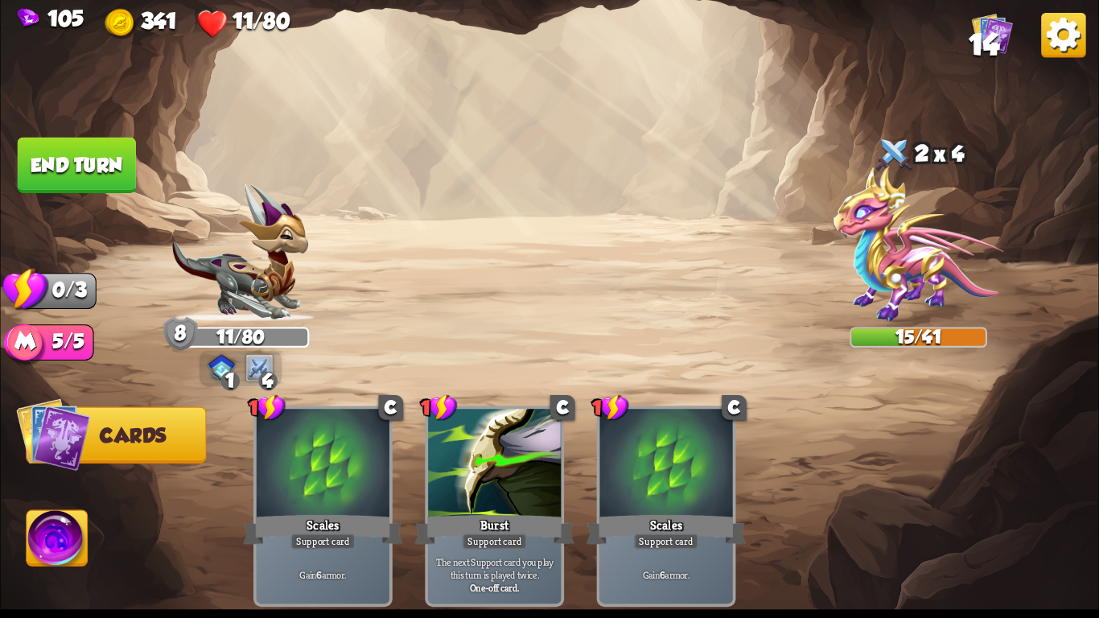
click at [60, 166] on button "End turn" at bounding box center [77, 165] width 118 height 55
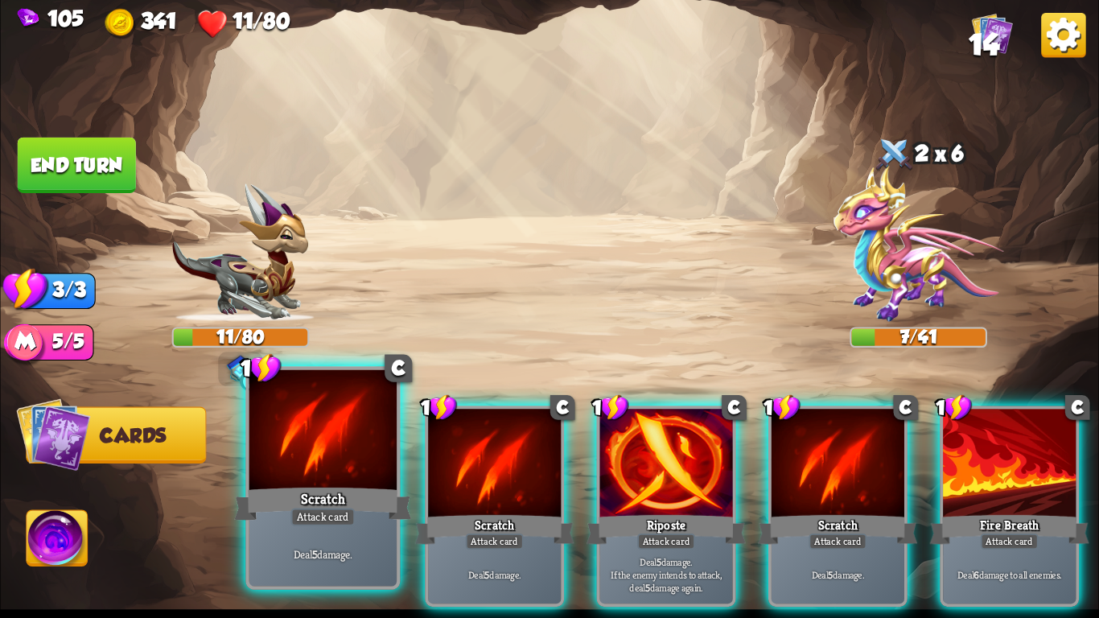
click at [345, 468] on div at bounding box center [322, 432] width 147 height 125
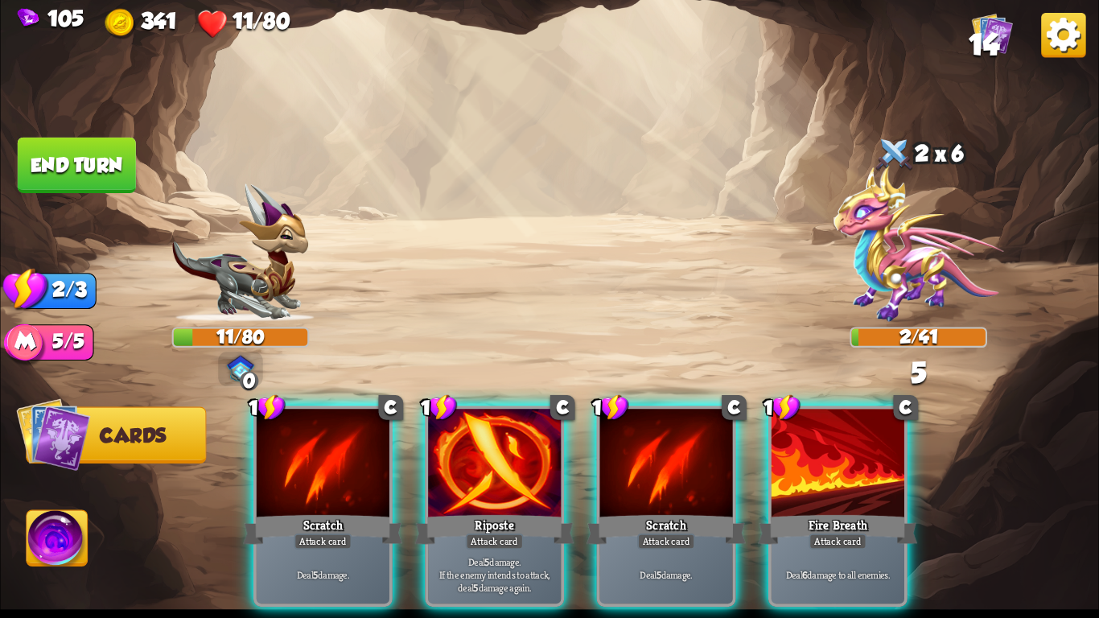
click at [345, 468] on div at bounding box center [323, 465] width 133 height 112
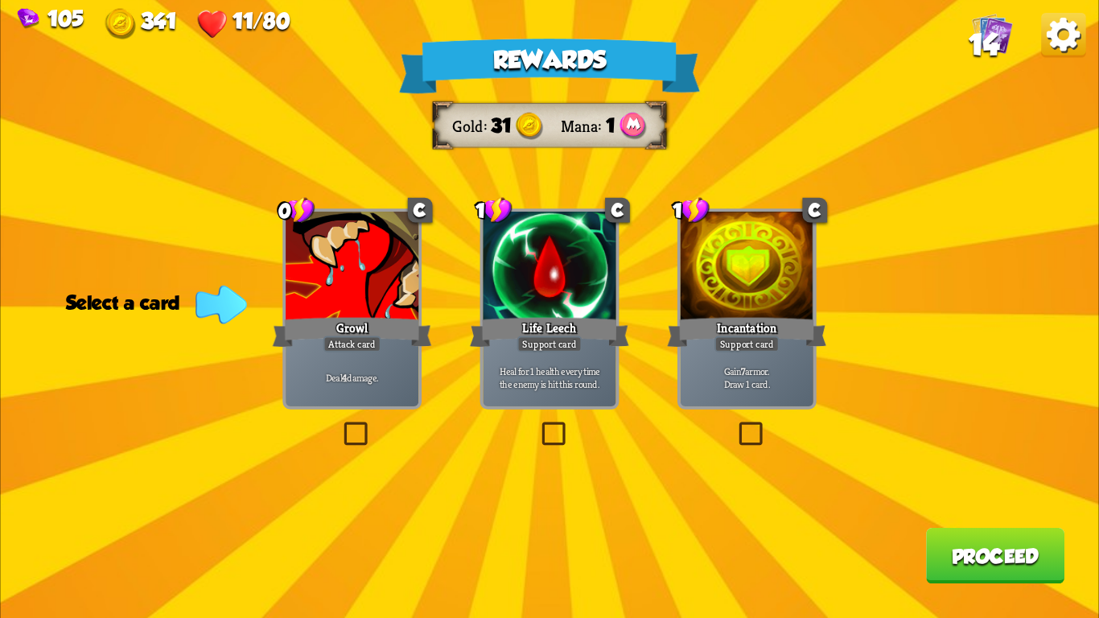
click at [551, 355] on div "Heal for 1 health every time the enemy is hit this round." at bounding box center [549, 377] width 133 height 58
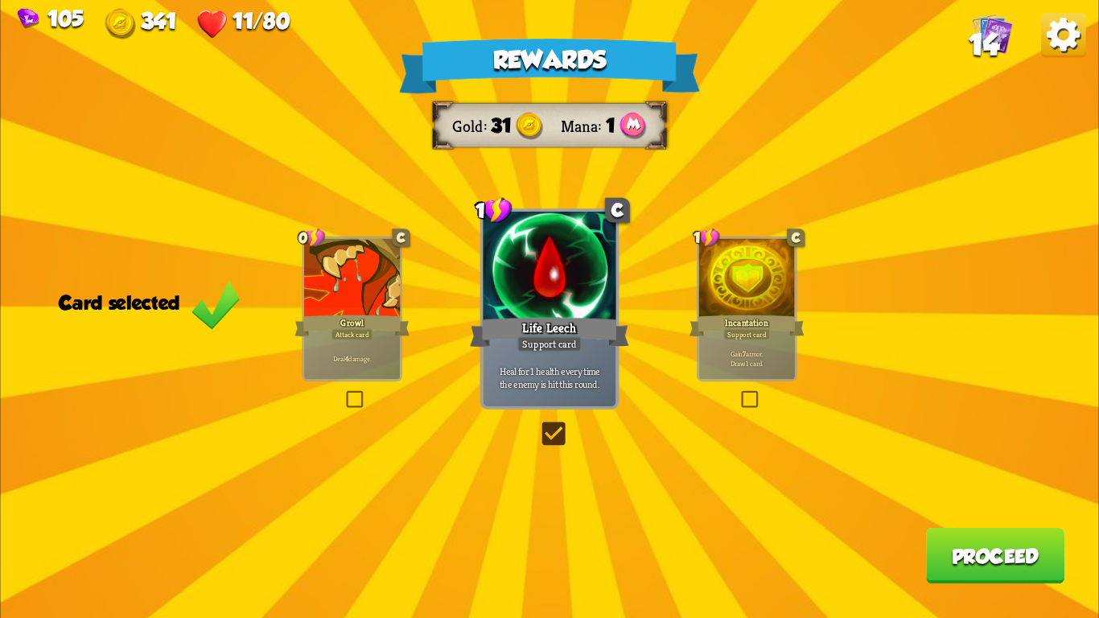
click at [1009, 549] on button "Proceed" at bounding box center [995, 555] width 138 height 55
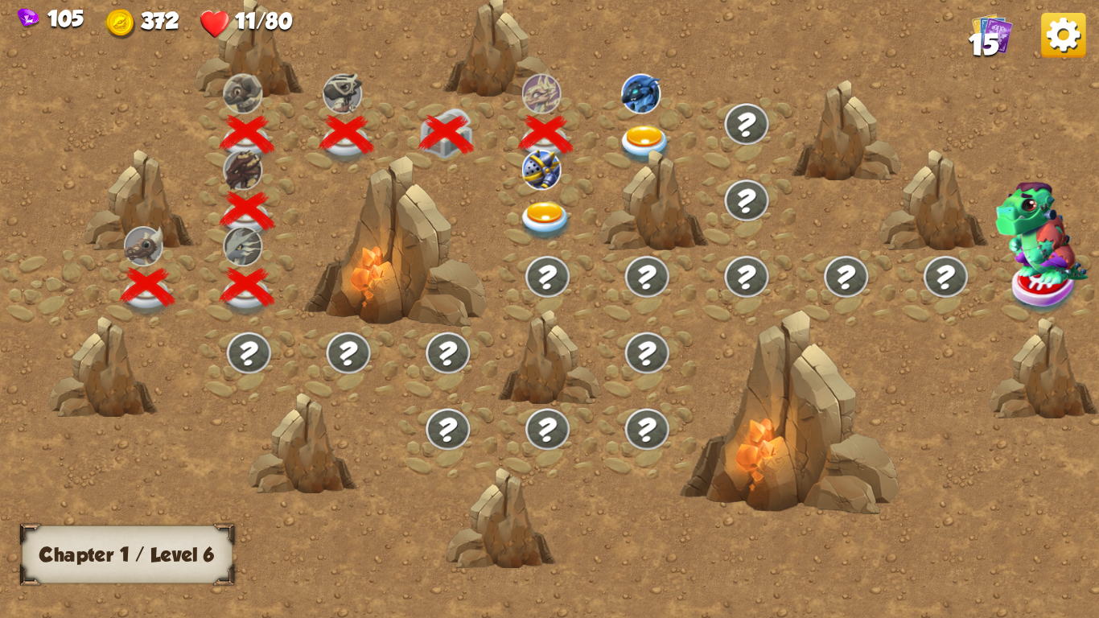
click at [639, 125] on img at bounding box center [645, 145] width 55 height 40
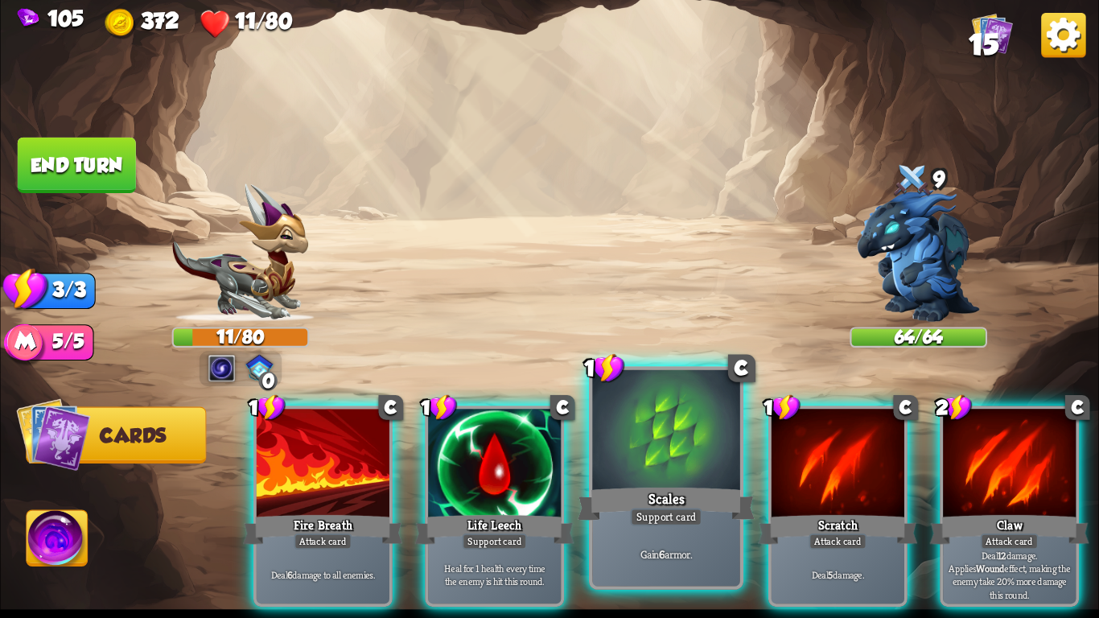
click at [668, 458] on div at bounding box center [665, 432] width 147 height 125
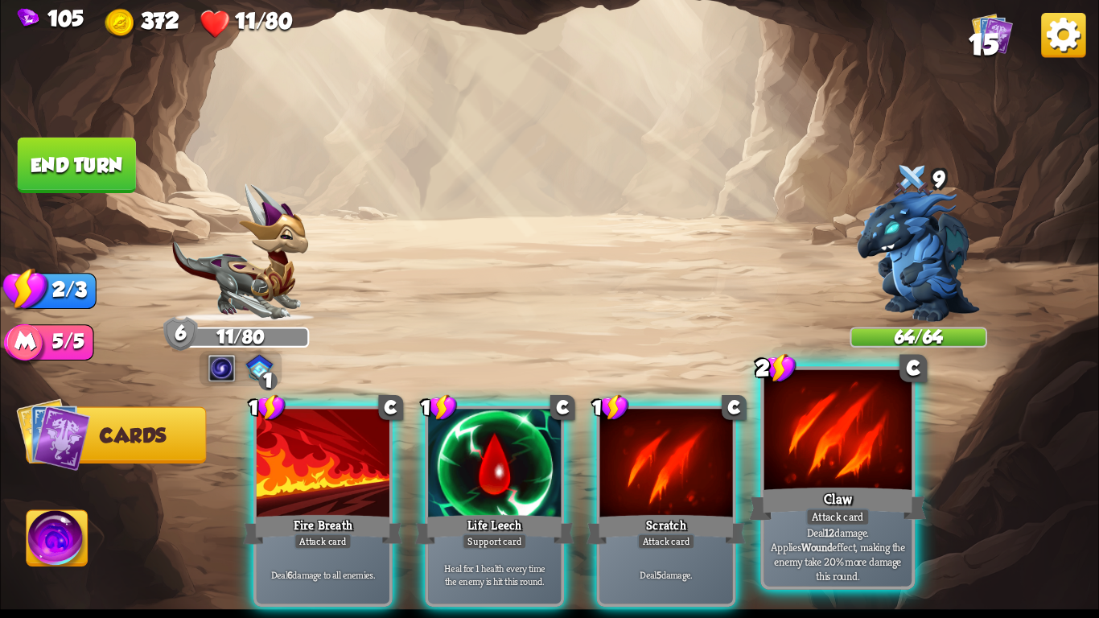
click at [792, 454] on div at bounding box center [837, 432] width 147 height 125
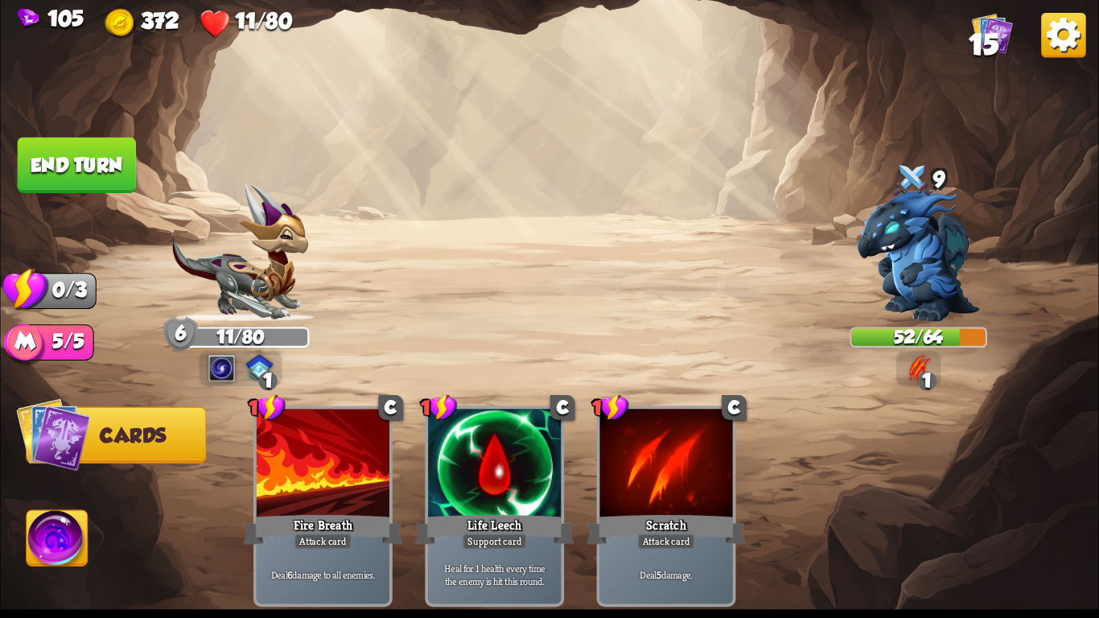
click at [76, 139] on button "End turn" at bounding box center [77, 165] width 118 height 55
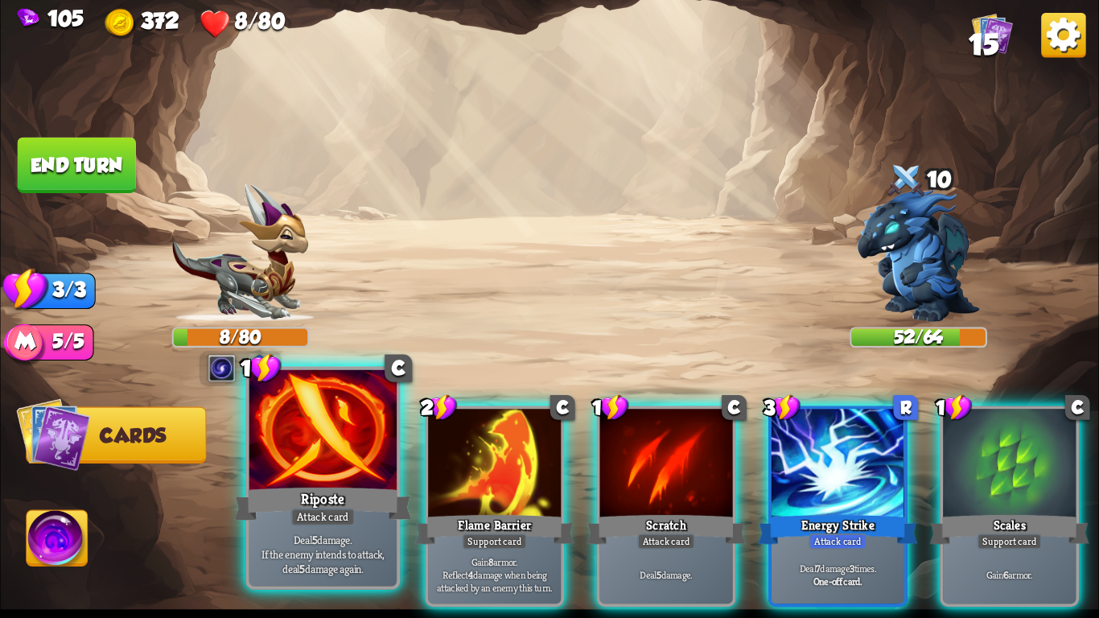
click at [377, 490] on div "Riposte" at bounding box center [322, 503] width 177 height 39
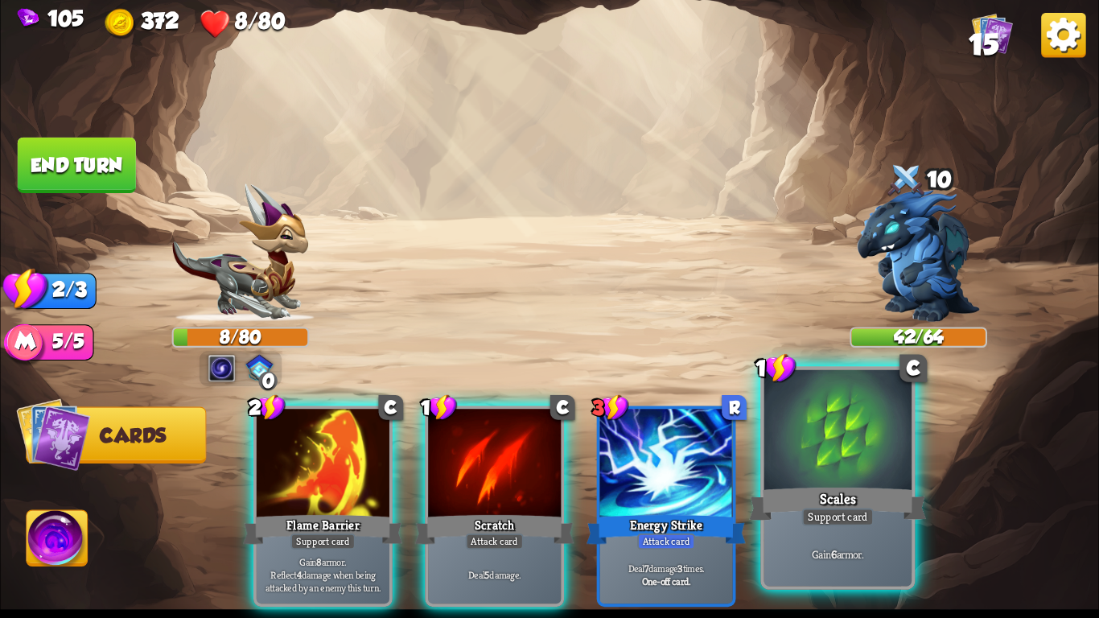
click at [852, 491] on div "Scales" at bounding box center [837, 503] width 177 height 39
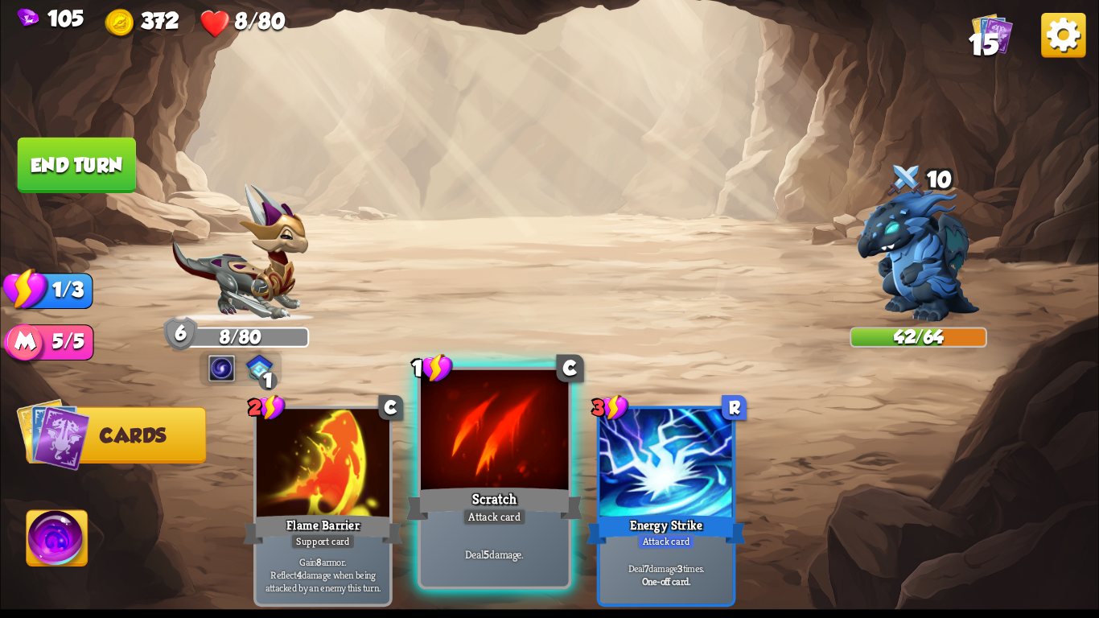
click at [519, 457] on div at bounding box center [494, 432] width 147 height 125
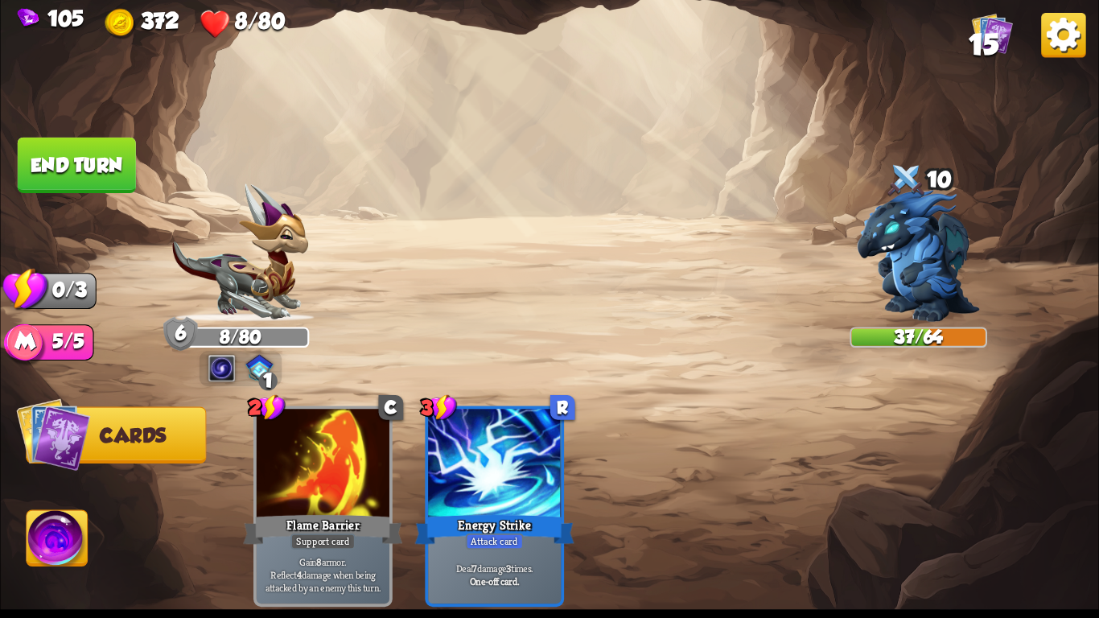
click at [82, 174] on button "End turn" at bounding box center [77, 165] width 118 height 55
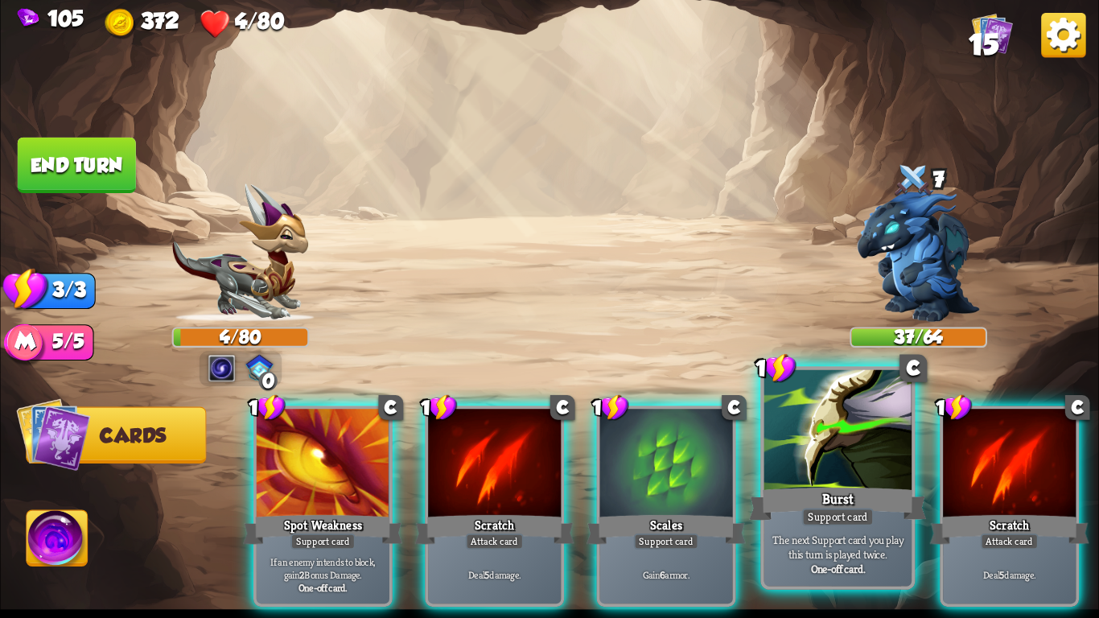
click at [851, 503] on div "Burst" at bounding box center [837, 503] width 177 height 39
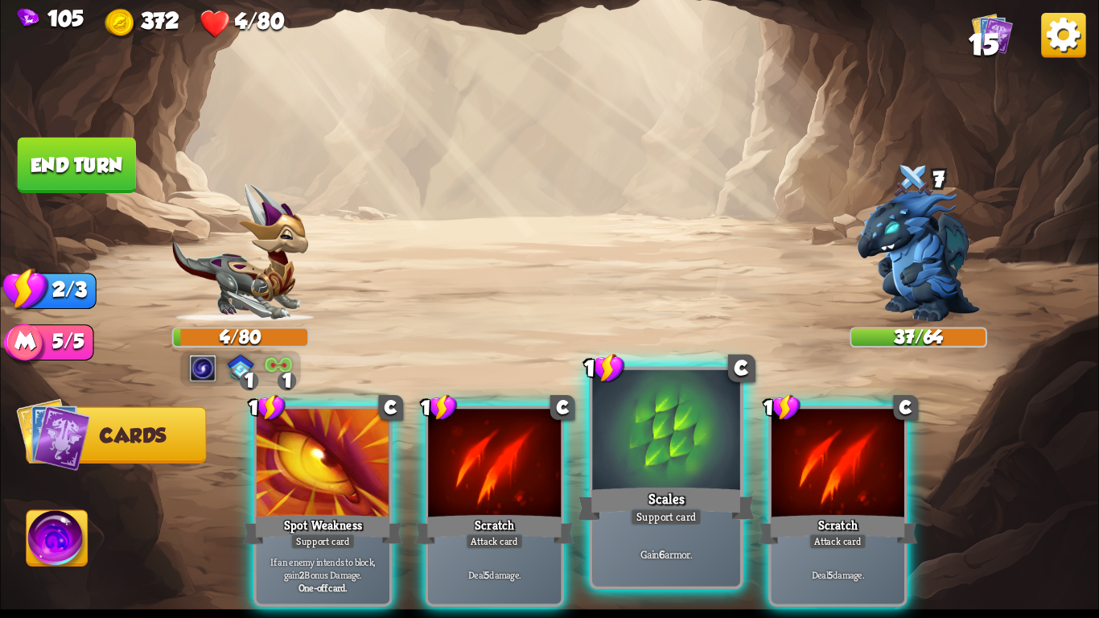
click at [690, 468] on div at bounding box center [665, 432] width 147 height 125
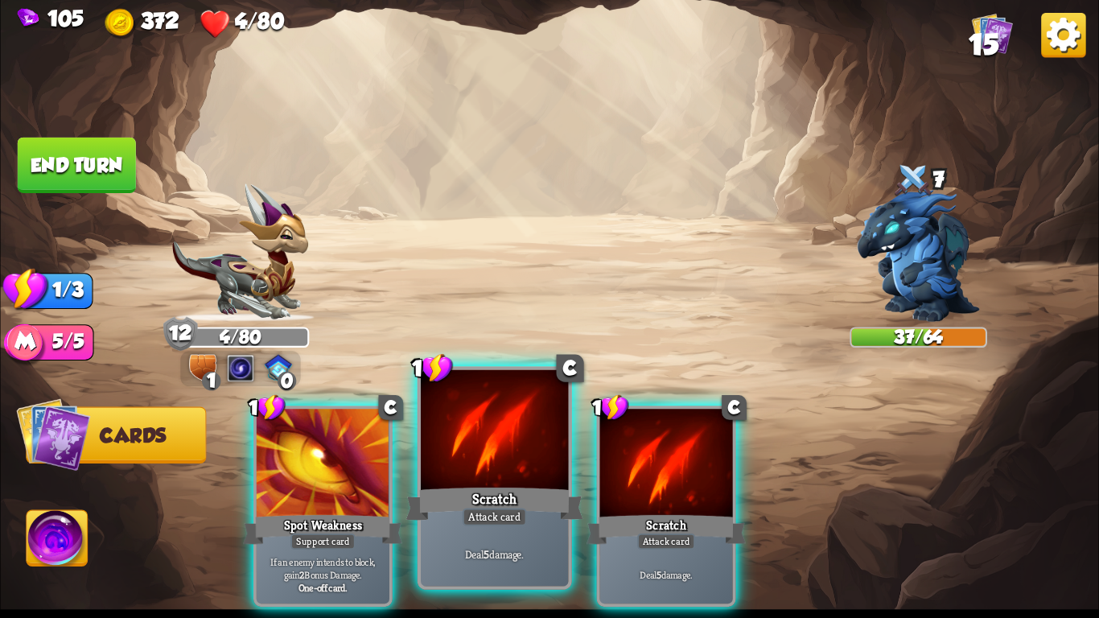
click at [524, 494] on div "Scratch" at bounding box center [494, 503] width 177 height 39
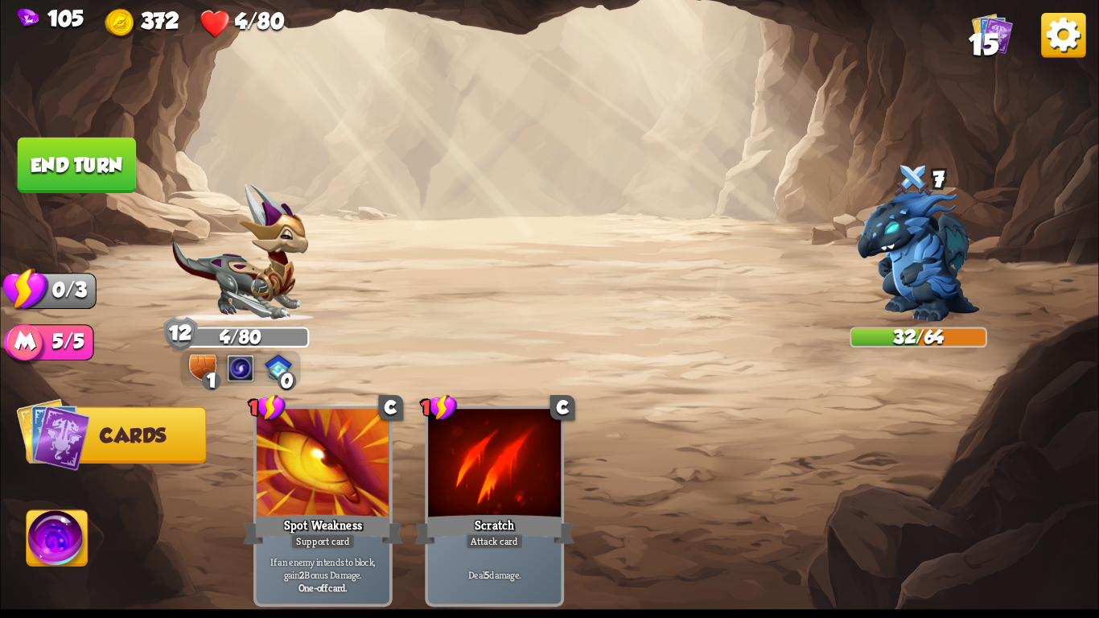
click at [85, 146] on button "End turn" at bounding box center [77, 165] width 118 height 55
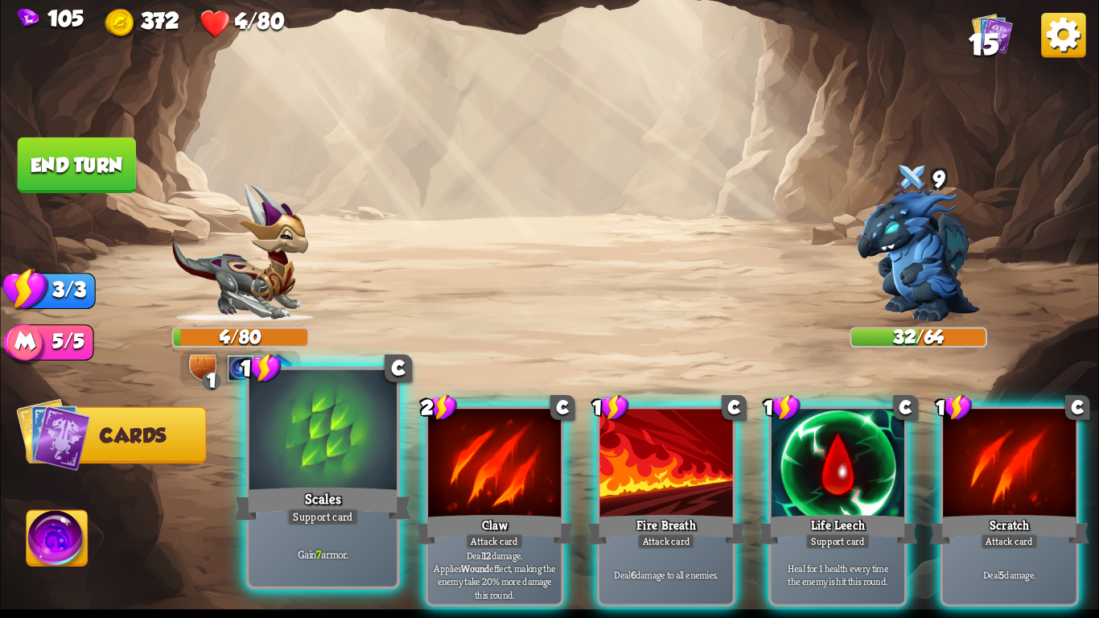
click at [324, 446] on div at bounding box center [322, 432] width 147 height 125
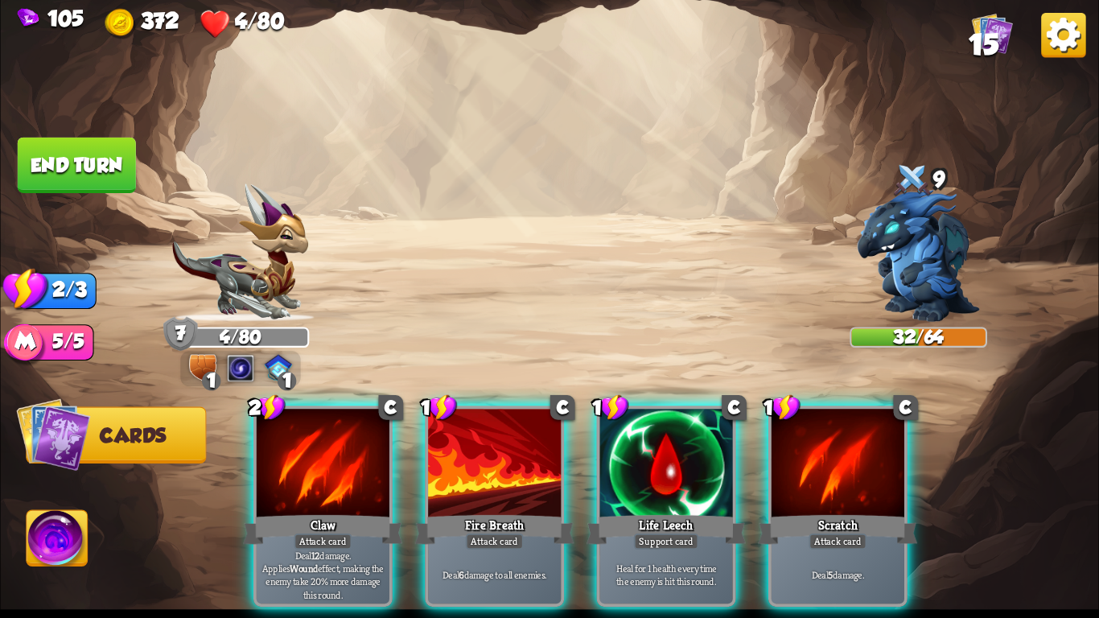
click at [324, 446] on div at bounding box center [323, 465] width 133 height 112
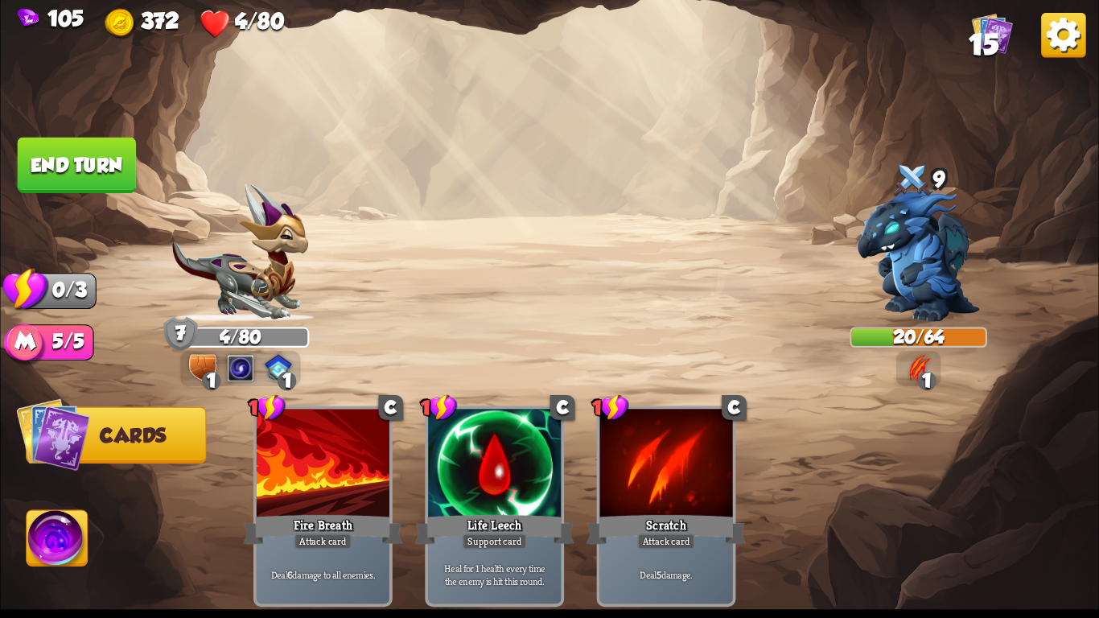
click at [40, 175] on button "End turn" at bounding box center [77, 165] width 118 height 55
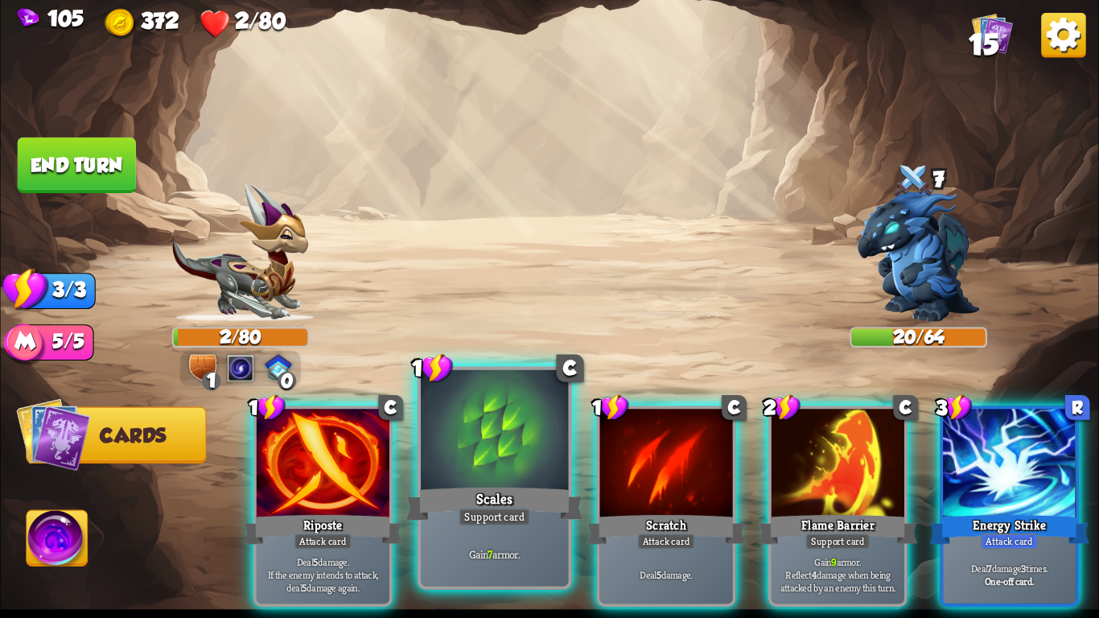
click at [470, 472] on div at bounding box center [494, 432] width 147 height 125
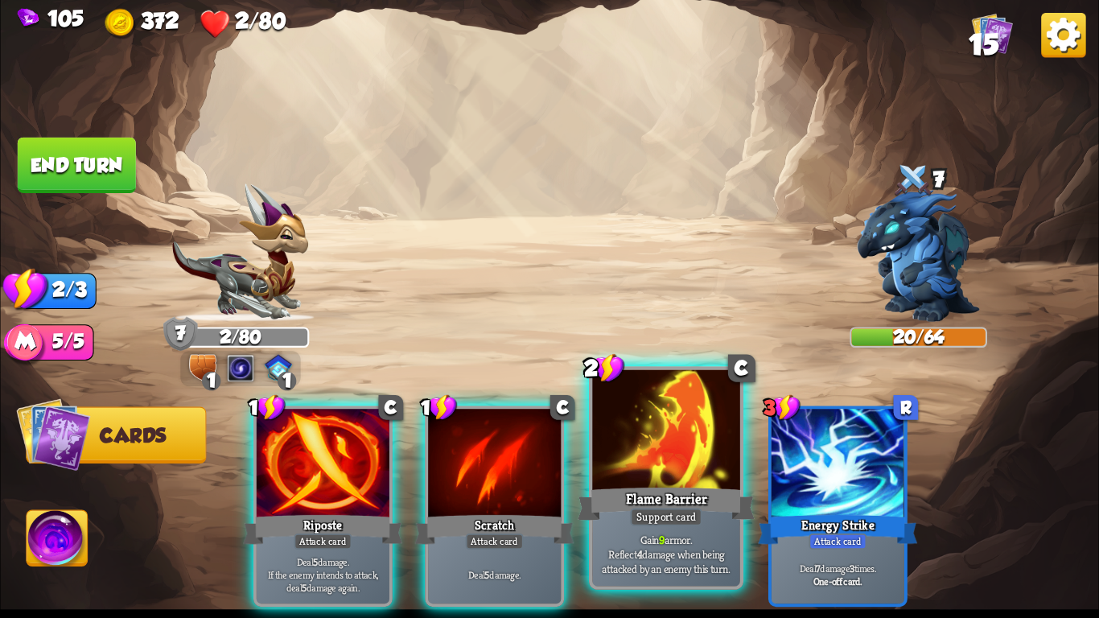
click at [651, 520] on div "Support card" at bounding box center [666, 517] width 72 height 18
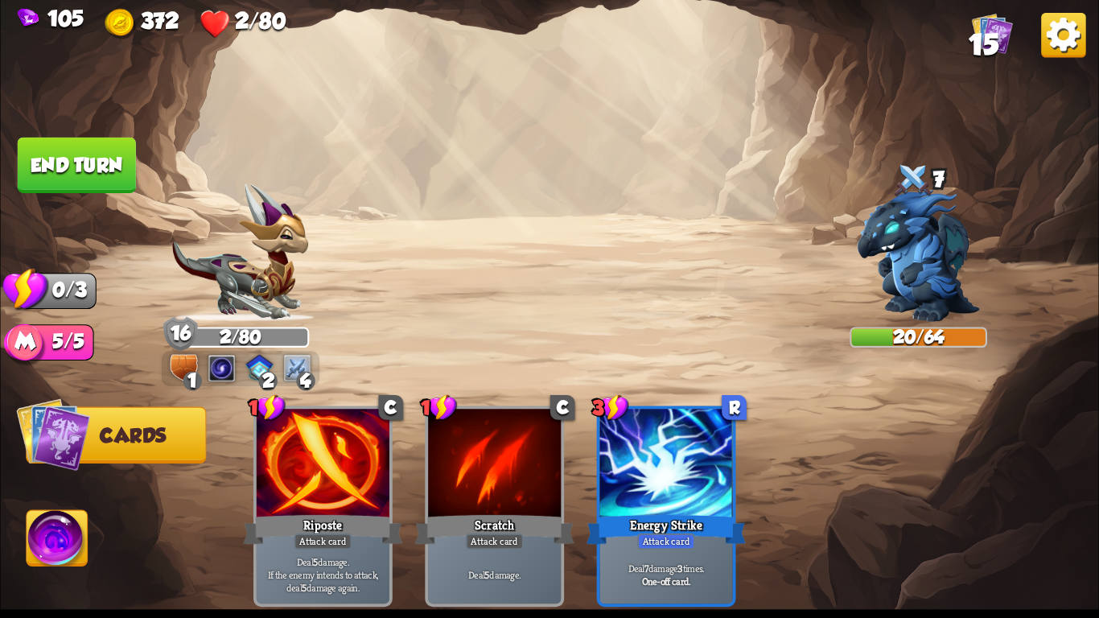
click at [84, 150] on button "End turn" at bounding box center [77, 165] width 118 height 55
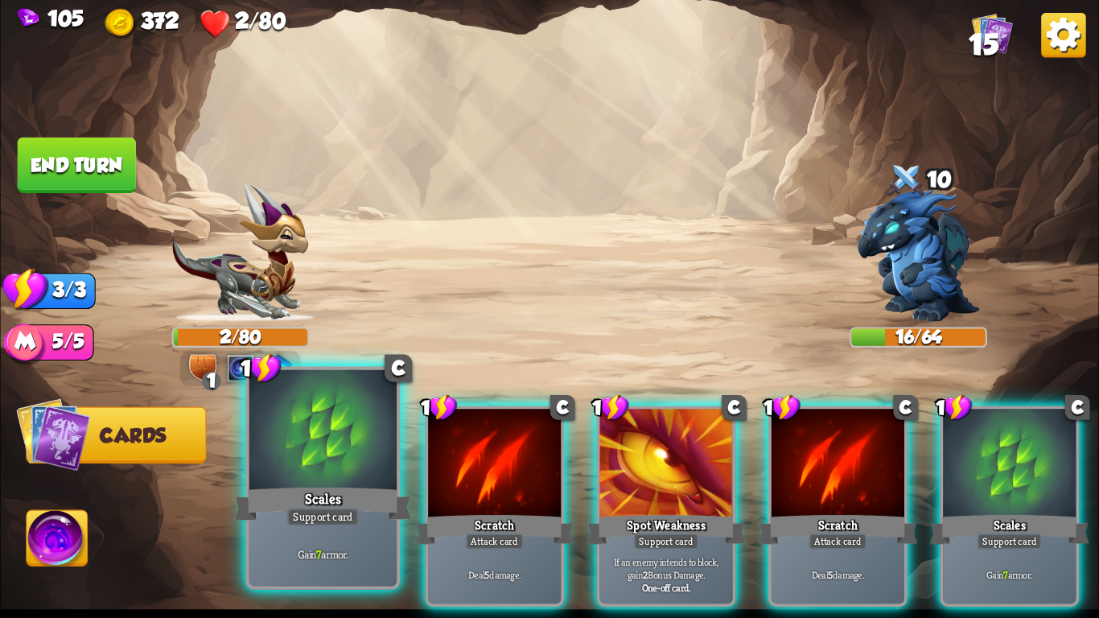
click at [366, 440] on div at bounding box center [322, 432] width 147 height 125
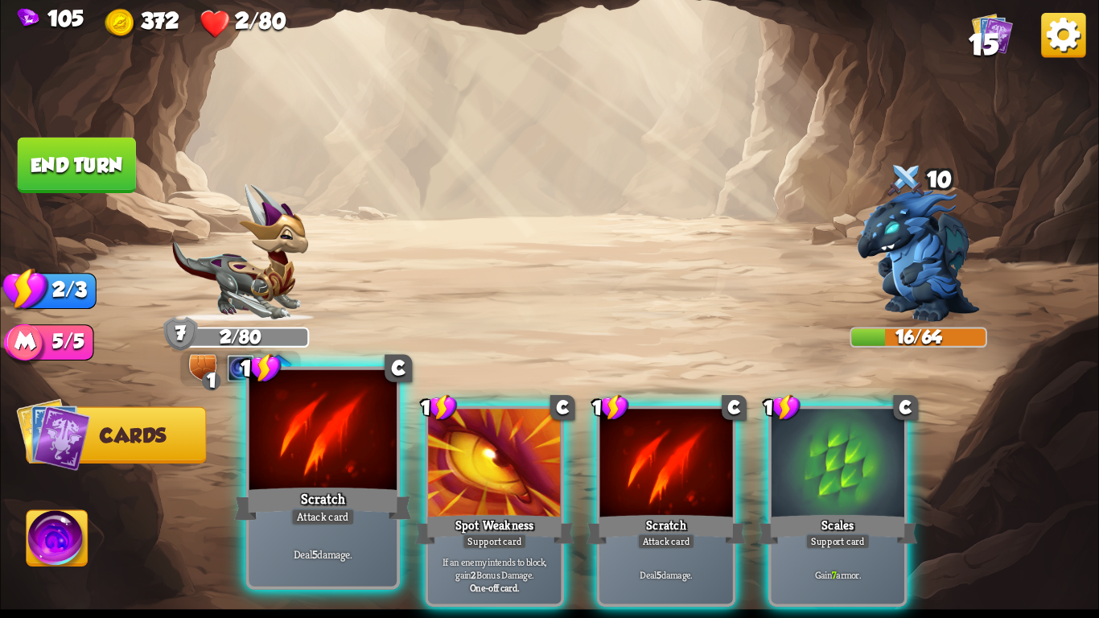
click at [355, 470] on div at bounding box center [322, 432] width 147 height 125
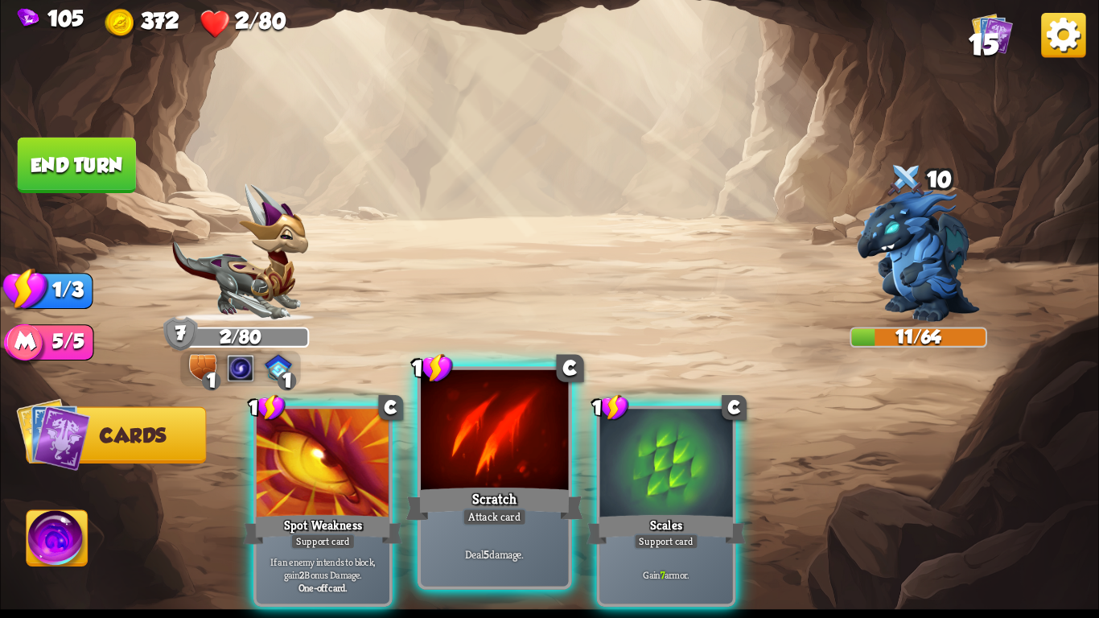
click at [503, 475] on div at bounding box center [494, 432] width 147 height 125
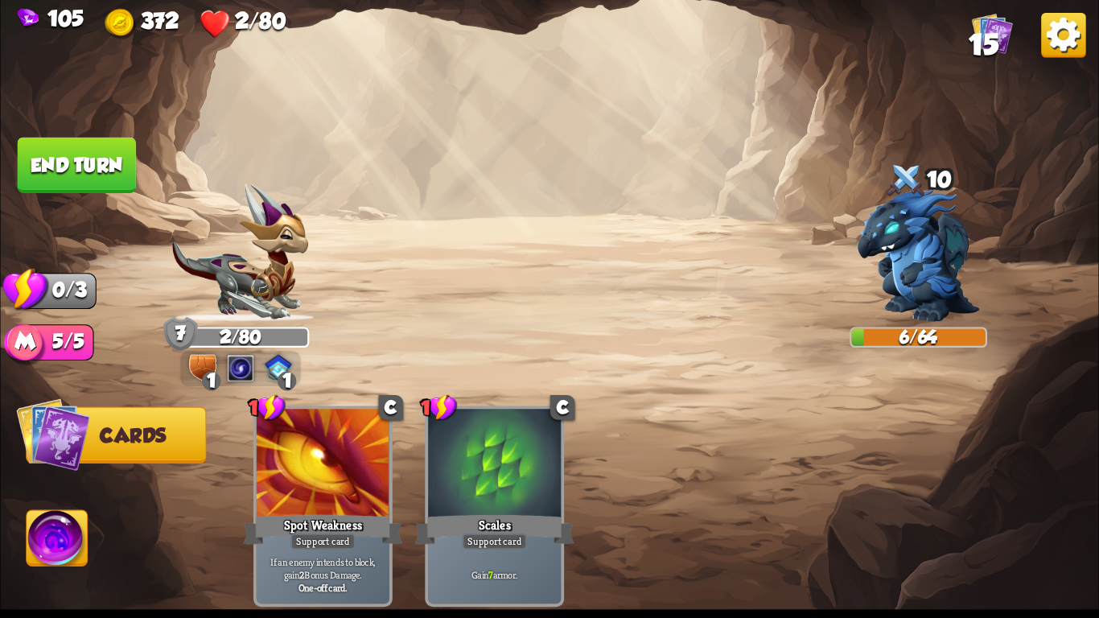
click at [96, 148] on button "End turn" at bounding box center [77, 165] width 118 height 55
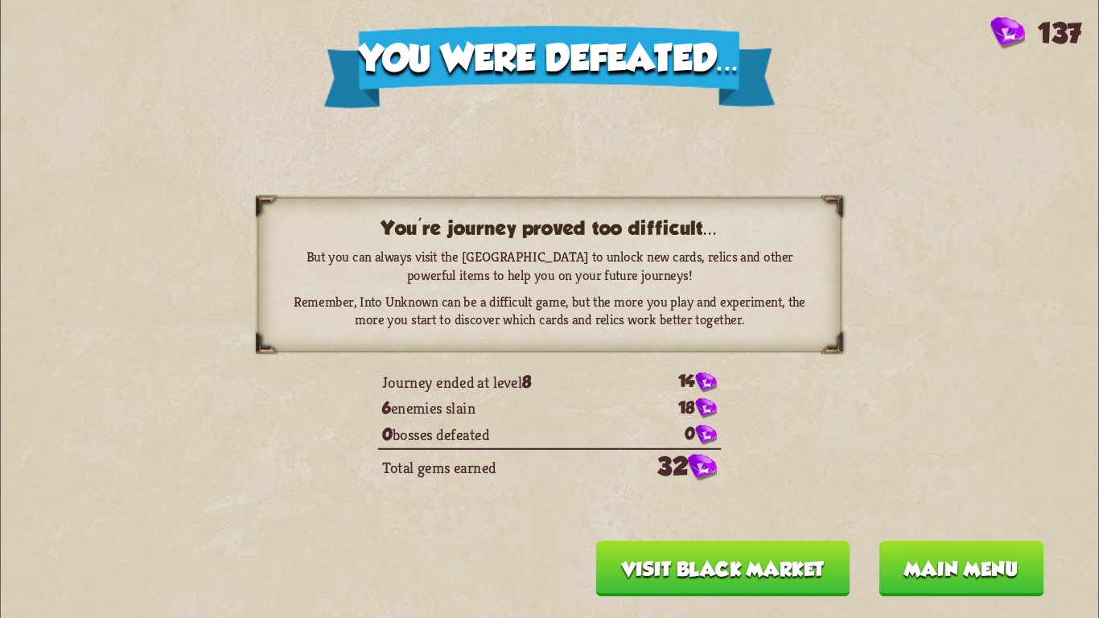
click at [910, 570] on button "Main menu" at bounding box center [960, 567] width 165 height 55
